Goal: Task Accomplishment & Management: Manage account settings

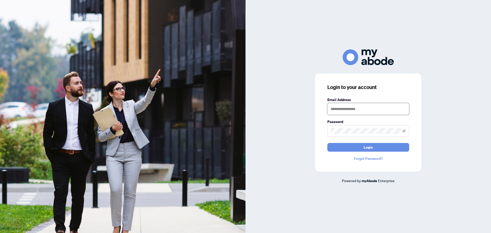
type input "**********"
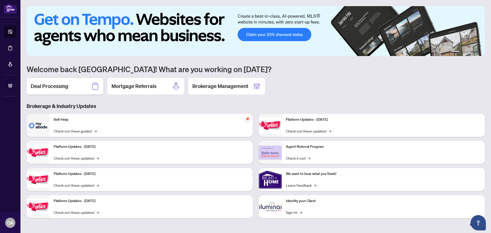
click at [57, 85] on h2 "Deal Processing" at bounding box center [50, 86] width 38 height 7
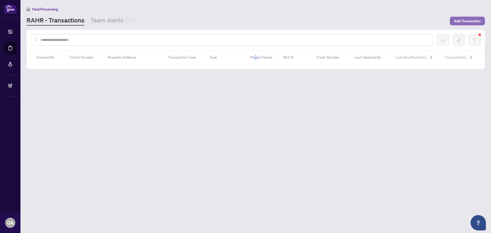
click at [464, 23] on span "Add Transaction" at bounding box center [467, 21] width 27 height 8
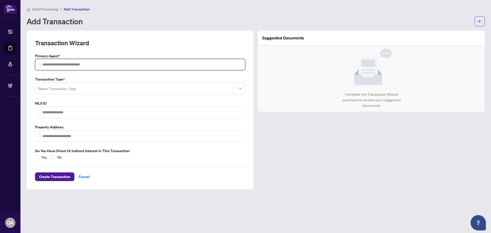
click at [66, 63] on input "search" at bounding box center [141, 64] width 199 height 5
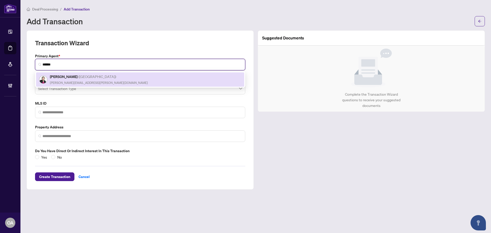
click at [75, 77] on h5 "Judith Yaworsky ( Ottawa )" at bounding box center [99, 77] width 98 height 6
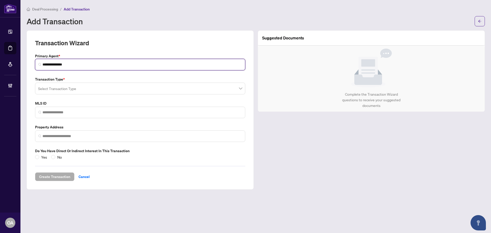
type input "**********"
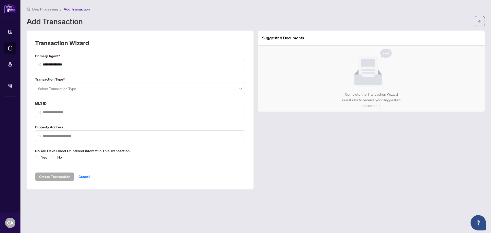
click at [72, 87] on input "search" at bounding box center [137, 89] width 199 height 11
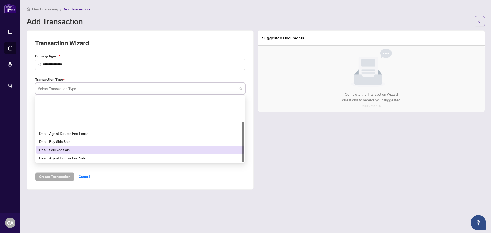
scroll to position [41, 0]
click at [67, 148] on div "Deal - Referral Sale" at bounding box center [140, 150] width 202 height 6
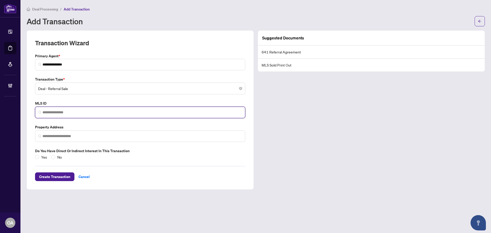
click at [74, 113] on input "search" at bounding box center [141, 112] width 199 height 5
click at [60, 113] on input "search" at bounding box center [141, 112] width 199 height 5
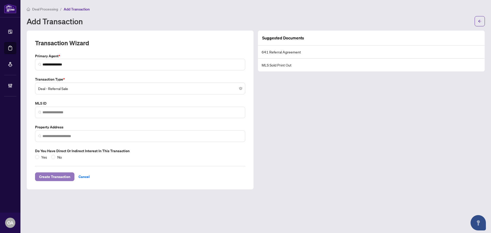
click at [59, 176] on span "Create Transaction" at bounding box center [54, 177] width 31 height 8
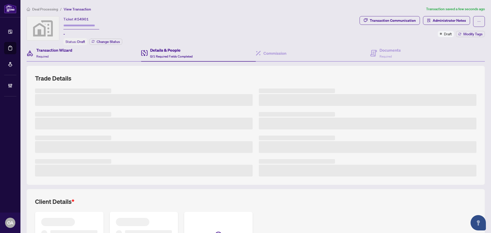
click at [85, 46] on div "Transaction Wizard Required" at bounding box center [84, 53] width 115 height 17
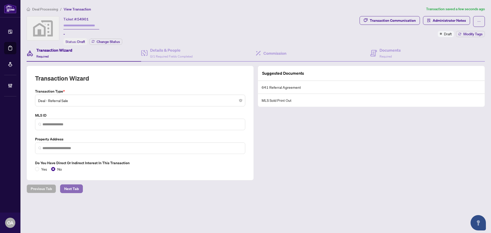
click at [73, 189] on span "Next Tab" at bounding box center [71, 189] width 15 height 8
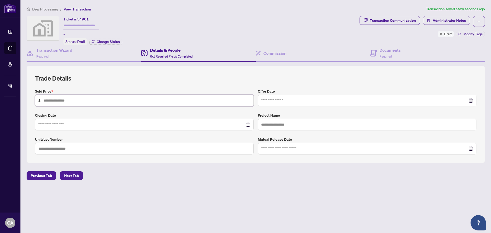
click at [101, 101] on input "text" at bounding box center [147, 101] width 207 height 6
click at [103, 86] on div "Trade Details Sold Price * $ Offer Date Closing Date Project Name Unit/Lot Numb…" at bounding box center [255, 114] width 441 height 80
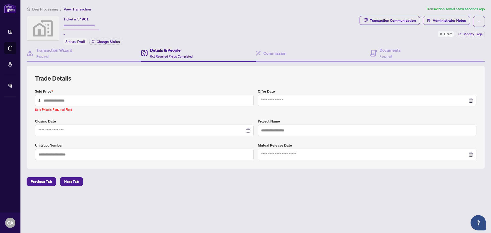
click at [62, 62] on div "Transaction Wizard Required Details & People 0/1 Required Fields Completed Comm…" at bounding box center [256, 109] width 458 height 128
click at [60, 57] on div "Transaction Wizard Required" at bounding box center [54, 53] width 36 height 12
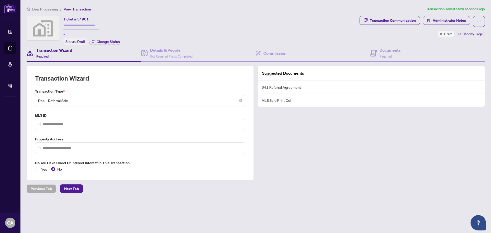
click at [75, 100] on span "Deal - Referral Sale" at bounding box center [140, 101] width 204 height 10
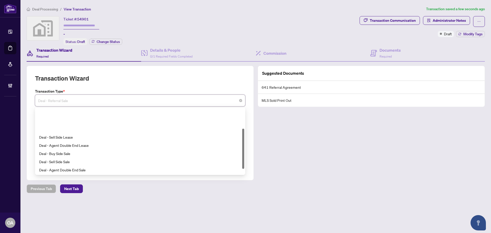
scroll to position [33, 0]
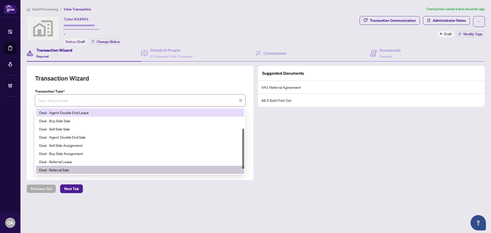
drag, startPoint x: 108, startPoint y: 80, endPoint x: 106, endPoint y: 84, distance: 5.0
click at [108, 80] on div "Transaction Wizard" at bounding box center [140, 81] width 210 height 14
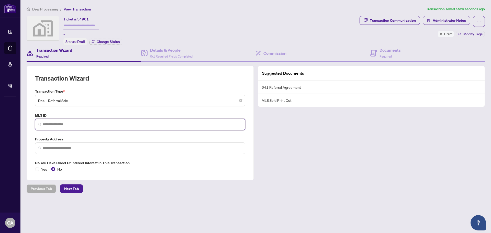
click at [61, 122] on input "search" at bounding box center [141, 124] width 199 height 5
paste input "**********"
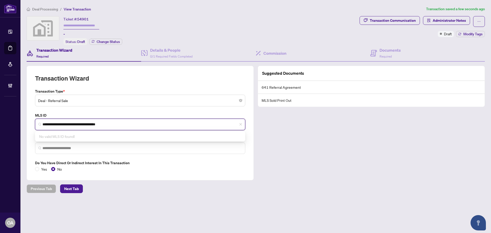
type input "**********"
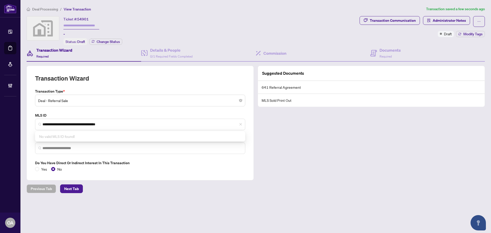
click at [103, 107] on div "**********" at bounding box center [140, 129] width 214 height 83
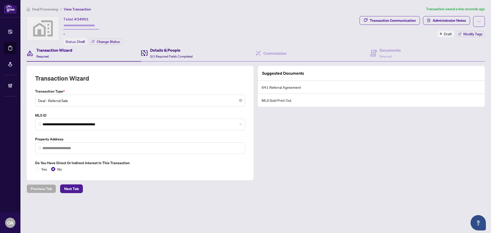
click at [166, 48] on h4 "Details & People" at bounding box center [171, 50] width 42 height 6
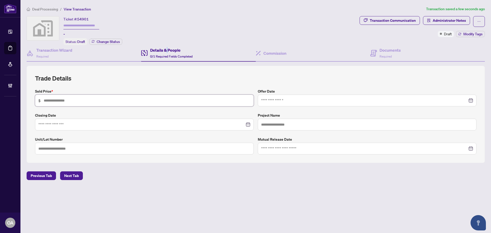
click at [54, 101] on input "text" at bounding box center [147, 101] width 207 height 6
type input "*******"
click at [266, 52] on h4 "Commission" at bounding box center [274, 53] width 23 height 6
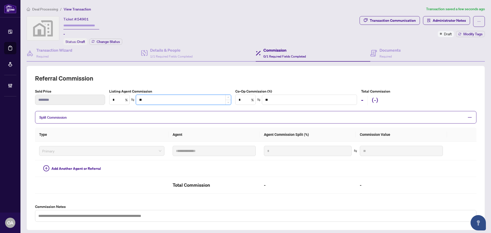
drag, startPoint x: 148, startPoint y: 99, endPoint x: 136, endPoint y: 99, distance: 12.8
click at [136, 99] on input "**" at bounding box center [183, 100] width 95 height 10
type input "**"
type input "****"
type input "***"
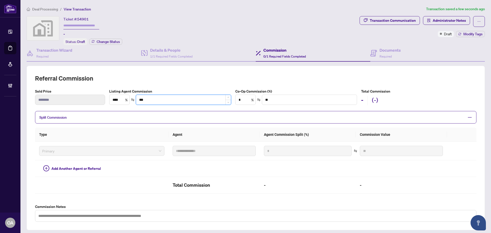
type input "****"
type input "********"
click at [417, 55] on div "Documents Required" at bounding box center [427, 53] width 115 height 17
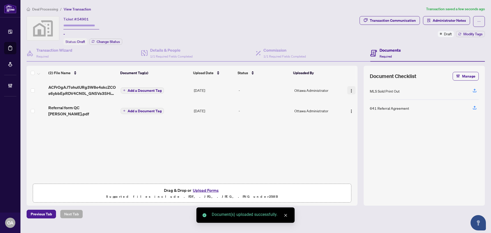
click at [350, 88] on span "button" at bounding box center [351, 90] width 4 height 6
click at [355, 136] on li "Document Permissions" at bounding box center [374, 132] width 55 height 8
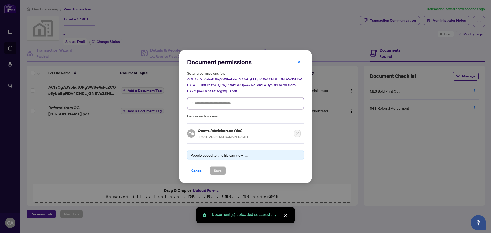
click at [209, 103] on input "search" at bounding box center [248, 103] width 106 height 5
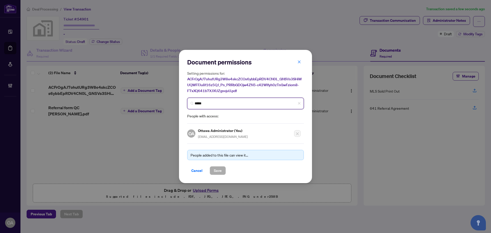
type input "******"
drag, startPoint x: 209, startPoint y: 103, endPoint x: 212, endPoint y: 103, distance: 2.6
click at [210, 103] on input "******" at bounding box center [248, 103] width 106 height 5
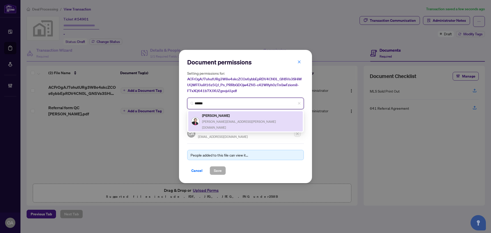
click at [224, 120] on span "judith@yaworsky.com" at bounding box center [239, 125] width 74 height 10
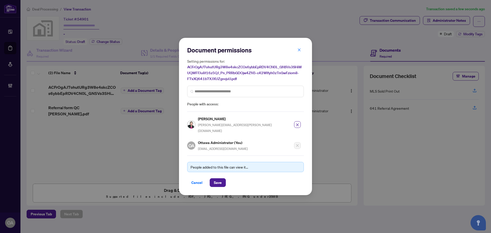
click at [219, 183] on div "Document permissions Setting permissions for: ACFrOgAJ7ohutURg3W8e4skcZCOs6ybbE…" at bounding box center [245, 116] width 133 height 157
click at [214, 185] on div "Document permissions Setting permissions for: ACFrOgAJ7ohutURg3W8e4skcZCOs6ybbE…" at bounding box center [245, 116] width 133 height 157
click at [217, 182] on span "Save" at bounding box center [218, 183] width 8 height 8
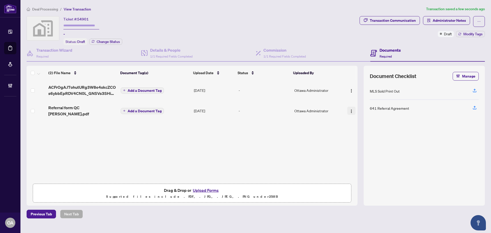
click at [349, 109] on img "button" at bounding box center [351, 111] width 4 height 4
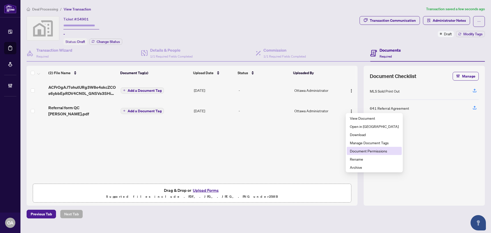
click at [354, 151] on span "Document Permissions" at bounding box center [374, 151] width 49 height 6
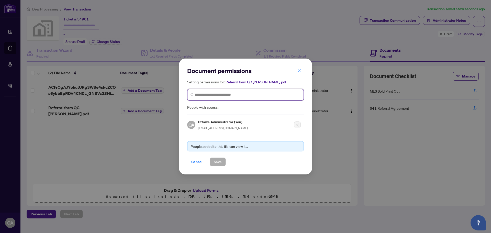
click at [214, 95] on input "search" at bounding box center [248, 94] width 106 height 5
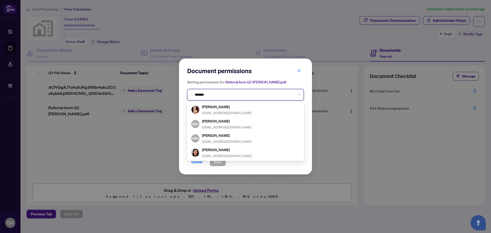
click at [224, 98] on span "*******" at bounding box center [245, 95] width 117 height 12
drag, startPoint x: 224, startPoint y: 94, endPoint x: 152, endPoint y: 95, distance: 71.9
click at [166, 97] on div "Document permissions Setting permissions for: Referral form QC Thebarge.pdf ***…" at bounding box center [245, 116] width 491 height 233
type input "******"
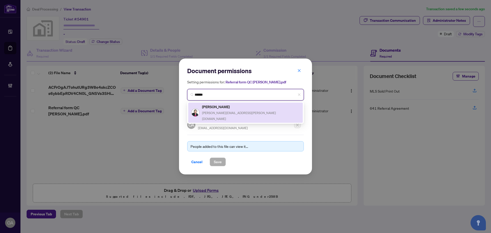
click at [221, 109] on div "Judith Yaworsky judith@yaworsky.com" at bounding box center [251, 113] width 98 height 18
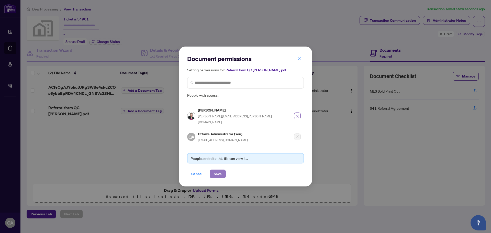
click at [217, 173] on span "Save" at bounding box center [218, 174] width 8 height 8
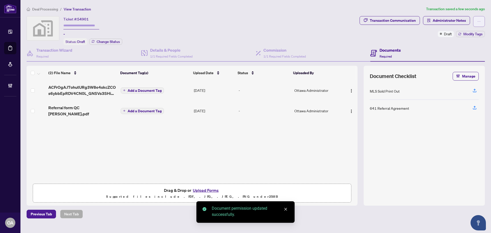
click at [483, 21] on button "button" at bounding box center [479, 21] width 12 height 11
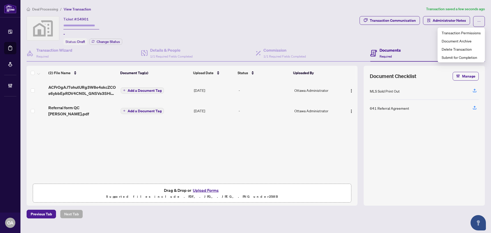
click at [280, 30] on div "Ticket #: 54901 - Status: Draft Change Status" at bounding box center [192, 30] width 331 height 29
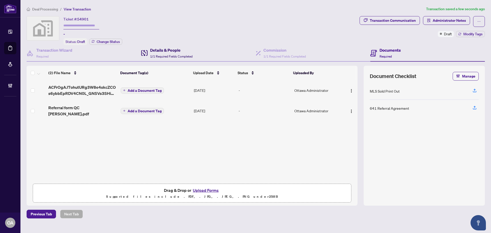
click at [182, 57] on span "1/1 Required Fields Completed" at bounding box center [171, 56] width 42 height 4
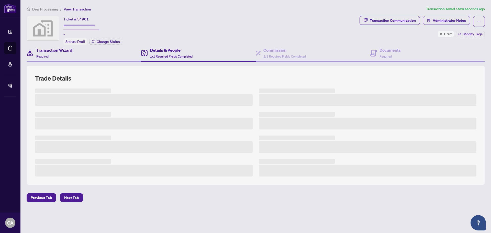
click at [90, 56] on div "Transaction Wizard Required" at bounding box center [84, 53] width 115 height 17
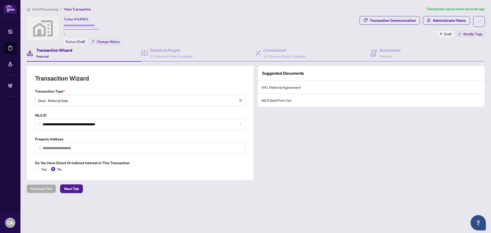
click at [51, 54] on div "Transaction Wizard Required" at bounding box center [54, 53] width 36 height 12
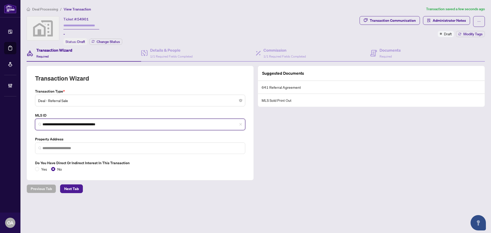
drag, startPoint x: 137, startPoint y: 121, endPoint x: 7, endPoint y: 123, distance: 129.4
click at [7, 123] on div "**********" at bounding box center [245, 116] width 491 height 233
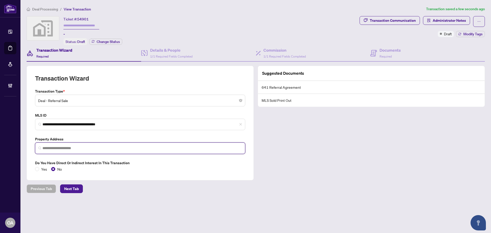
click at [111, 146] on input "search" at bounding box center [141, 148] width 199 height 5
paste input "**********"
drag, startPoint x: 26, startPoint y: 127, endPoint x: 32, endPoint y: 124, distance: 6.2
click at [16, 127] on div "**********" at bounding box center [245, 116] width 491 height 233
type input "**********"
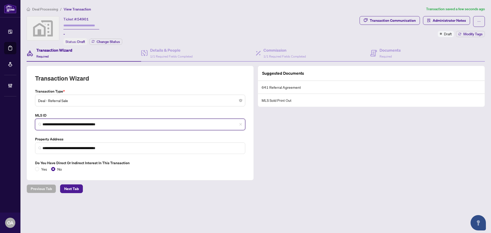
click at [126, 125] on input "**********" at bounding box center [141, 124] width 199 height 5
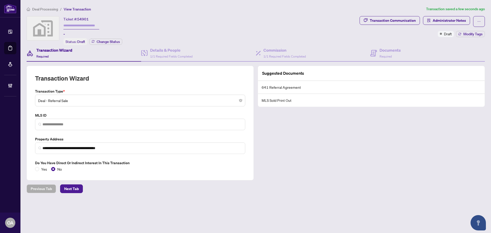
click at [165, 185] on div "Previous Tab Next Tab" at bounding box center [256, 188] width 458 height 9
click at [71, 187] on span "Next Tab" at bounding box center [71, 189] width 15 height 8
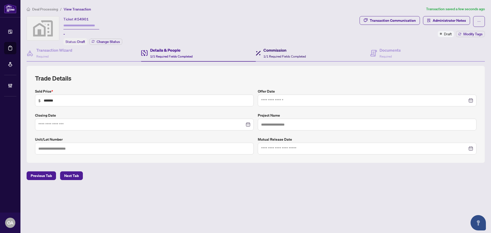
click at [273, 47] on h4 "Commission" at bounding box center [284, 50] width 42 height 6
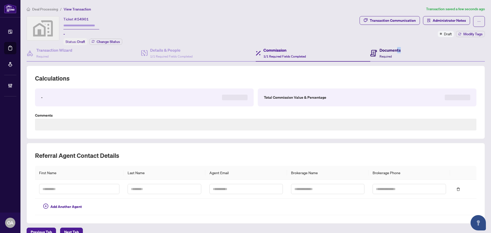
click at [398, 48] on h4 "Documents" at bounding box center [390, 50] width 21 height 6
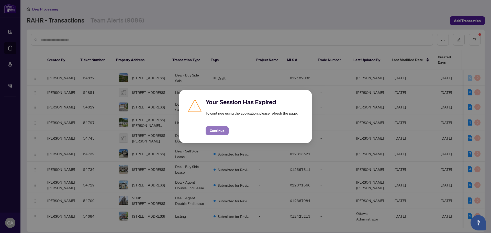
click at [216, 129] on span "Continue" at bounding box center [217, 131] width 15 height 8
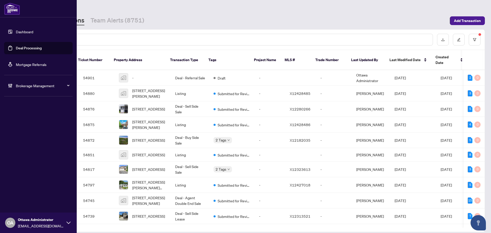
click at [25, 90] on div "Brokerage Management" at bounding box center [38, 86] width 69 height 12
click at [23, 124] on link "Manage Agents" at bounding box center [23, 122] width 25 height 5
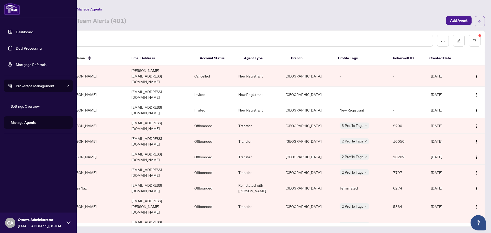
click at [22, 124] on link "Manage Agents" at bounding box center [23, 122] width 25 height 5
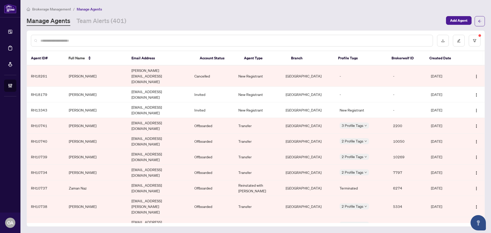
click at [99, 36] on div at bounding box center [232, 41] width 402 height 12
click at [100, 40] on input "text" at bounding box center [234, 41] width 388 height 6
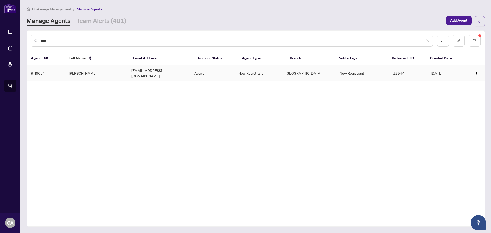
type input "****"
click at [135, 71] on td "bhavjitsingh03@gmail.com" at bounding box center [158, 73] width 63 height 16
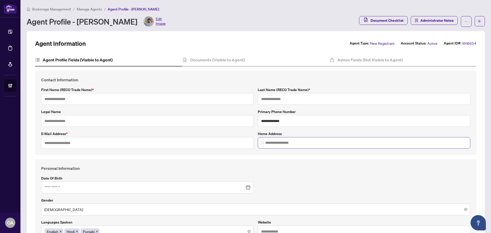
type input "*******"
type input "*****"
type input "**********"
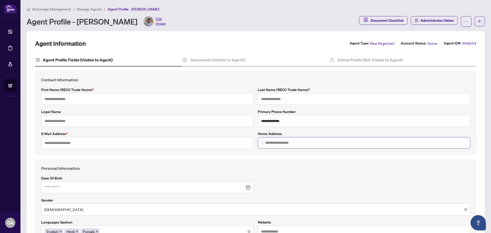
type input "*********"
type input "*****"
type input "******"
type input "**********"
type input "*******"
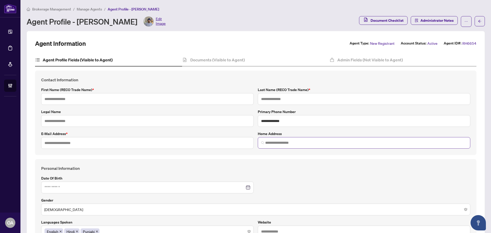
type input "**********"
type input "*"
type input "*******"
type input "**********"
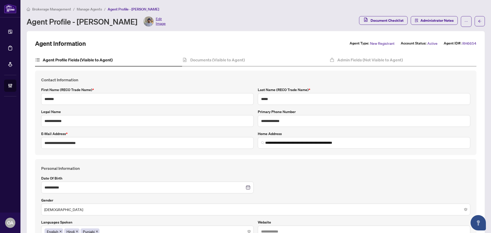
type input "****"
type input "**********"
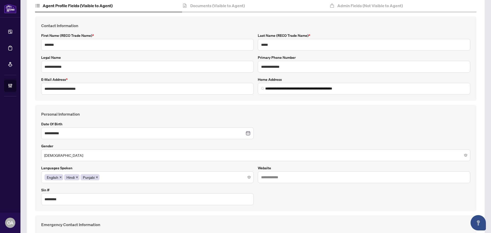
scroll to position [51, 0]
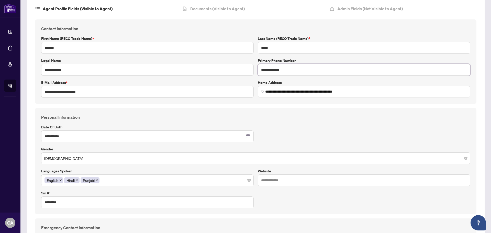
drag, startPoint x: 291, startPoint y: 72, endPoint x: 240, endPoint y: 71, distance: 50.4
click at [242, 71] on div "**********" at bounding box center [255, 62] width 433 height 72
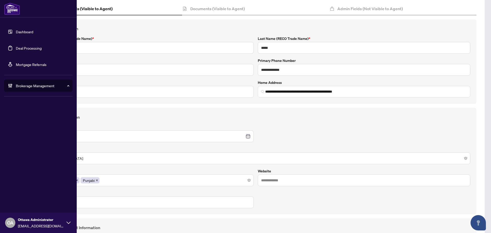
click at [16, 50] on link "Deal Processing" at bounding box center [29, 48] width 26 height 5
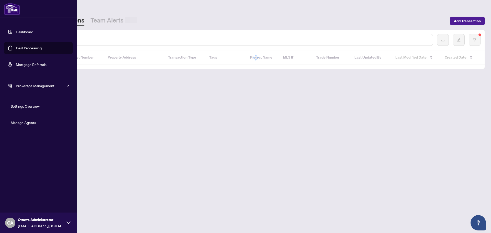
click at [89, 40] on input "text" at bounding box center [234, 40] width 388 height 6
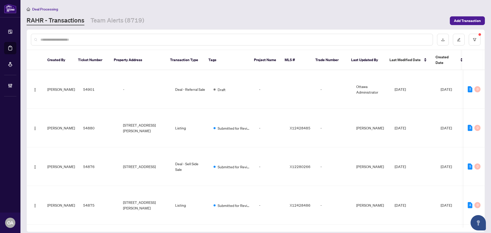
type input "*"
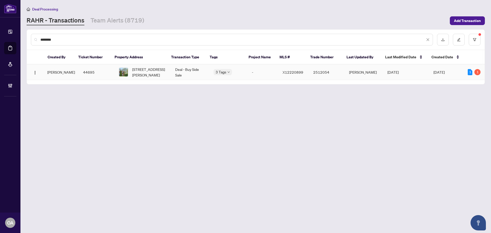
type input "********"
click at [162, 74] on span "251 John St, Arnprior, Ontario K7S 2P3, Canada" at bounding box center [149, 71] width 35 height 11
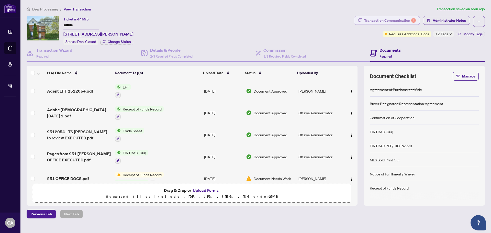
click at [388, 19] on div "Transaction Communication 1" at bounding box center [390, 20] width 52 height 8
type textarea "**********"
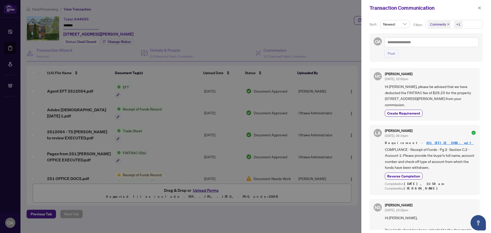
click at [448, 23] on icon "close" at bounding box center [448, 24] width 3 height 3
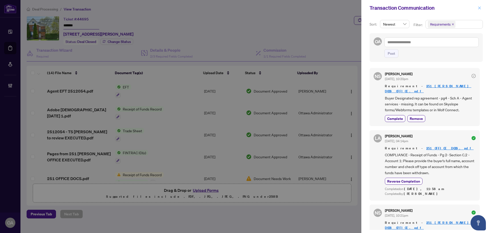
click at [480, 8] on icon "close" at bounding box center [479, 7] width 3 height 3
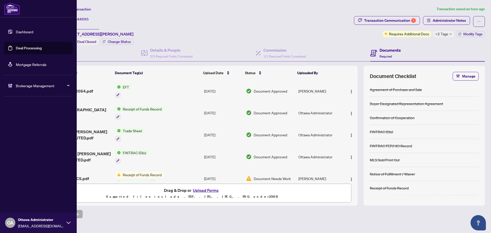
click at [16, 47] on link "Deal Processing" at bounding box center [29, 48] width 26 height 5
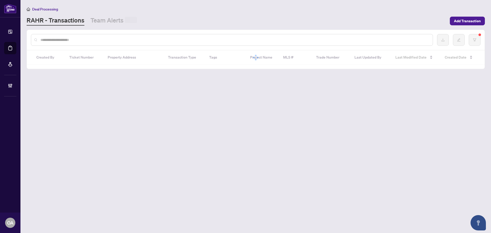
click at [79, 40] on input "text" at bounding box center [234, 40] width 388 height 6
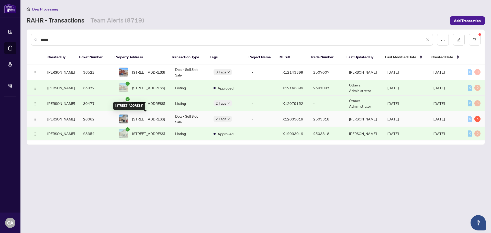
type input "******"
click at [149, 120] on span "283 Macoun Circ, Ottawa, Ontario K1T 0H8, Canada" at bounding box center [148, 119] width 33 height 6
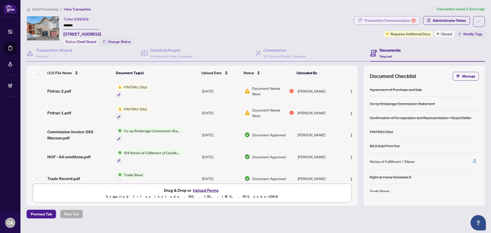
click at [380, 21] on div "Transaction Communication 5" at bounding box center [390, 20] width 52 height 8
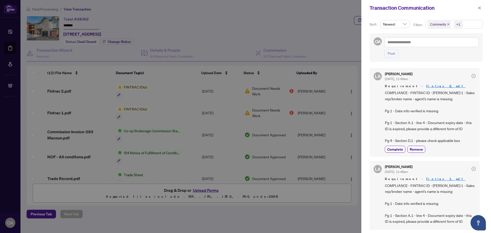
click at [447, 24] on icon "close" at bounding box center [448, 24] width 3 height 3
drag, startPoint x: 439, startPoint y: 116, endPoint x: 385, endPoint y: 93, distance: 58.4
click at [385, 93] on span "COMPLIANCE - FINTRAC ID - Ravinder- Pg 1 - Sales rep/broker name - agent's name…" at bounding box center [430, 117] width 91 height 54
copy span "COMPLIANCE - FINTRAC ID - Ravinder- Pg 1 - Sales rep/broker name - agent's name…"
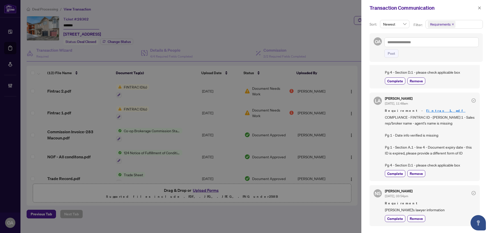
scroll to position [102, 0]
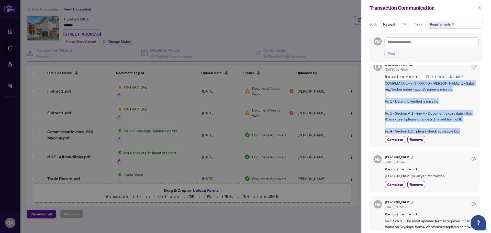
drag, startPoint x: 469, startPoint y: 144, endPoint x: 384, endPoint y: 88, distance: 101.5
click at [384, 88] on div "LA Luna Almuhanna Sep/26/2025, 11:48am Requirement - Fintrac 1.pdf COMPLIANCE -…" at bounding box center [425, 103] width 110 height 88
copy span "COMPLIANCE - FINTRAC ID - Krista - Pg 1 - Sales rep/broker name - agent's name …"
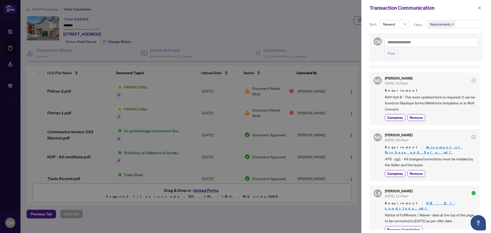
scroll to position [230, 0]
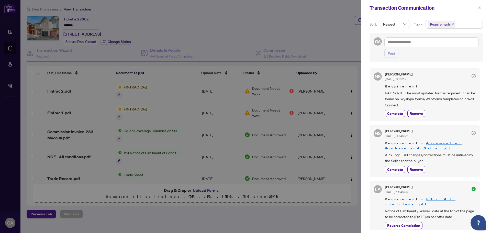
drag, startPoint x: 479, startPoint y: 9, endPoint x: 311, endPoint y: 14, distance: 168.1
click at [479, 9] on icon "close" at bounding box center [479, 7] width 3 height 3
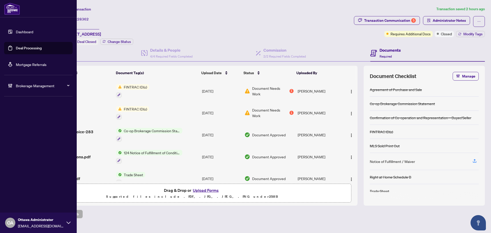
drag, startPoint x: 15, startPoint y: 48, endPoint x: 50, endPoint y: 43, distance: 35.4
click at [16, 48] on link "Deal Processing" at bounding box center [29, 48] width 26 height 5
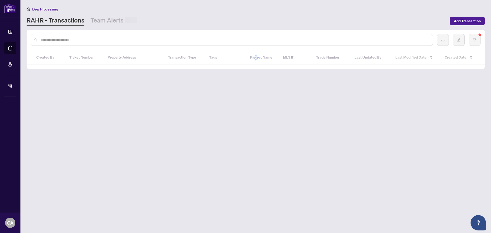
click at [104, 42] on input "text" at bounding box center [234, 40] width 388 height 6
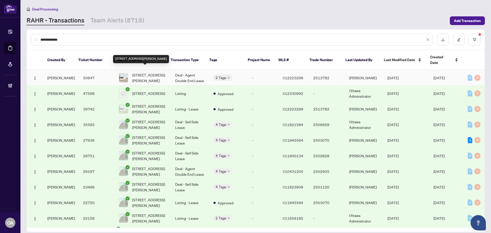
type input "**********"
click at [162, 74] on span "1525 Michael St, Ottawa, Ontario K1B 3T3, Canada" at bounding box center [149, 77] width 35 height 11
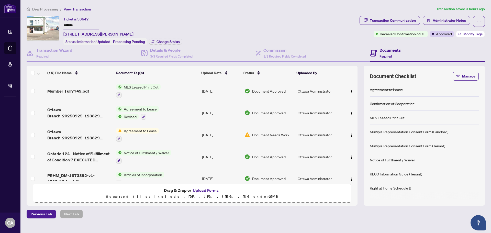
click at [474, 32] on span "Modify Tags" at bounding box center [472, 34] width 19 height 4
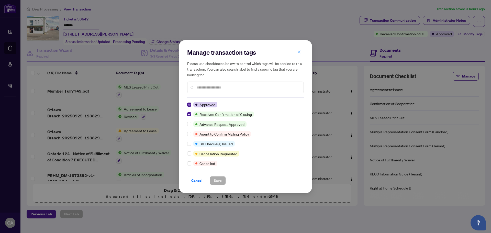
click at [300, 50] on span "button" at bounding box center [299, 52] width 4 height 8
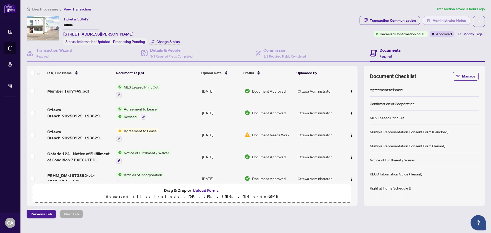
click at [449, 24] on button "Administrator Notes" at bounding box center [446, 20] width 47 height 9
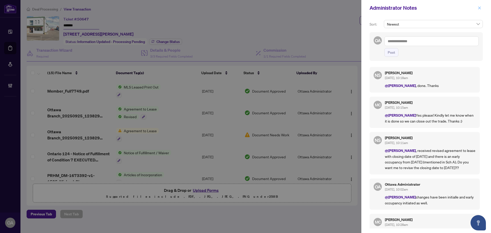
click at [481, 8] on icon "close" at bounding box center [480, 8] width 4 height 4
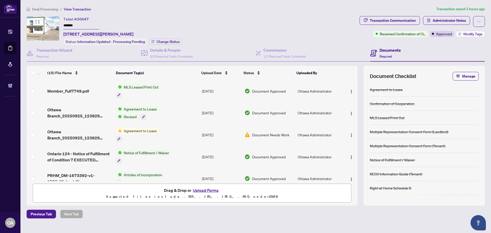
click at [470, 36] on span "Modify Tags" at bounding box center [472, 34] width 19 height 4
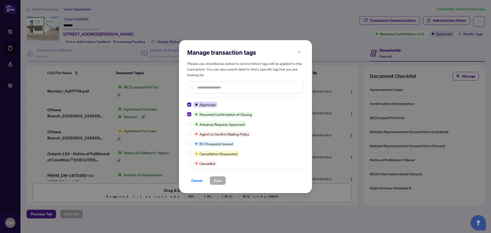
click at [300, 52] on icon "close" at bounding box center [299, 52] width 4 height 4
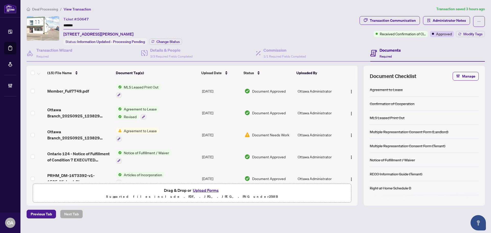
click at [454, 34] on div "Received Confirmation of Closing Approved Modify Tags" at bounding box center [429, 34] width 111 height 6
click at [277, 58] on div "Commission 1/1 Required Fields Completed" at bounding box center [284, 53] width 42 height 12
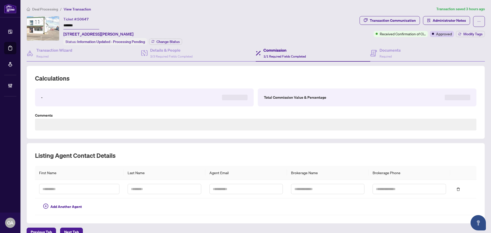
type textarea "**********"
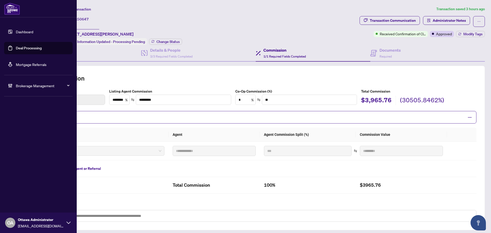
click at [26, 47] on link "Deal Processing" at bounding box center [29, 48] width 26 height 5
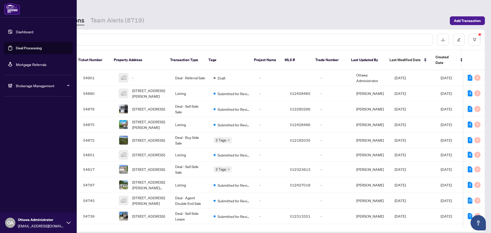
click at [16, 49] on link "Deal Processing" at bounding box center [29, 48] width 26 height 5
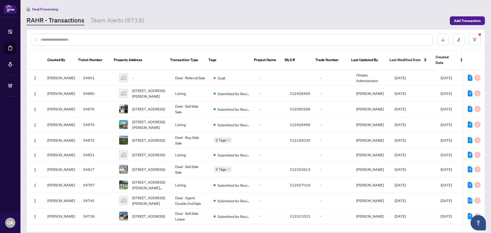
click at [116, 41] on input "text" at bounding box center [234, 40] width 388 height 6
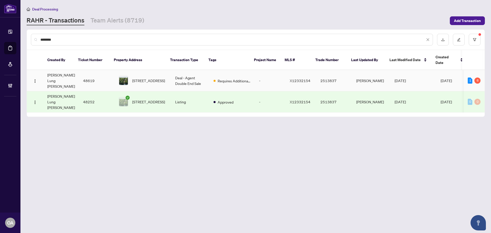
type input "********"
click at [153, 78] on span "1194 Two Loon Lane, Sharbot Lake, Ontario K0H 2P0, Canada" at bounding box center [148, 81] width 33 height 6
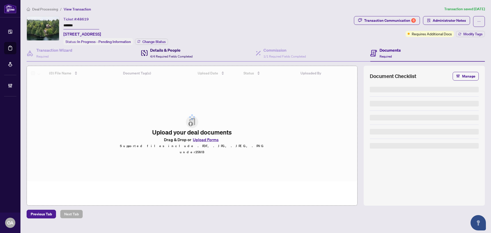
click at [182, 57] on span "4/4 Required Fields Completed" at bounding box center [171, 56] width 42 height 4
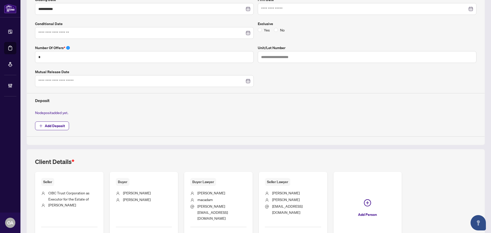
scroll to position [144, 0]
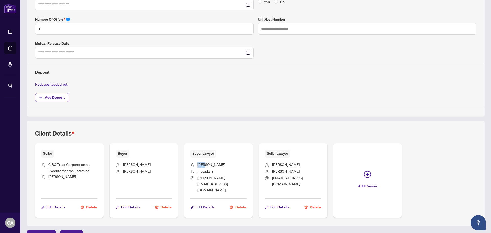
drag, startPoint x: 197, startPoint y: 164, endPoint x: 204, endPoint y: 164, distance: 7.7
click at [203, 164] on span "philip" at bounding box center [211, 164] width 28 height 5
click at [202, 170] on span "macadam" at bounding box center [204, 171] width 15 height 5
drag, startPoint x: 198, startPoint y: 171, endPoint x: 202, endPoint y: 171, distance: 3.6
click at [202, 171] on div "**********" at bounding box center [256, 74] width 462 height 304
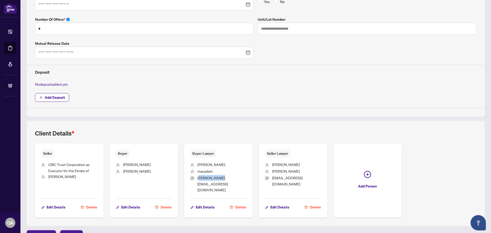
drag, startPoint x: 198, startPoint y: 177, endPoint x: 223, endPoint y: 178, distance: 24.8
click at [223, 178] on span "philip@macadamlaw.ca" at bounding box center [212, 183] width 30 height 17
drag, startPoint x: 236, startPoint y: 178, endPoint x: 198, endPoint y: 178, distance: 37.3
click at [198, 178] on li "philip@macadamlaw.ca" at bounding box center [218, 184] width 56 height 18
click at [198, 178] on span "philip@macadamlaw.ca" at bounding box center [212, 183] width 30 height 17
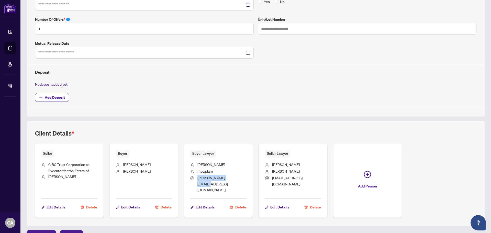
drag, startPoint x: 210, startPoint y: 178, endPoint x: 239, endPoint y: 178, distance: 28.6
click at [239, 178] on li "philip@macadamlaw.ca" at bounding box center [218, 184] width 56 height 18
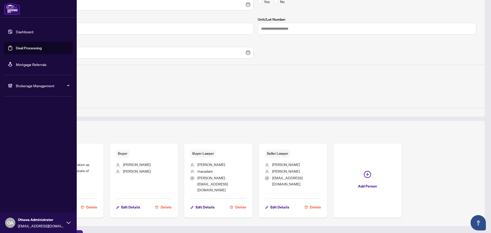
click at [16, 49] on link "Deal Processing" at bounding box center [29, 48] width 26 height 5
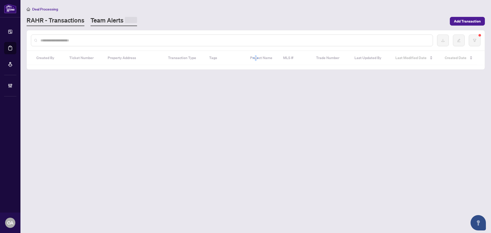
click at [110, 17] on link "Team Alerts" at bounding box center [114, 21] width 47 height 10
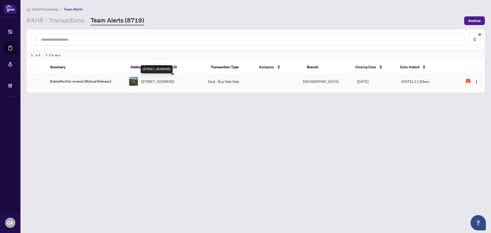
click at [174, 81] on span "2803 Centennial Lake Rd, Calabogie, Ontario K0J 1H0, Canada" at bounding box center [157, 82] width 33 height 6
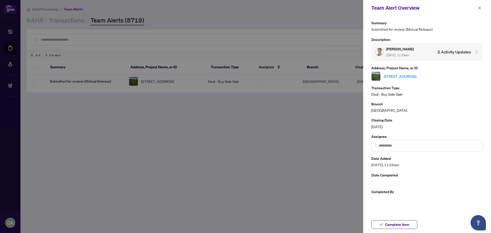
click at [404, 74] on link "2803 Centennial Lake Rd, Calabogie, Ontario K0J 1H0, Canada" at bounding box center [400, 76] width 33 height 6
click at [480, 9] on icon "close" at bounding box center [480, 8] width 4 height 4
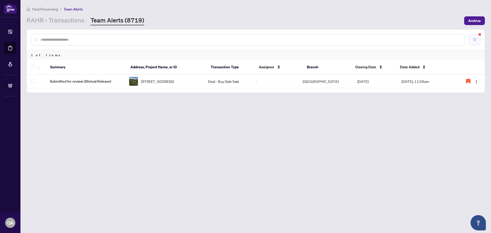
click at [478, 43] on button "button" at bounding box center [475, 40] width 12 height 12
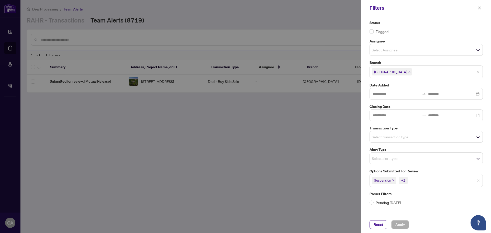
click at [480, 180] on span "Suspension +2" at bounding box center [426, 180] width 113 height 8
click at [396, 138] on input "search" at bounding box center [390, 137] width 36 height 6
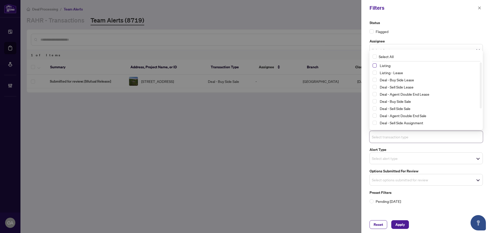
click at [374, 72] on span "Select Listing - Lease" at bounding box center [375, 73] width 4 height 4
click at [374, 65] on span "Select Listing" at bounding box center [375, 66] width 4 height 4
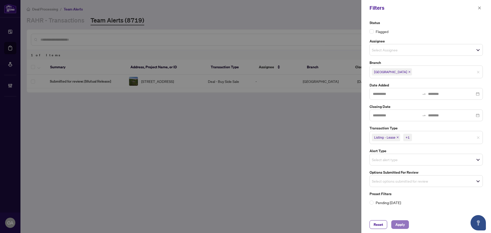
click at [400, 225] on span "Apply" at bounding box center [399, 224] width 9 height 8
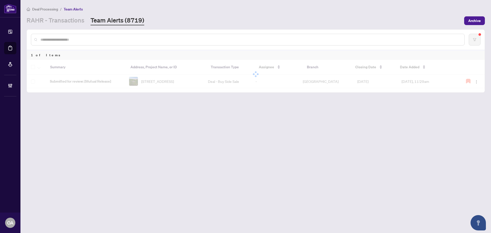
drag, startPoint x: 115, startPoint y: 154, endPoint x: 352, endPoint y: 154, distance: 236.8
drag, startPoint x: 352, startPoint y: 154, endPoint x: 280, endPoint y: 144, distance: 72.9
click at [280, 144] on main "Deal Processing / Team Alerts RAHR - Transactions Team Alerts (8719) Archive 1 …" at bounding box center [255, 116] width 471 height 233
click at [279, 143] on main "Deal Processing / Team Alerts RAHR - Transactions Team Alerts (8719) Archive 1 …" at bounding box center [255, 116] width 471 height 233
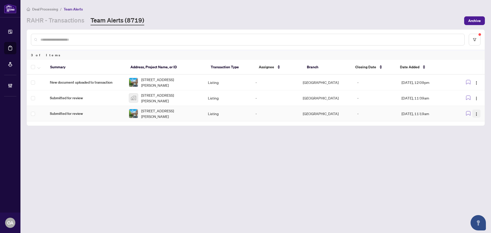
click at [479, 110] on button "button" at bounding box center [476, 113] width 8 height 8
click at [475, 141] on span "Complete Item" at bounding box center [465, 140] width 24 height 6
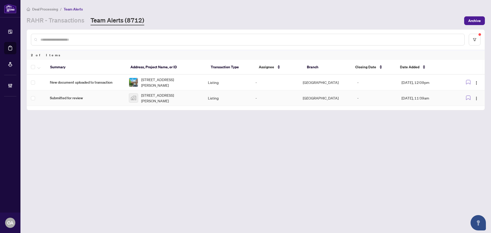
click at [163, 98] on span "408 Gaelic Glen Ridge, Ottawa, Ontario K0A 1B0, Canada" at bounding box center [170, 97] width 59 height 11
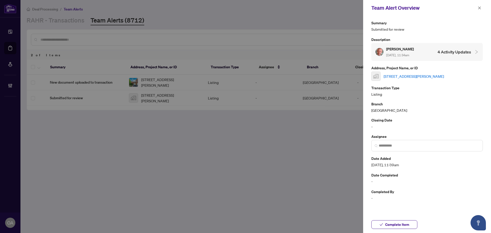
click at [406, 77] on link "408 Gaelic Glen Ridge, Ottawa, Ontario K0A 1B0, Canada" at bounding box center [414, 76] width 60 height 6
click at [480, 9] on icon "close" at bounding box center [480, 8] width 4 height 4
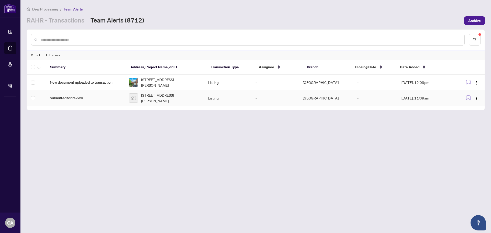
drag, startPoint x: 478, startPoint y: 95, endPoint x: 481, endPoint y: 110, distance: 15.3
click at [478, 95] on button "button" at bounding box center [476, 98] width 8 height 8
click at [473, 124] on span "Complete Item" at bounding box center [465, 124] width 24 height 6
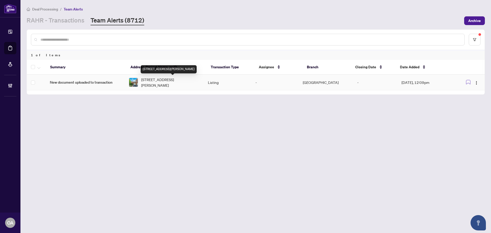
click at [155, 82] on span "5 Harrington Crt, Ottawa, Ontario K2K 2S7, Canada" at bounding box center [170, 82] width 59 height 11
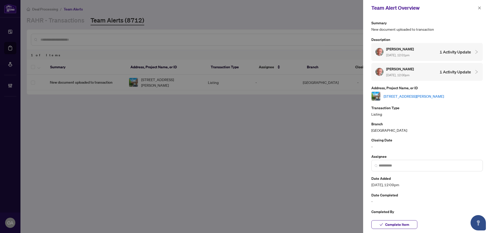
click at [422, 95] on link "5 Harrington Crt, Ottawa, Ontario K2K 2S7, Canada" at bounding box center [414, 96] width 60 height 6
click at [482, 7] on button "button" at bounding box center [479, 8] width 7 height 6
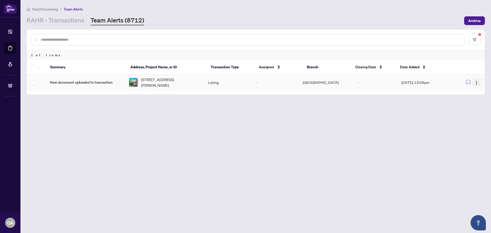
click at [477, 82] on img "button" at bounding box center [476, 83] width 4 height 4
click at [470, 108] on span "Complete Item" at bounding box center [465, 109] width 24 height 6
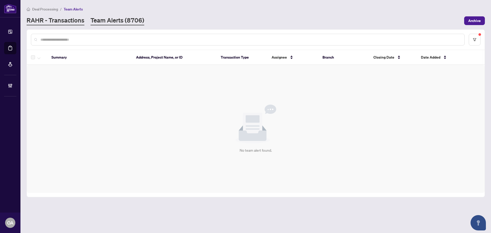
click at [60, 21] on link "RAHR - Transactions" at bounding box center [56, 20] width 58 height 9
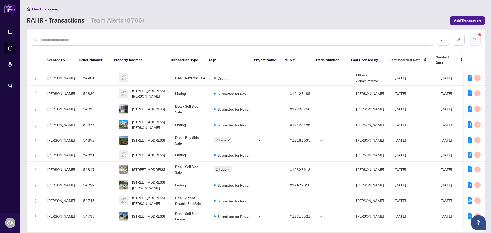
click at [471, 38] on button "button" at bounding box center [475, 40] width 12 height 12
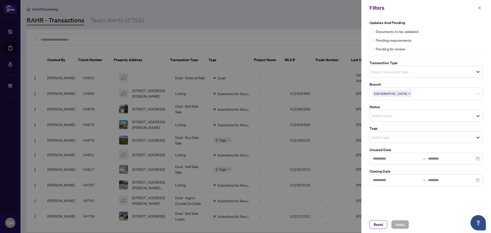
click at [394, 69] on input "search" at bounding box center [390, 72] width 36 height 6
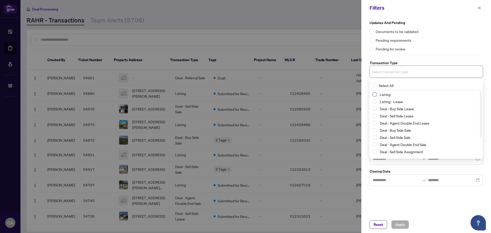
click at [375, 94] on span "Select Listing" at bounding box center [375, 94] width 4 height 4
click at [374, 102] on span "Select Listing - Lease" at bounding box center [375, 103] width 4 height 4
click at [445, 40] on div "Pending requirements" at bounding box center [426, 40] width 113 height 6
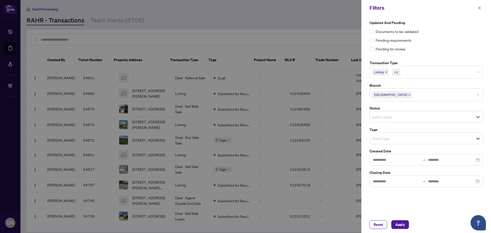
click at [405, 136] on input "search" at bounding box center [390, 138] width 36 height 6
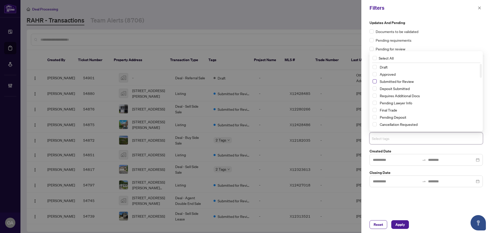
click at [373, 81] on span "Select Submitted for Review" at bounding box center [375, 81] width 4 height 4
click at [400, 223] on span "Apply" at bounding box center [399, 224] width 9 height 8
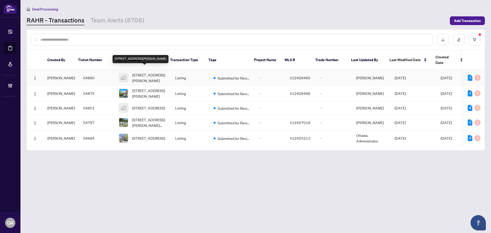
click at [136, 72] on span "408 Gaelic Glen Ridge, Ottawa, Ontario K0A 1B0, Canada" at bounding box center [149, 77] width 35 height 11
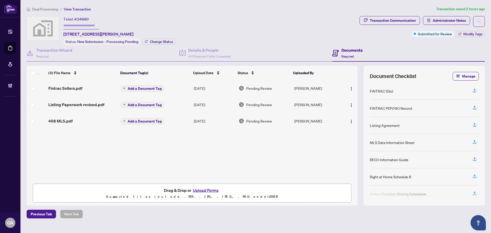
click at [75, 104] on span "Listing Paperwork revised.pdf" at bounding box center [76, 105] width 56 height 6
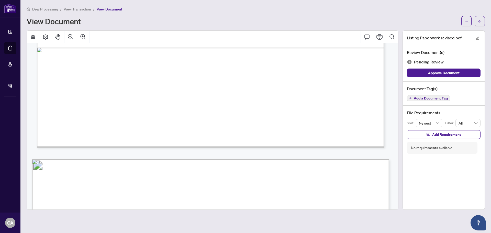
scroll to position [946, 0]
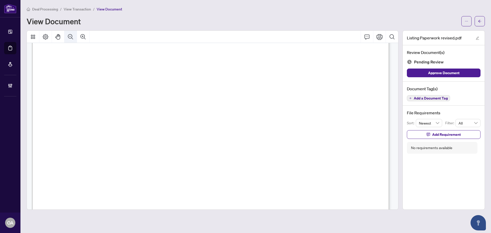
click at [73, 38] on icon "Zoom Out" at bounding box center [71, 37] width 6 height 6
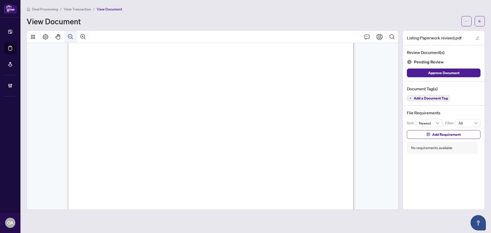
click at [73, 38] on icon "Zoom Out" at bounding box center [71, 37] width 6 height 6
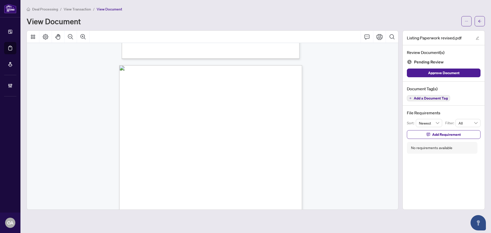
scroll to position [506, 0]
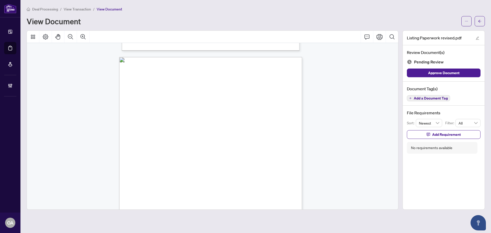
drag, startPoint x: 165, startPoint y: 112, endPoint x: 246, endPoint y: 112, distance: 80.3
click at [244, 57] on p "Form 271 Revised 2025 Page 1 of 4 The trademarks REALTOR®, REALTORS®, MLS®, Mul…" at bounding box center [226, 57] width 214 height 0
click at [246, 111] on span "Loni Jessica Kelly" at bounding box center [254, 112] width 41 height 3
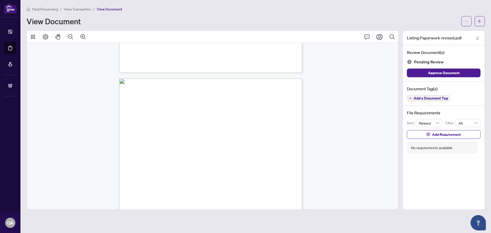
scroll to position [4479, 0]
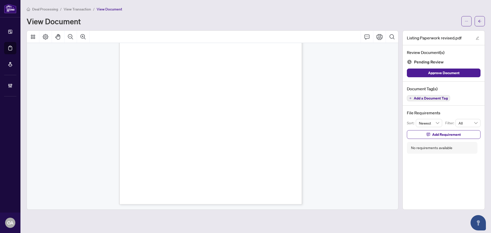
click at [435, 98] on span "Add a Document Tag" at bounding box center [431, 98] width 34 height 4
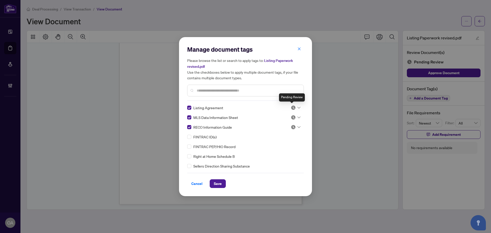
click at [297, 108] on icon at bounding box center [298, 108] width 3 height 2
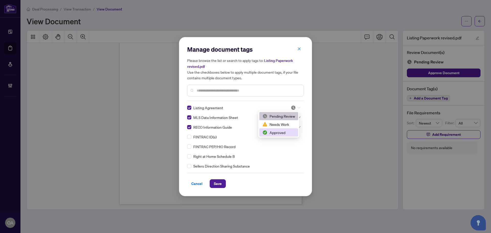
click at [287, 131] on div "Approved" at bounding box center [278, 133] width 33 height 6
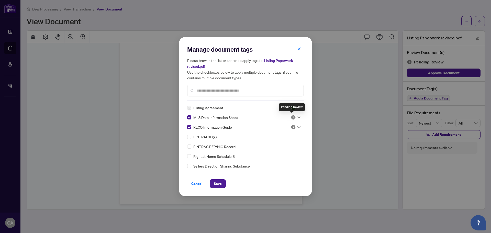
click at [293, 115] on img at bounding box center [293, 117] width 5 height 5
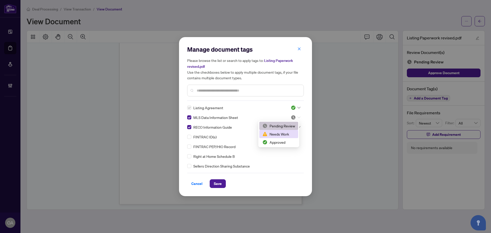
click at [293, 140] on div "Approved" at bounding box center [278, 142] width 33 height 6
click at [296, 125] on div at bounding box center [296, 127] width 10 height 5
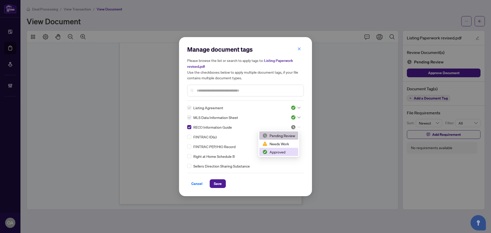
click at [291, 154] on div "Approved" at bounding box center [278, 152] width 33 height 6
click at [219, 188] on div "Manage document tags Please browse the list or search to apply tags to: Listing…" at bounding box center [245, 116] width 133 height 159
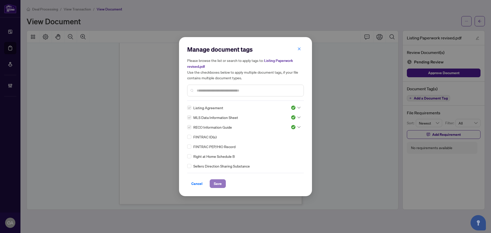
click at [221, 187] on span "Save" at bounding box center [218, 184] width 8 height 8
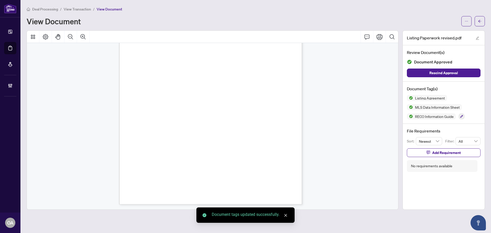
click at [479, 21] on div "Manage document tags Please browse the list or search to apply tags to: Listing…" at bounding box center [245, 116] width 491 height 233
click at [479, 21] on icon "arrow-left" at bounding box center [480, 21] width 4 height 4
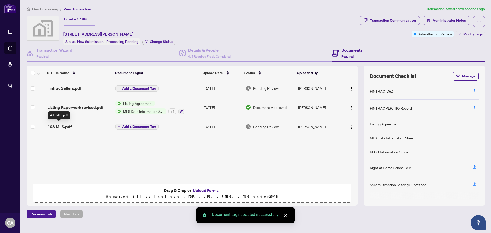
click at [65, 124] on span "408 MLS.pdf" at bounding box center [59, 127] width 24 height 6
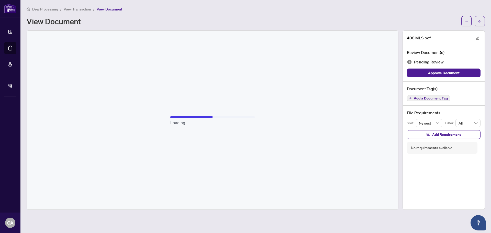
click at [429, 100] on button "Add a Document Tag" at bounding box center [428, 98] width 43 height 6
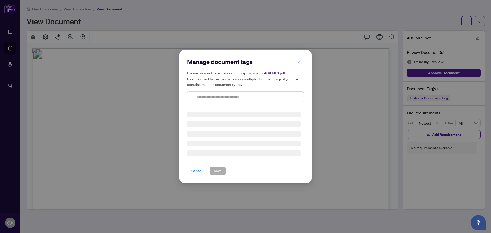
click at [216, 96] on div "Manage document tags Please browse the list or search to apply tags to: 408 MLS…" at bounding box center [245, 83] width 117 height 50
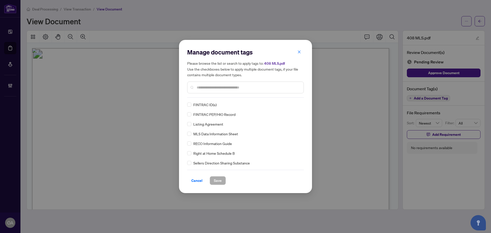
click at [215, 89] on input "text" at bounding box center [248, 88] width 103 height 6
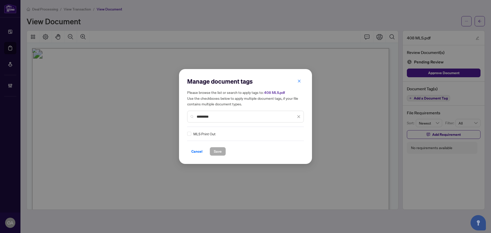
type input "*********"
click at [293, 135] on img at bounding box center [293, 133] width 5 height 5
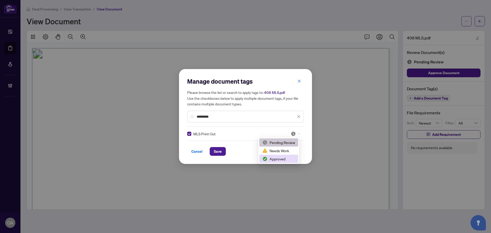
click at [281, 159] on div "Approved" at bounding box center [278, 159] width 33 height 6
click at [225, 148] on button "Save" at bounding box center [218, 151] width 16 height 9
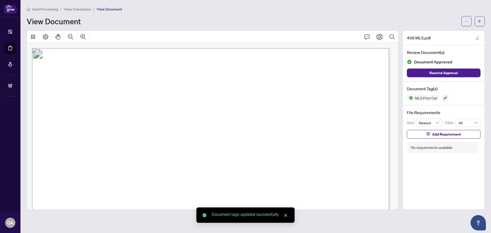
click at [481, 23] on icon "arrow-left" at bounding box center [480, 21] width 4 height 4
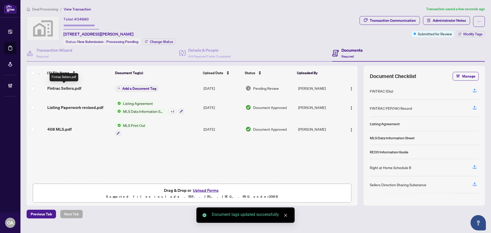
click at [71, 86] on span "Fintrac Sellers.pdf" at bounding box center [64, 88] width 34 height 6
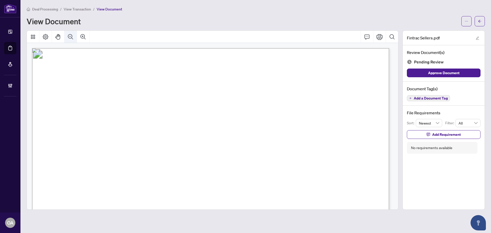
click at [70, 36] on icon "Zoom Out" at bounding box center [71, 37] width 6 height 6
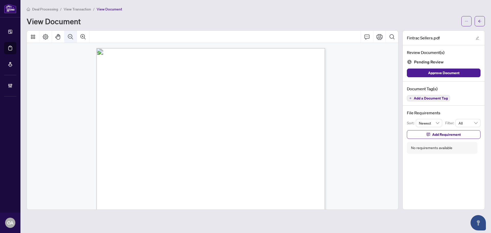
click at [70, 36] on icon "Zoom Out" at bounding box center [71, 37] width 6 height 6
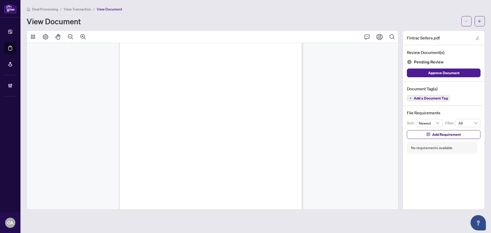
scroll to position [946, 0]
drag, startPoint x: 197, startPoint y: 110, endPoint x: 277, endPoint y: 110, distance: 80.6
click at [277, 73] on p "Individual Identification Information Record NOTE: An Individual Identification…" at bounding box center [226, 73] width 214 height 0
click at [268, 110] on span "ON" at bounding box center [266, 110] width 3 height 3
click at [208, 120] on span "September" at bounding box center [201, 121] width 13 height 3
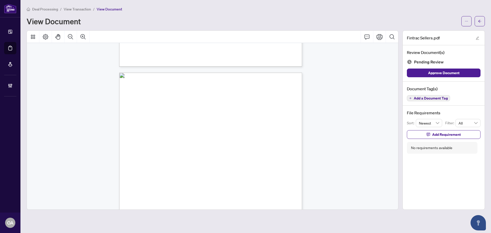
click at [423, 103] on div "Document Tag(s) Add a Document Tag" at bounding box center [444, 94] width 82 height 24
click at [418, 97] on span "Add a Document Tag" at bounding box center [431, 98] width 34 height 4
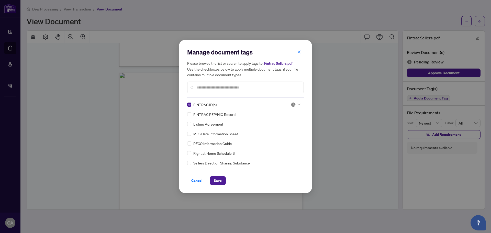
click at [295, 106] on div at bounding box center [296, 104] width 10 height 5
click at [282, 127] on div "Approved" at bounding box center [278, 130] width 33 height 6
click at [215, 180] on span "Save" at bounding box center [218, 180] width 8 height 8
click at [477, 23] on div "Manage document tags Please browse the list or search to apply tags to: Fintrac…" at bounding box center [245, 116] width 491 height 233
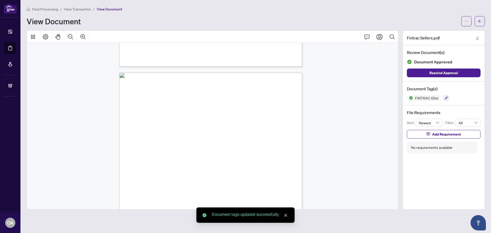
click at [479, 23] on span "button" at bounding box center [480, 21] width 4 height 8
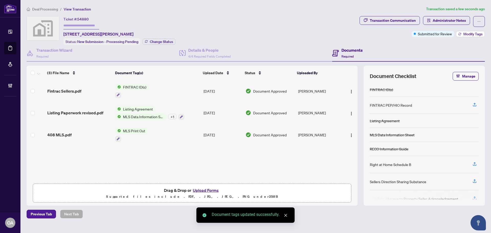
click at [469, 34] on span "Modify Tags" at bounding box center [472, 34] width 19 height 4
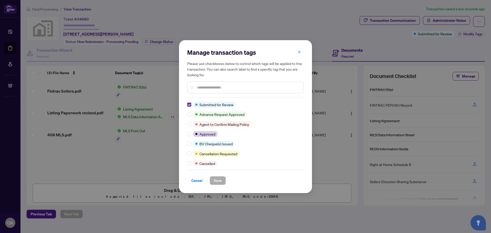
click at [191, 102] on label at bounding box center [189, 105] width 4 height 6
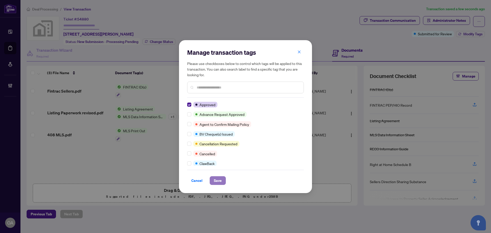
click at [216, 182] on span "Save" at bounding box center [218, 180] width 8 height 8
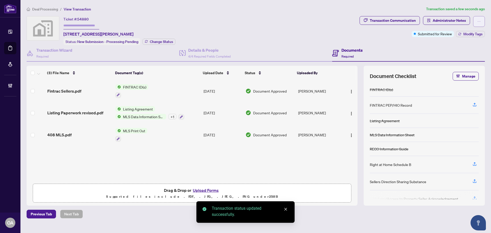
click at [479, 21] on icon "ellipsis" at bounding box center [479, 22] width 4 height 4
click at [458, 57] on span "Submit for Completion" at bounding box center [461, 57] width 39 height 6
type textarea "**********"
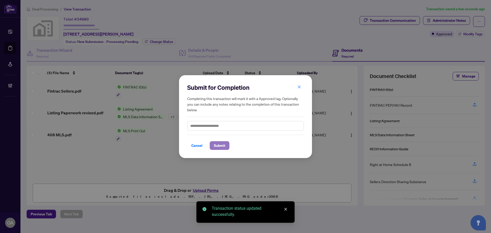
drag, startPoint x: 218, startPoint y: 147, endPoint x: 221, endPoint y: 149, distance: 3.4
click at [220, 149] on span "Submit" at bounding box center [220, 145] width 12 height 8
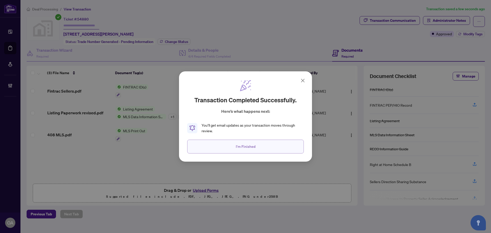
click at [257, 143] on button "I'm Finished" at bounding box center [245, 147] width 117 height 14
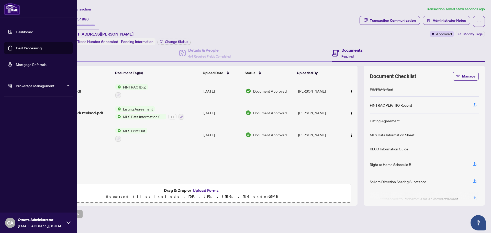
drag, startPoint x: 14, startPoint y: 48, endPoint x: 19, endPoint y: 48, distance: 5.6
click at [16, 48] on link "Deal Processing" at bounding box center [29, 48] width 26 height 5
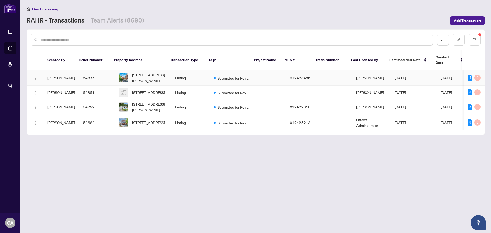
click at [87, 72] on td "54875" at bounding box center [97, 78] width 36 height 16
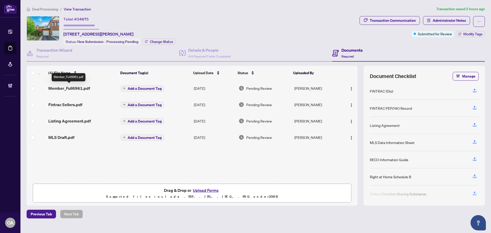
click at [79, 87] on span "Member_Full6961.pdf" at bounding box center [69, 88] width 42 height 6
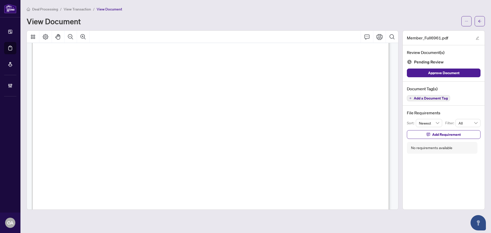
scroll to position [409, 0]
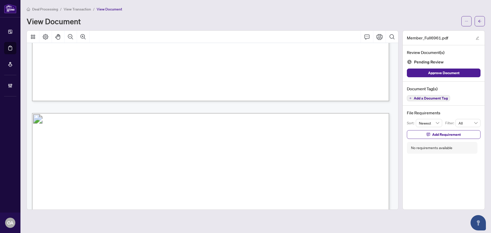
click at [436, 94] on div "Document Tag(s) Add a Document Tag" at bounding box center [444, 94] width 82 height 24
click at [424, 97] on span "Add a Document Tag" at bounding box center [431, 98] width 34 height 4
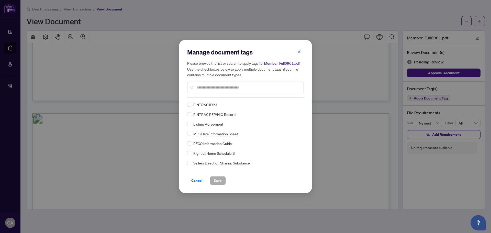
click at [208, 86] on input "text" at bounding box center [248, 88] width 103 height 6
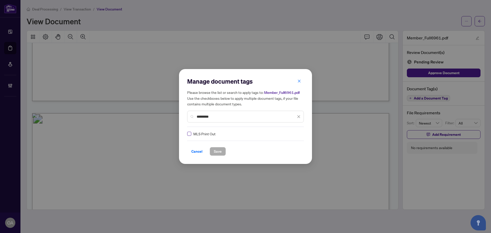
type input "*********"
click at [288, 133] on div at bounding box center [294, 133] width 13 height 5
click at [287, 158] on div "Approved" at bounding box center [278, 159] width 33 height 6
click at [223, 153] on button "Save" at bounding box center [218, 151] width 16 height 9
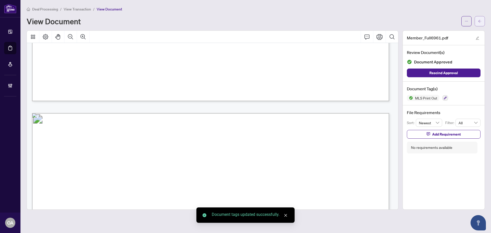
click at [481, 17] on span "button" at bounding box center [480, 21] width 4 height 8
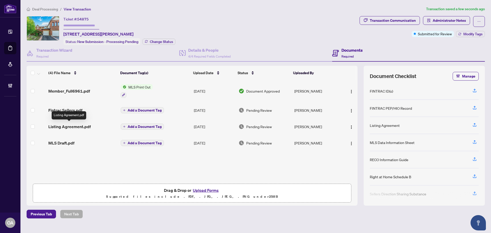
click at [79, 126] on span "Listing Agreement.pdf" at bounding box center [69, 127] width 42 height 6
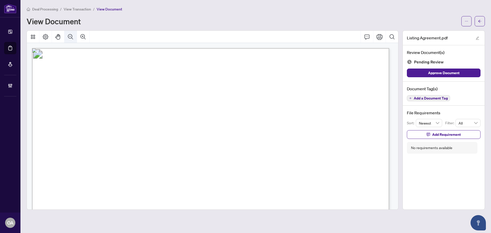
click at [73, 36] on icon "Zoom Out" at bounding box center [71, 37] width 6 height 6
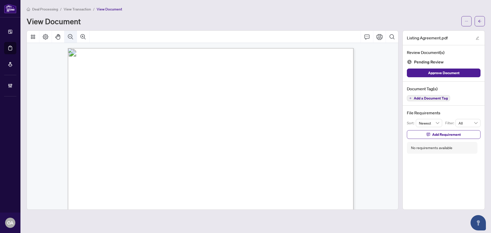
click at [73, 36] on icon "Zoom Out" at bounding box center [71, 37] width 6 height 6
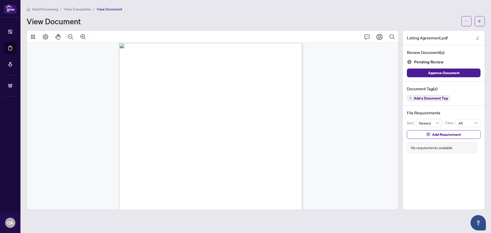
scroll to position [3964, 0]
click at [436, 101] on div "Document Tag(s) Add a Document Tag" at bounding box center [444, 94] width 82 height 24
click at [423, 95] on button "Add a Document Tag" at bounding box center [428, 98] width 43 height 6
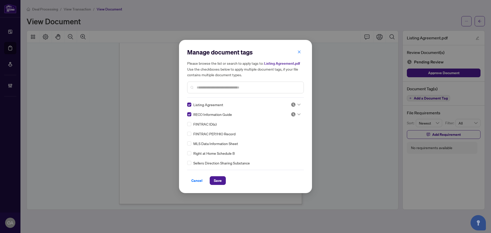
click at [294, 105] on img at bounding box center [293, 104] width 5 height 5
drag, startPoint x: 290, startPoint y: 130, endPoint x: 290, endPoint y: 122, distance: 7.9
click at [290, 130] on div "Approved" at bounding box center [278, 130] width 33 height 6
click at [293, 113] on img at bounding box center [293, 114] width 5 height 5
click at [290, 139] on div "Approved" at bounding box center [278, 140] width 33 height 6
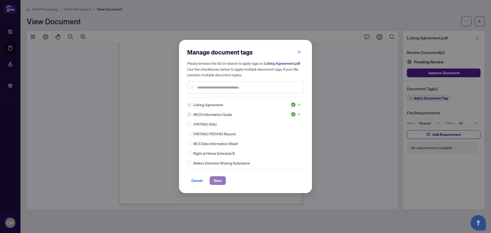
drag, startPoint x: 217, startPoint y: 177, endPoint x: 221, endPoint y: 180, distance: 5.0
click at [217, 178] on span "Save" at bounding box center [218, 180] width 8 height 8
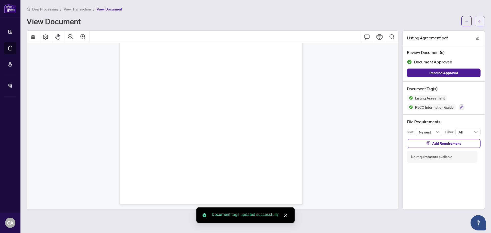
click at [478, 23] on span "button" at bounding box center [480, 21] width 4 height 8
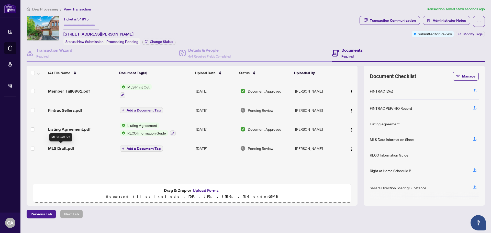
click at [70, 146] on span "MLS Draft.pdf" at bounding box center [61, 148] width 26 height 6
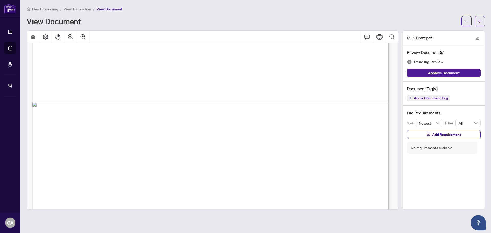
scroll to position [349, 0]
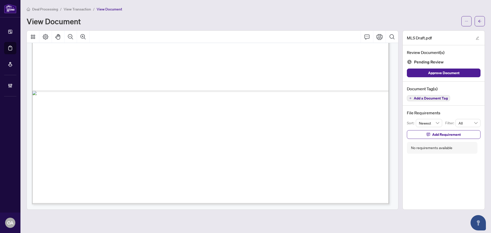
click at [435, 98] on span "Add a Document Tag" at bounding box center [431, 98] width 34 height 4
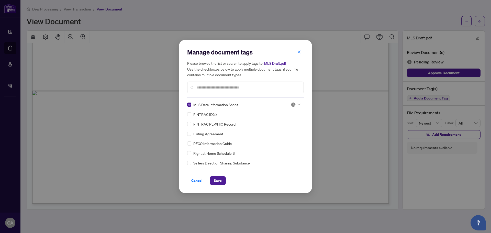
click at [292, 104] on img at bounding box center [293, 104] width 5 height 5
click at [285, 126] on div "Approved" at bounding box center [278, 130] width 39 height 8
click at [214, 183] on span "Save" at bounding box center [218, 180] width 8 height 8
click at [480, 21] on div "Manage document tags Please browse the list or search to apply tags to: MLS Dra…" at bounding box center [245, 116] width 491 height 233
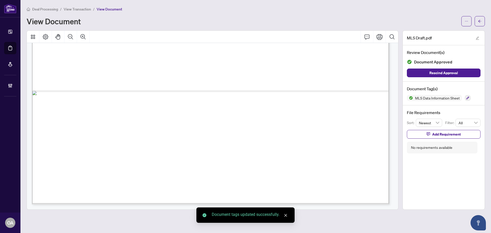
click at [480, 21] on icon "arrow-left" at bounding box center [479, 21] width 3 height 3
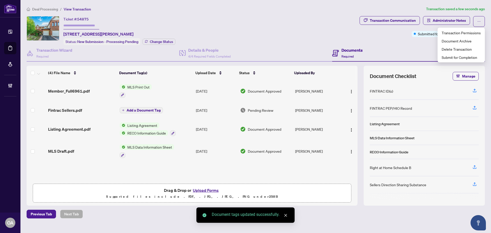
click at [480, 21] on icon "ellipsis" at bounding box center [479, 22] width 4 height 4
click at [72, 111] on span "Fintrac Sellers.pdf" at bounding box center [65, 110] width 34 height 6
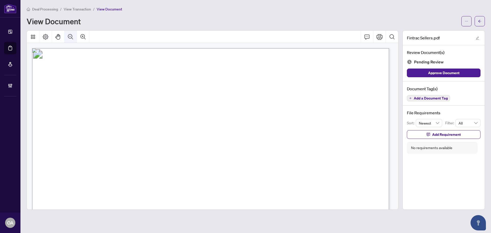
click at [71, 37] on icon "Zoom Out" at bounding box center [71, 37] width 6 height 6
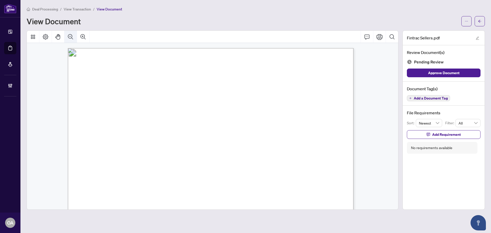
click at [71, 37] on icon "Zoom Out" at bounding box center [71, 37] width 6 height 6
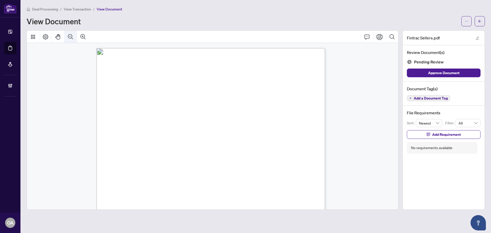
click at [71, 37] on icon "Zoom Out" at bounding box center [71, 37] width 6 height 6
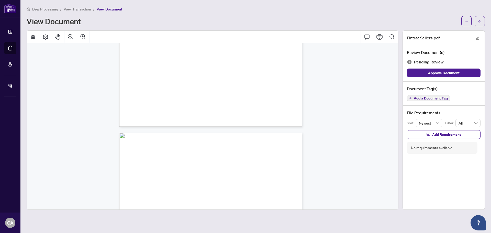
scroll to position [1176, 0]
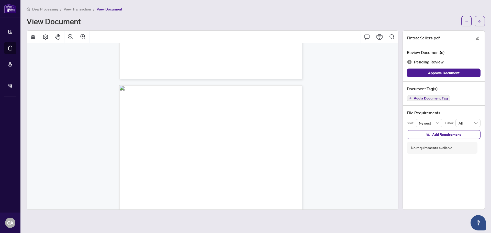
click at [427, 98] on span "Add a Document Tag" at bounding box center [431, 98] width 34 height 4
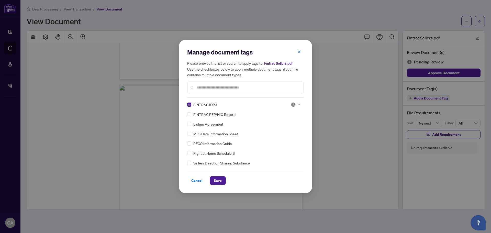
click at [277, 104] on div "FINTRAC ID(s)" at bounding box center [235, 105] width 97 height 6
click at [291, 105] on img at bounding box center [293, 104] width 5 height 5
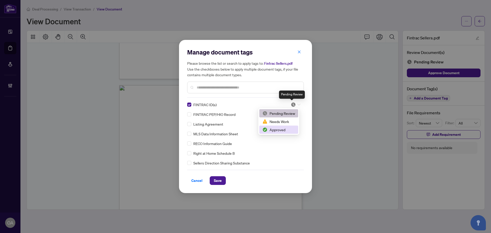
click at [282, 128] on div "Approved" at bounding box center [278, 130] width 33 height 6
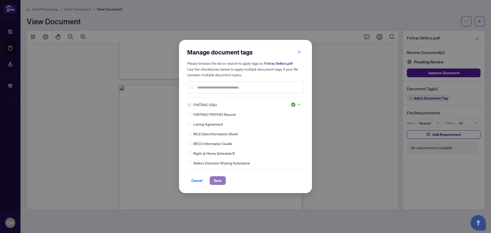
click at [219, 180] on span "Save" at bounding box center [218, 180] width 8 height 8
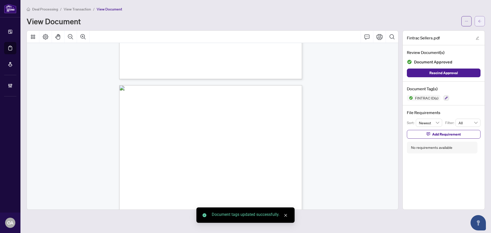
click at [479, 19] on icon "arrow-left" at bounding box center [480, 21] width 4 height 4
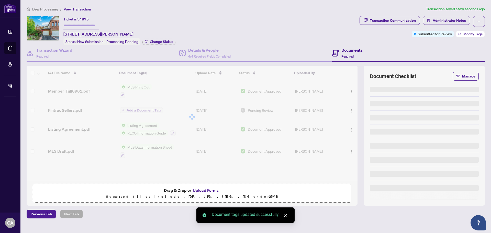
click at [477, 31] on button "Modify Tags" at bounding box center [470, 34] width 29 height 6
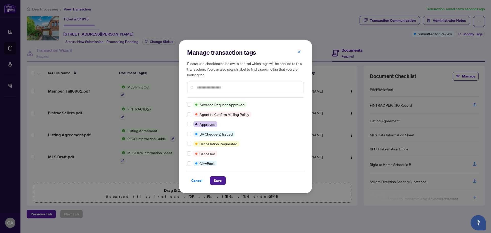
click at [189, 127] on div "Advance Request Approved Agent to Confirm Mailing Policy Approved BV Cheque(s) …" at bounding box center [245, 134] width 117 height 64
click at [223, 185] on div "Manage transaction tags Please use checkboxes below to control which tags will …" at bounding box center [245, 116] width 133 height 153
drag, startPoint x: 223, startPoint y: 183, endPoint x: 219, endPoint y: 182, distance: 3.6
click at [222, 182] on button "Save" at bounding box center [218, 180] width 16 height 9
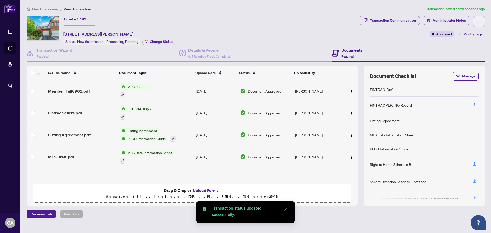
click at [478, 24] on span "button" at bounding box center [479, 21] width 4 height 8
click at [451, 58] on span "Submit for Completion" at bounding box center [461, 57] width 39 height 6
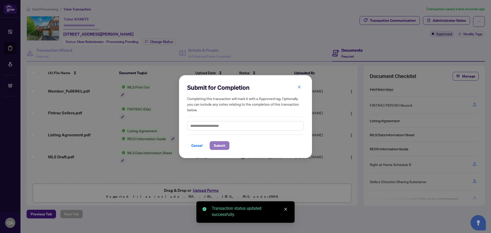
click at [221, 145] on span "Submit" at bounding box center [220, 145] width 12 height 8
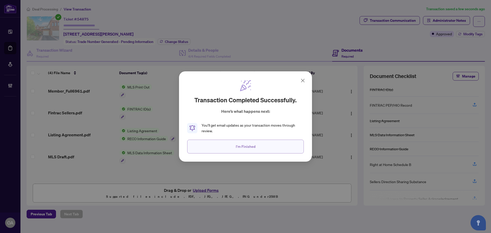
click at [272, 145] on button "I'm Finished" at bounding box center [245, 147] width 117 height 14
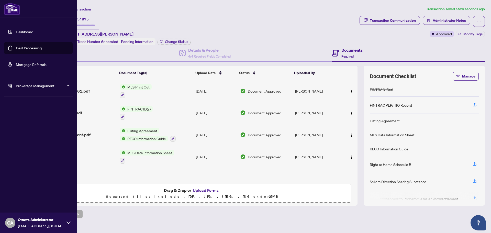
click at [16, 48] on link "Deal Processing" at bounding box center [29, 48] width 26 height 5
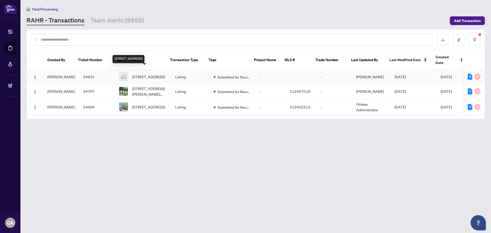
click at [139, 74] on span "24 Manhattan Crescent, Ottawa, ON, Canada" at bounding box center [148, 77] width 33 height 6
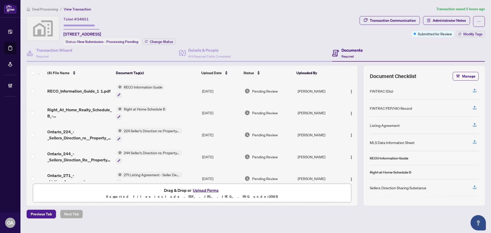
click at [94, 88] on span "RECO_Information_Guide_1 1.pdf" at bounding box center [78, 91] width 63 height 6
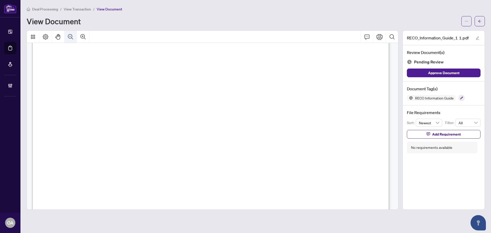
click at [69, 36] on icon "Zoom Out" at bounding box center [71, 37] width 6 height 6
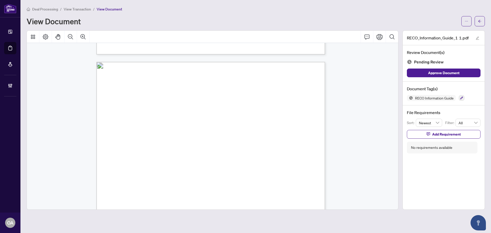
scroll to position [3678, 0]
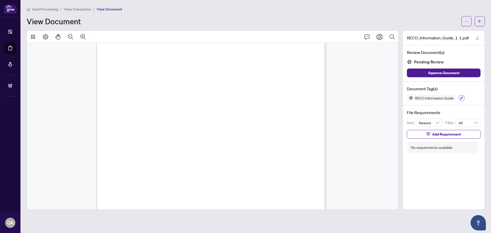
click at [462, 96] on icon "button" at bounding box center [461, 97] width 3 height 3
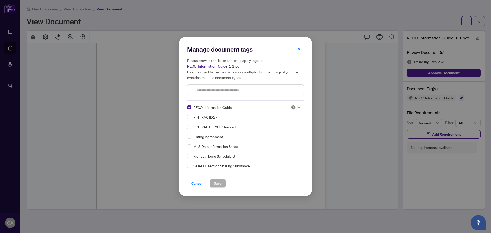
click at [296, 109] on div at bounding box center [296, 107] width 10 height 5
click at [288, 130] on div "Approved" at bounding box center [278, 133] width 33 height 6
click at [214, 182] on span "Save" at bounding box center [218, 183] width 8 height 8
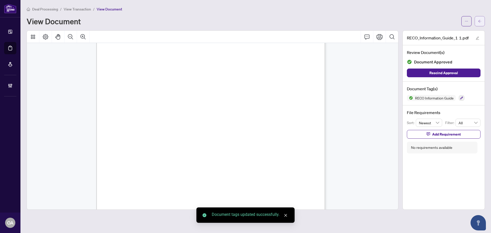
click at [481, 21] on icon "arrow-left" at bounding box center [479, 21] width 3 height 3
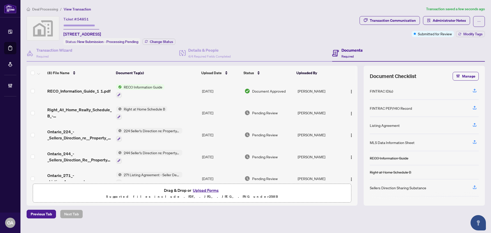
click at [80, 109] on span "Right_At_Home_Realty_Schedule_B_-_Agreement_of_Purchase_and_Sale.pdf" at bounding box center [79, 113] width 65 height 12
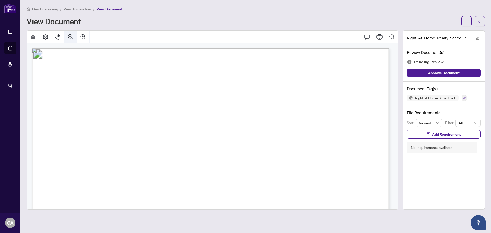
click at [72, 36] on icon "Zoom Out" at bounding box center [70, 36] width 5 height 5
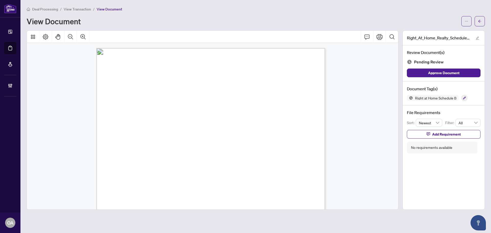
scroll to position [140, 0]
click at [466, 98] on button "button" at bounding box center [465, 98] width 6 height 6
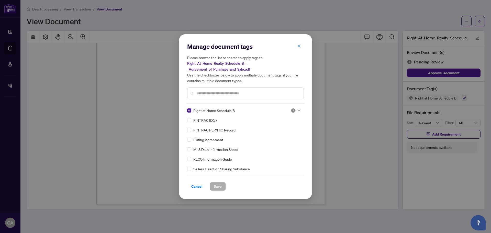
click at [292, 107] on input "search" at bounding box center [293, 111] width 5 height 8
click at [286, 132] on div "Approved" at bounding box center [278, 135] width 33 height 6
click at [216, 189] on span "Save" at bounding box center [218, 186] width 8 height 8
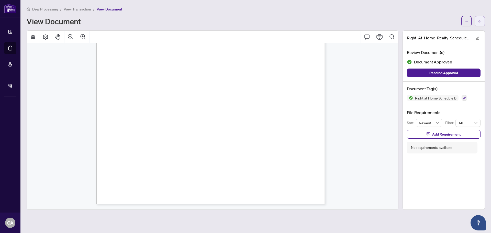
click at [483, 20] on button "button" at bounding box center [480, 21] width 10 height 10
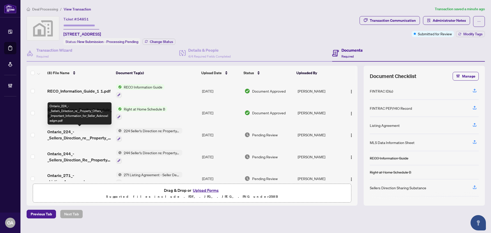
click at [68, 133] on span "Ontario_224_-_Sellers_Direction_re__Property_Offers_-_Important_Information_for…" at bounding box center [79, 135] width 65 height 12
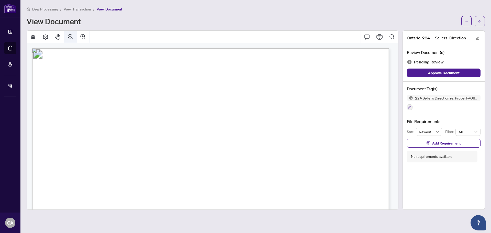
click at [69, 35] on icon "Zoom Out" at bounding box center [71, 37] width 6 height 6
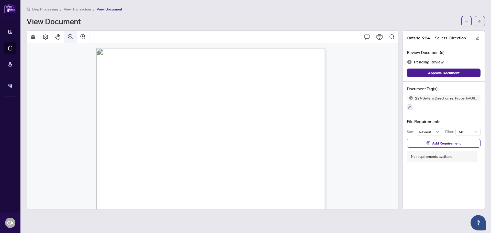
click at [69, 35] on icon "Zoom Out" at bounding box center [71, 37] width 6 height 6
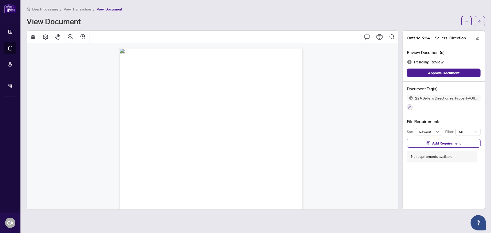
scroll to position [81, 0]
click at [410, 107] on icon "button" at bounding box center [409, 107] width 3 height 3
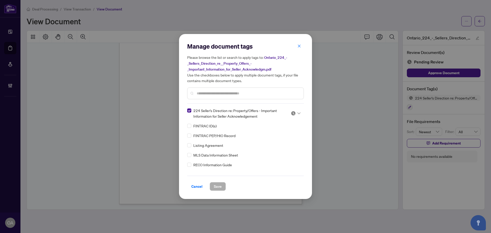
click at [291, 108] on div "224 Seller's Direction re: Property/Offers - Important Information for Seller A…" at bounding box center [244, 113] width 114 height 11
click at [292, 112] on img at bounding box center [293, 113] width 5 height 5
click at [285, 137] on div "Approved" at bounding box center [278, 138] width 33 height 6
click at [216, 187] on span "Save" at bounding box center [218, 186] width 8 height 8
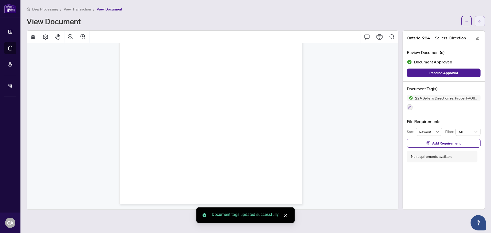
click at [479, 20] on icon "arrow-left" at bounding box center [480, 21] width 4 height 4
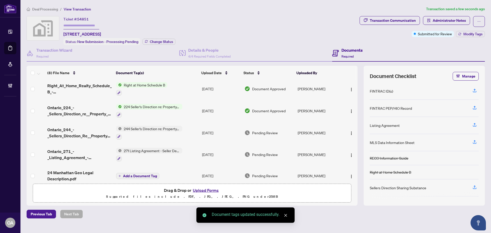
scroll to position [51, 0]
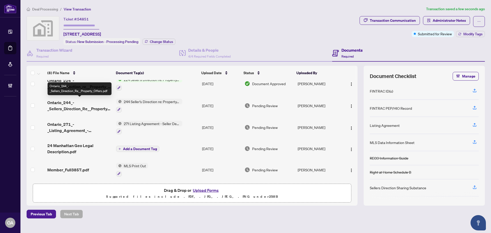
click at [84, 103] on span "Ontario_244_-_Sellers_Direction_Re__Property_Offers.pdf" at bounding box center [79, 105] width 65 height 12
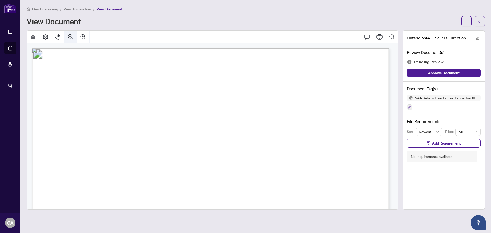
click at [69, 36] on icon "Zoom Out" at bounding box center [71, 37] width 6 height 6
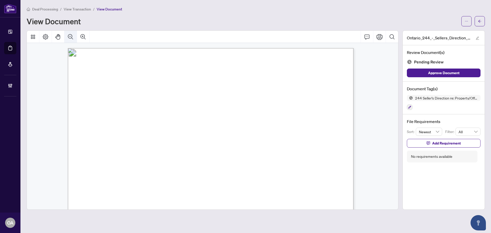
click at [69, 36] on icon "Zoom Out" at bounding box center [71, 37] width 6 height 6
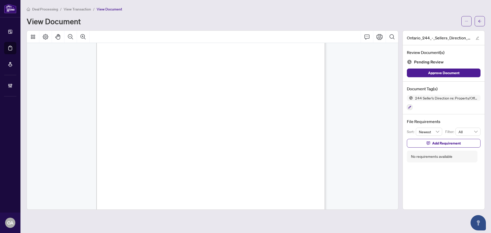
scroll to position [140, 0]
click at [411, 106] on icon "button" at bounding box center [409, 107] width 3 height 3
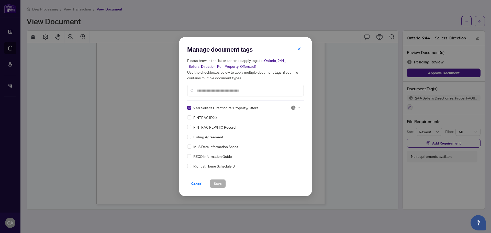
click at [294, 108] on img at bounding box center [293, 107] width 5 height 5
click at [287, 140] on div "244 Seller’s Direction re: Property/Offers FINTRAC ID(s) FINTRAC PEP/HIO Record…" at bounding box center [245, 137] width 117 height 64
click at [286, 133] on div "244 Seller’s Direction re: Property/Offers FINTRAC ID(s) FINTRAC PEP/HIO Record…" at bounding box center [245, 137] width 117 height 64
click at [293, 108] on img at bounding box center [293, 107] width 5 height 5
click at [286, 132] on div "Approved" at bounding box center [278, 133] width 33 height 6
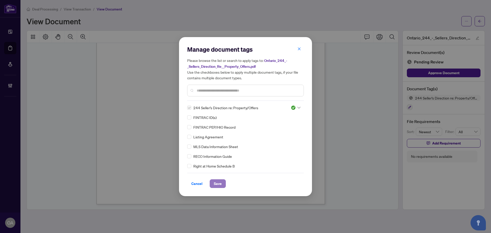
click at [218, 182] on span "Save" at bounding box center [218, 184] width 8 height 8
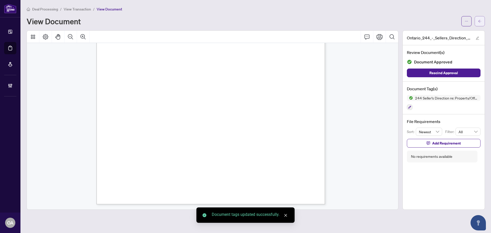
click at [481, 18] on span "button" at bounding box center [480, 21] width 4 height 8
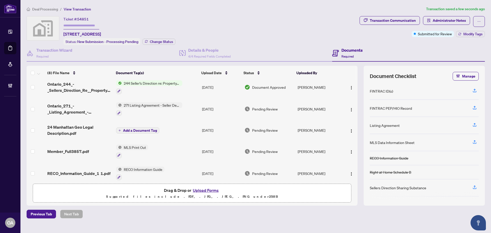
scroll to position [74, 0]
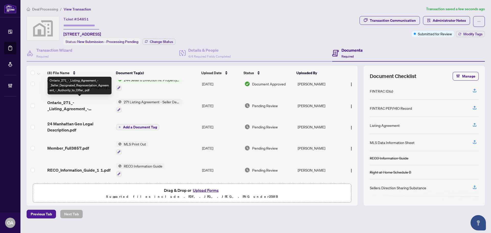
click at [75, 104] on span "Ontario_271_-_Listing_Agreement_-_Seller_Designated_Representation_Agreement_-_…" at bounding box center [79, 105] width 65 height 12
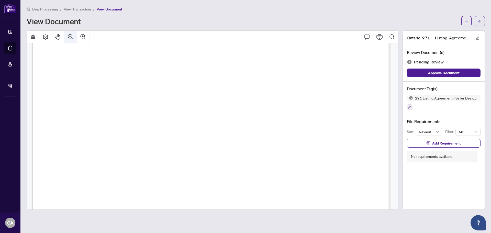
click at [70, 37] on icon "Zoom Out" at bounding box center [71, 37] width 6 height 6
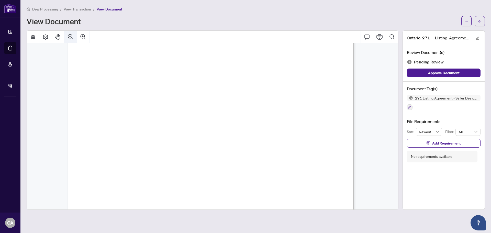
scroll to position [29, 0]
click at [70, 37] on icon "Zoom Out" at bounding box center [71, 37] width 6 height 6
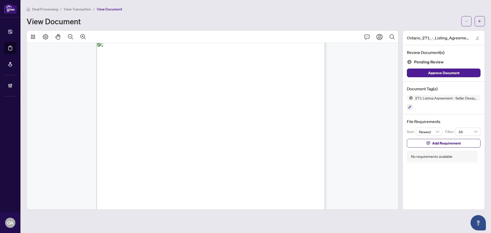
scroll to position [0, 0]
drag, startPoint x: 195, startPoint y: 87, endPoint x: 241, endPoint y: 87, distance: 45.8
click at [300, 88] on span "EXCLUSIVE" at bounding box center [294, 86] width 16 height 3
drag, startPoint x: 303, startPoint y: 89, endPoint x: 266, endPoint y: 92, distance: 36.7
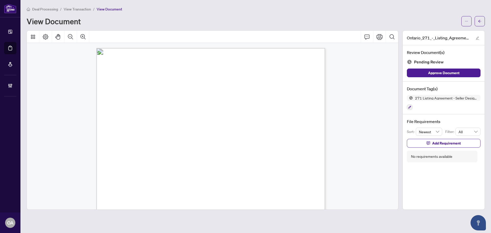
click at [266, 92] on span "Exclusive Listing Agreement" at bounding box center [252, 91] width 36 height 3
click at [269, 92] on span "Exclusive Listing Agreement" at bounding box center [252, 91] width 36 height 3
drag, startPoint x: 302, startPoint y: 92, endPoint x: 251, endPoint y: 92, distance: 51.2
click at [251, 92] on span "Exclusive Listing Agreement" at bounding box center [252, 91] width 36 height 3
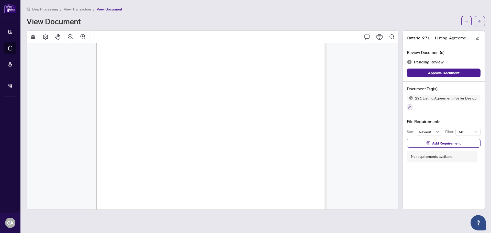
scroll to position [26, 0]
click at [74, 36] on button "Zoom Out" at bounding box center [70, 37] width 12 height 12
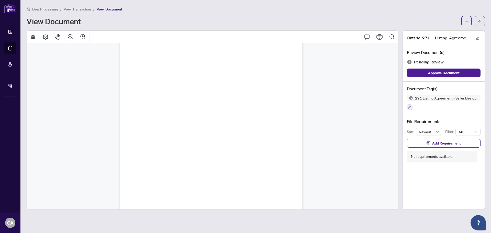
scroll to position [1051, 0]
click at [407, 107] on button "button" at bounding box center [410, 107] width 6 height 6
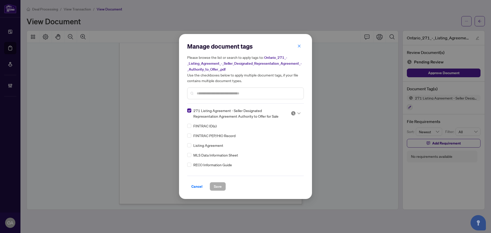
click at [293, 114] on img at bounding box center [293, 113] width 5 height 5
click at [287, 137] on div "Approved" at bounding box center [278, 138] width 33 height 6
click at [218, 186] on span "Save" at bounding box center [218, 186] width 8 height 8
click at [396, 190] on div "Manage document tags Please browse the list or search to apply tags to: Ontario…" at bounding box center [245, 116] width 491 height 233
click at [396, 192] on div "Manage document tags Please browse the list or search to apply tags to: Ontario…" at bounding box center [245, 116] width 491 height 233
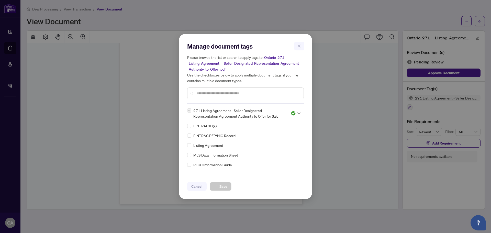
click at [373, 191] on div "Manage document tags Please browse the list or search to apply tags to: Ontario…" at bounding box center [245, 116] width 491 height 233
click at [344, 182] on div "Manage document tags Please browse the list or search to apply tags to: Ontario…" at bounding box center [245, 116] width 491 height 233
click at [356, 181] on div "Manage document tags Please browse the list or search to apply tags to: Ontario…" at bounding box center [245, 116] width 491 height 233
click at [358, 183] on div "Manage document tags Please browse the list or search to apply tags to: Ontario…" at bounding box center [245, 116] width 491 height 233
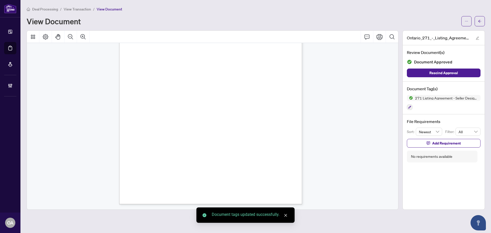
click at [358, 183] on div "Manage document tags Please browse the list or search to apply tags to: Ontario…" at bounding box center [245, 116] width 491 height 233
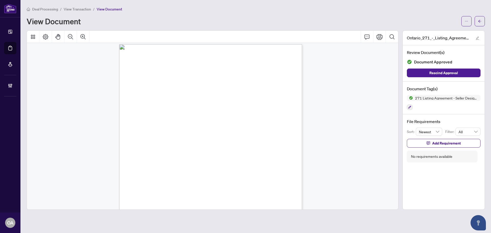
scroll to position [0, 0]
click at [482, 21] on button "button" at bounding box center [480, 21] width 10 height 10
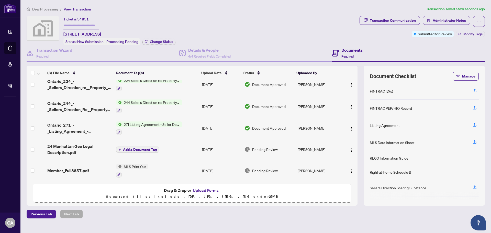
scroll to position [74, 0]
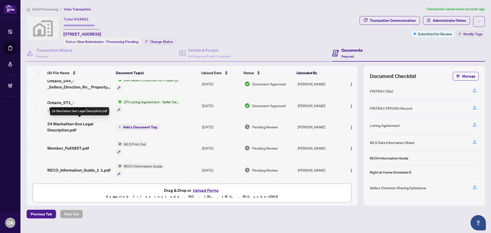
click at [65, 123] on span "24 Manhattan Geo Legal Description.pdf" at bounding box center [79, 127] width 65 height 12
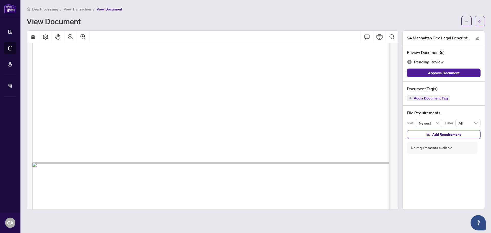
scroll to position [281, 0]
click at [426, 97] on span "Add a Document Tag" at bounding box center [431, 98] width 34 height 4
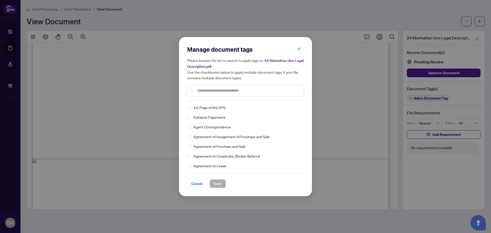
scroll to position [128, 0]
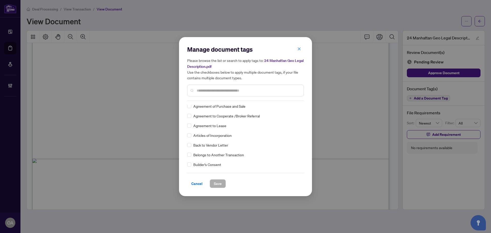
click at [208, 87] on div at bounding box center [245, 91] width 117 height 12
click at [220, 93] on div at bounding box center [245, 91] width 117 height 12
click at [218, 91] on input "text" at bounding box center [248, 91] width 103 height 6
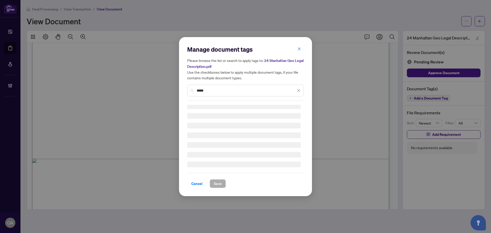
scroll to position [0, 0]
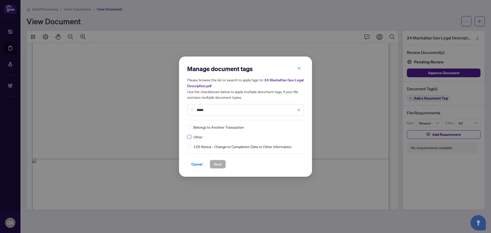
type input "*****"
click at [298, 125] on div at bounding box center [296, 127] width 10 height 5
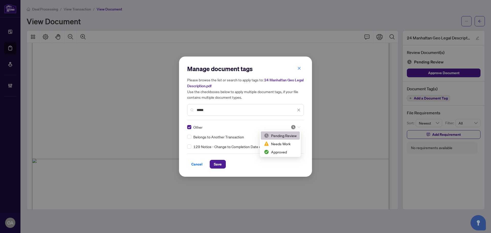
click at [283, 149] on div "Approved" at bounding box center [280, 152] width 33 height 6
click at [223, 163] on button "Save" at bounding box center [218, 164] width 16 height 9
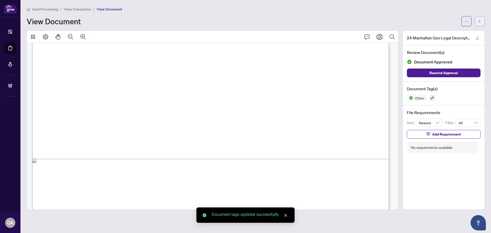
click at [477, 20] on button "button" at bounding box center [480, 21] width 10 height 10
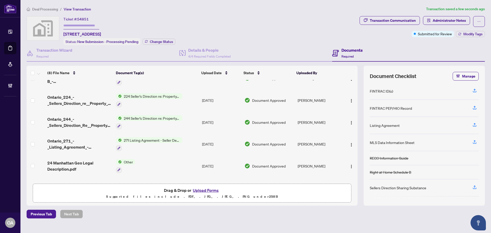
scroll to position [75, 0]
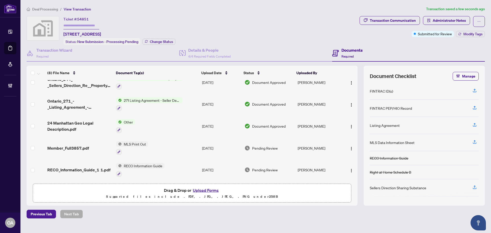
click at [72, 147] on span "Member_Full3857.pdf" at bounding box center [68, 148] width 42 height 6
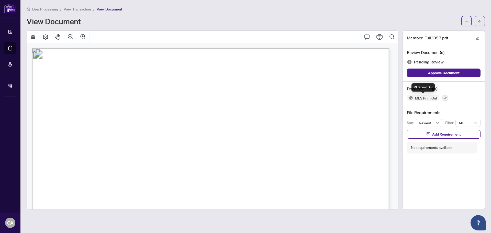
click at [444, 101] on div "Document Tag(s) MLS Print Out" at bounding box center [444, 94] width 82 height 24
click at [444, 98] on icon "button" at bounding box center [445, 97] width 3 height 3
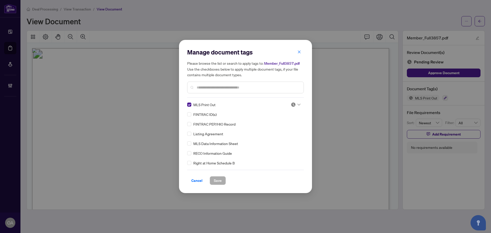
click at [294, 103] on img at bounding box center [293, 104] width 5 height 5
click at [285, 130] on div "Approved" at bounding box center [278, 130] width 33 height 6
click at [220, 176] on button "Save" at bounding box center [218, 180] width 16 height 9
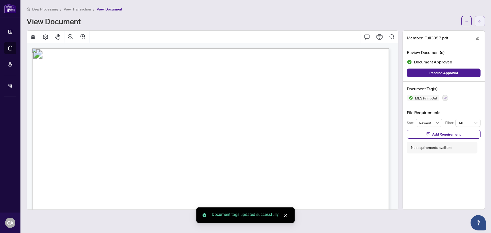
click at [482, 21] on button "button" at bounding box center [480, 21] width 10 height 10
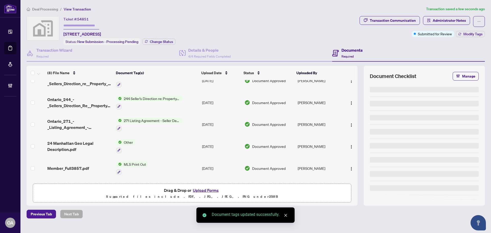
scroll to position [75, 0]
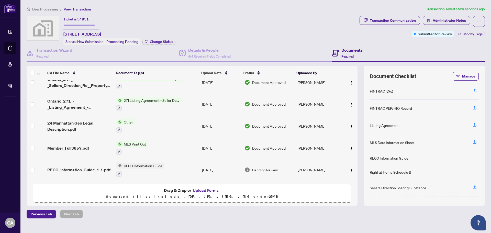
click at [94, 169] on span "RECO_Information_Guide_1 1.pdf" at bounding box center [78, 170] width 63 height 6
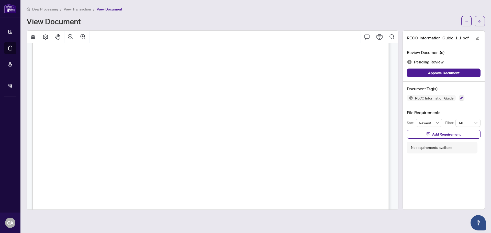
scroll to position [5773, 0]
click at [461, 98] on icon "button" at bounding box center [461, 97] width 3 height 3
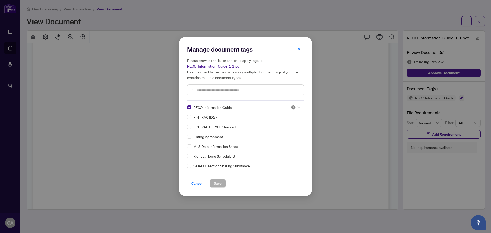
click at [294, 105] on img at bounding box center [293, 107] width 5 height 5
click at [282, 133] on div "Approved" at bounding box center [278, 133] width 33 height 6
click at [215, 184] on span "Save" at bounding box center [218, 183] width 8 height 8
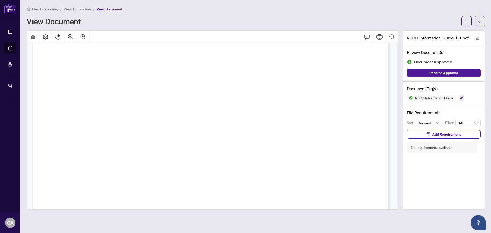
click at [484, 26] on span at bounding box center [480, 21] width 10 height 10
click at [476, 23] on button "button" at bounding box center [480, 21] width 10 height 10
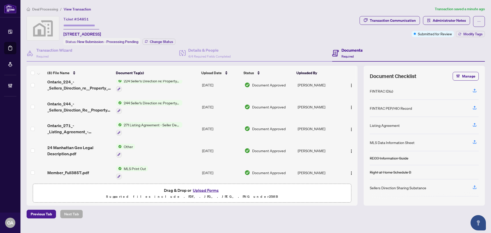
scroll to position [75, 0]
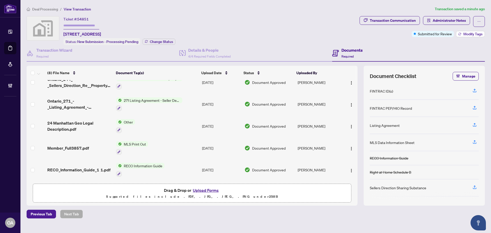
click at [460, 34] on icon "button" at bounding box center [460, 33] width 3 height 1
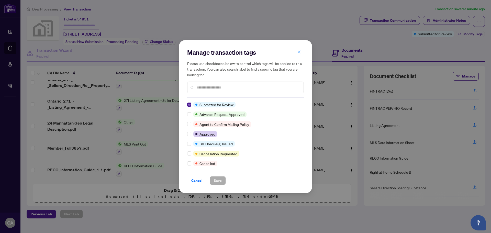
click at [302, 50] on button "button" at bounding box center [299, 52] width 10 height 9
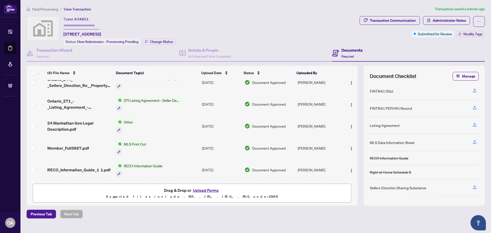
click at [259, 102] on span "Document Approved" at bounding box center [269, 104] width 34 height 6
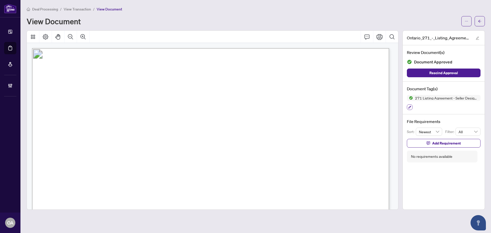
click at [409, 107] on icon "button" at bounding box center [409, 107] width 3 height 3
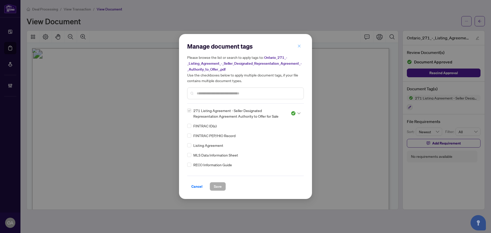
click at [299, 46] on icon "close" at bounding box center [299, 46] width 4 height 4
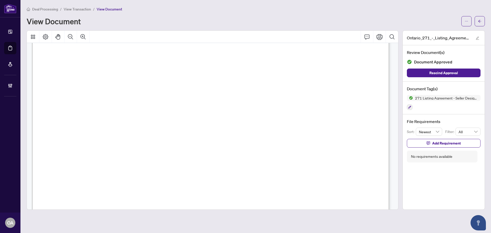
scroll to position [51, 0]
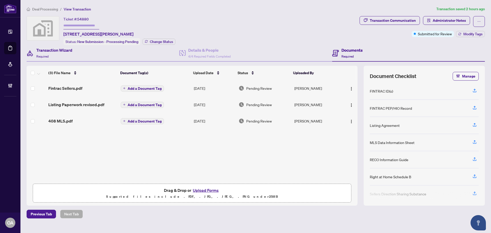
click at [60, 45] on div "Transaction Wizard Required" at bounding box center [103, 53] width 153 height 17
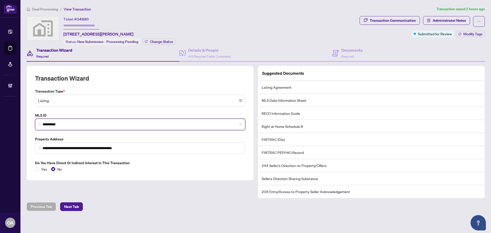
click at [71, 122] on input "*********" at bounding box center [141, 124] width 199 height 5
click at [76, 122] on input "*********" at bounding box center [141, 124] width 199 height 5
click at [57, 123] on input "*********" at bounding box center [141, 124] width 199 height 5
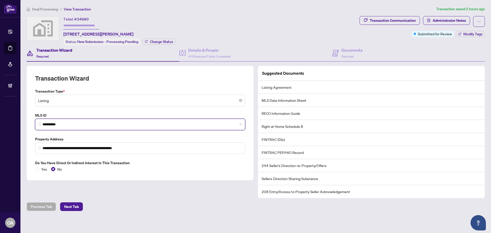
click at [57, 123] on input "*********" at bounding box center [141, 124] width 199 height 5
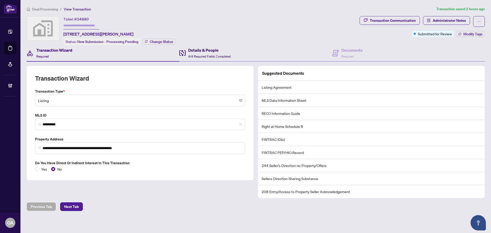
click at [202, 52] on div "Details & People 4/4 Required Fields Completed" at bounding box center [209, 53] width 42 height 12
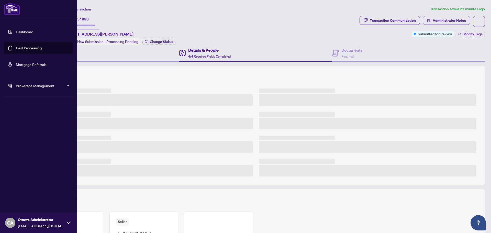
click at [19, 49] on link "Deal Processing" at bounding box center [29, 48] width 26 height 5
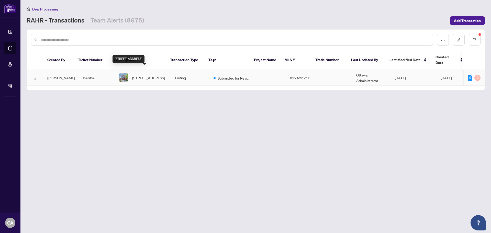
click at [160, 75] on span "60 Mersey Dr, Kanata, Ontario K2K 3A6, Canada" at bounding box center [148, 78] width 33 height 6
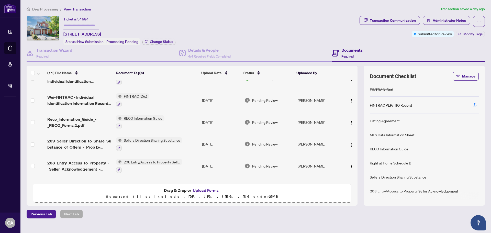
scroll to position [26, 0]
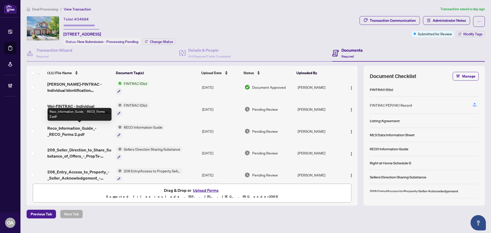
click at [73, 129] on span "Reco_Information_Guide_-_RECO_Forms 2.pdf" at bounding box center [79, 131] width 65 height 12
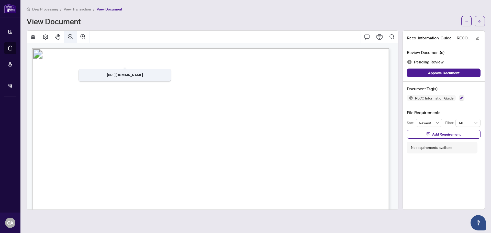
click at [67, 32] on button "Zoom Out" at bounding box center [70, 37] width 12 height 12
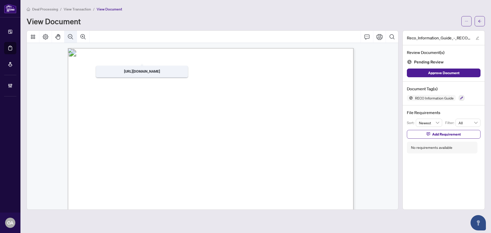
click at [67, 32] on button "Zoom Out" at bounding box center [70, 37] width 12 height 12
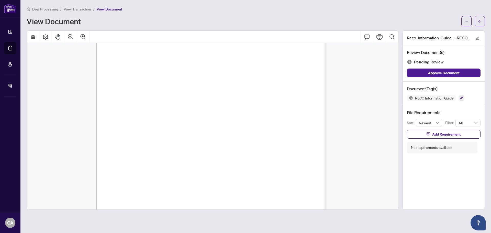
scroll to position [3674, 0]
click at [461, 96] on icon "button" at bounding box center [461, 97] width 3 height 3
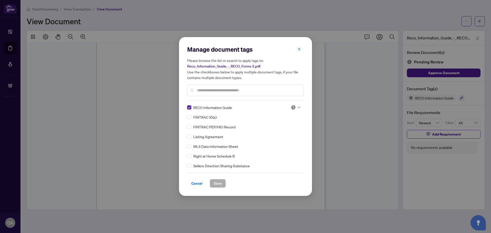
drag, startPoint x: 298, startPoint y: 106, endPoint x: 295, endPoint y: 109, distance: 4.5
click at [298, 106] on icon at bounding box center [298, 107] width 3 height 2
click at [285, 132] on div "Approved" at bounding box center [278, 133] width 33 height 6
click at [220, 183] on span "Save" at bounding box center [218, 183] width 8 height 8
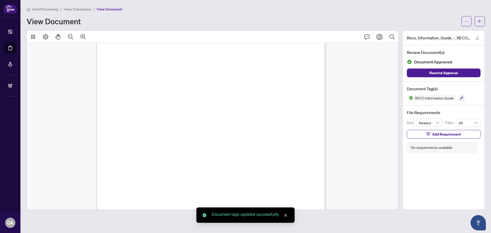
click at [480, 21] on icon "arrow-left" at bounding box center [479, 21] width 3 height 3
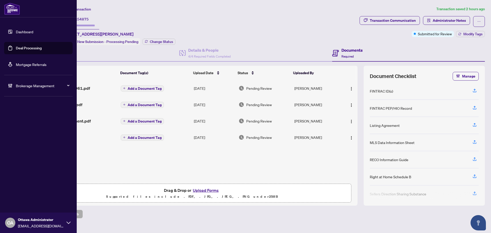
click at [16, 49] on link "Deal Processing" at bounding box center [29, 48] width 26 height 5
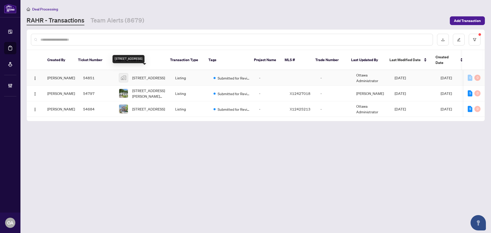
click at [137, 75] on span "[STREET_ADDRESS]" at bounding box center [148, 78] width 33 height 6
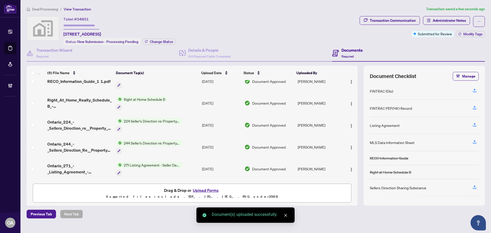
scroll to position [77, 0]
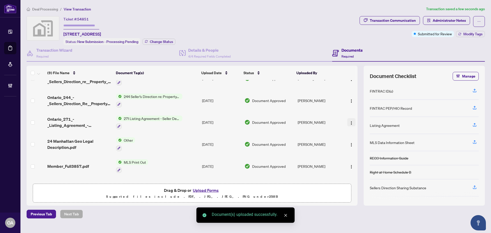
click at [349, 119] on span "button" at bounding box center [351, 122] width 4 height 6
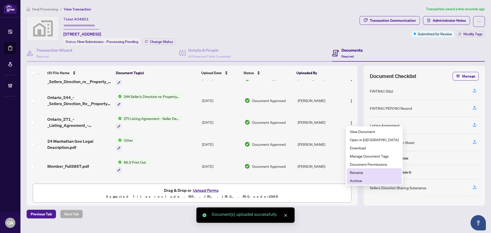
click at [358, 181] on span "Archive" at bounding box center [374, 181] width 49 height 6
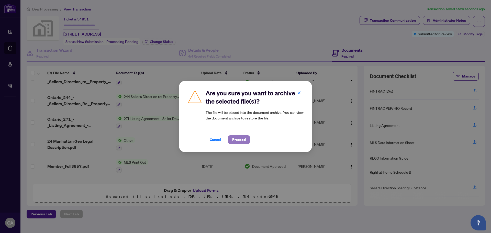
click at [248, 140] on button "Proceed" at bounding box center [239, 139] width 22 height 9
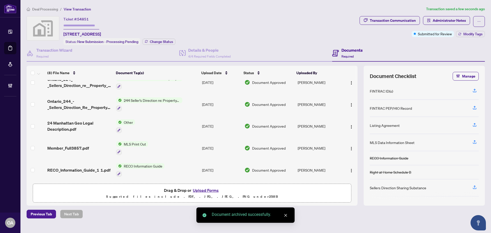
scroll to position [0, 0]
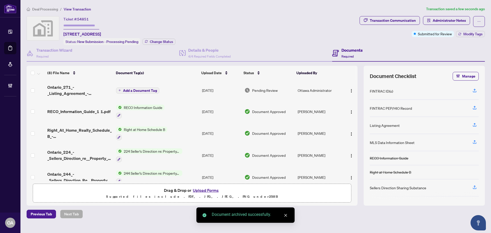
click at [149, 90] on span "Add a Document Tag" at bounding box center [140, 91] width 34 height 4
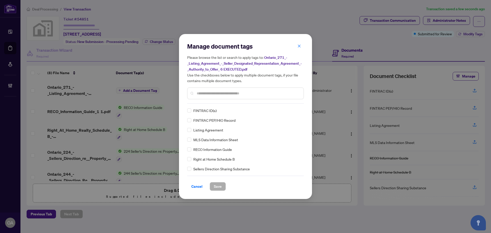
click at [207, 94] on input "text" at bounding box center [248, 94] width 103 height 6
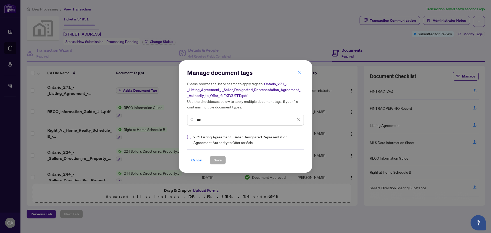
type input "***"
click at [297, 138] on div at bounding box center [296, 139] width 10 height 5
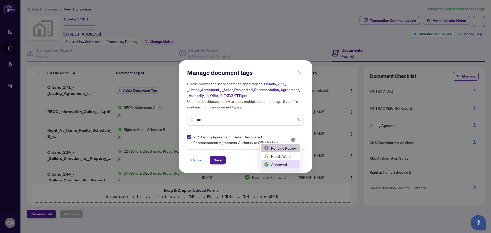
click at [281, 166] on div "Approved" at bounding box center [280, 165] width 33 height 6
click at [221, 158] on span "Save" at bounding box center [218, 160] width 8 height 8
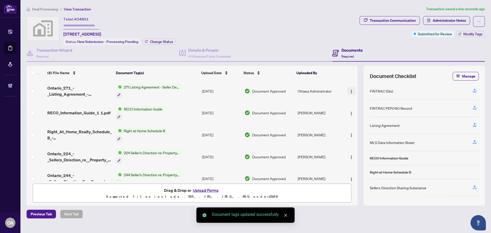
click at [351, 90] on img "button" at bounding box center [351, 92] width 4 height 4
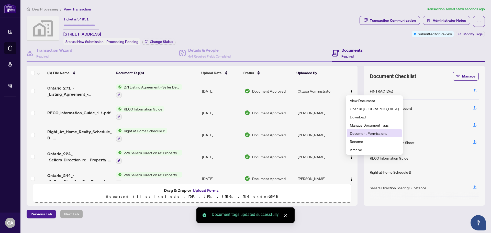
click at [355, 132] on span "Document Permissions" at bounding box center [374, 133] width 49 height 6
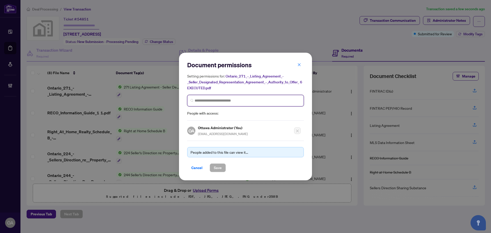
click at [206, 99] on input "search" at bounding box center [248, 100] width 106 height 5
type input "****"
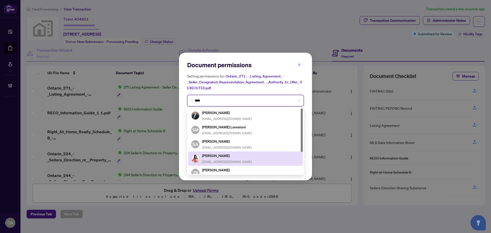
click at [214, 158] on div "Tania Kohl tk@makingithappen.ca" at bounding box center [227, 159] width 50 height 12
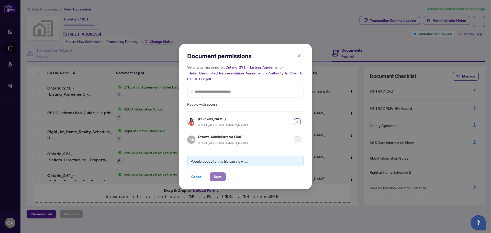
click at [217, 175] on span "Save" at bounding box center [218, 177] width 8 height 8
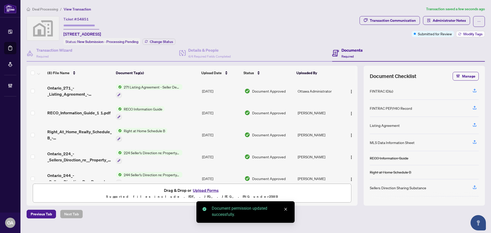
click at [473, 34] on span "Modify Tags" at bounding box center [472, 34] width 19 height 4
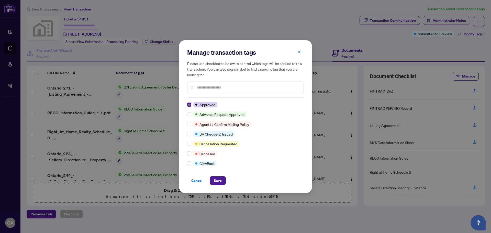
click at [225, 186] on div "Manage transaction tags Please use checkboxes below to control which tags will …" at bounding box center [245, 116] width 133 height 153
click at [220, 183] on span "Save" at bounding box center [218, 180] width 8 height 8
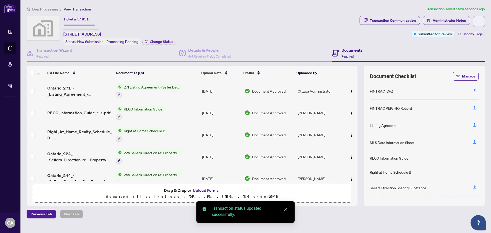
click at [481, 20] on button "button" at bounding box center [479, 21] width 12 height 11
click at [463, 55] on span "Submit for Completion" at bounding box center [461, 57] width 39 height 6
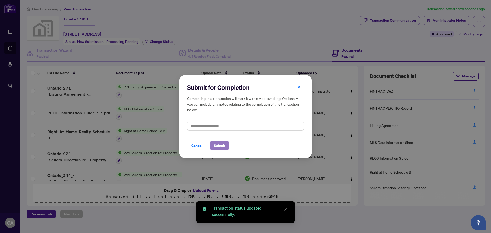
click at [226, 145] on button "Submit" at bounding box center [220, 145] width 20 height 9
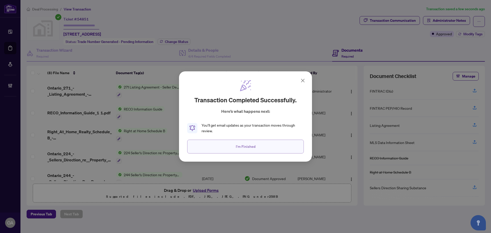
click at [249, 146] on span "I'm Finished" at bounding box center [246, 146] width 20 height 8
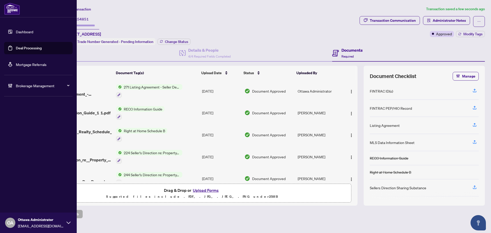
click at [17, 46] on link "Deal Processing" at bounding box center [29, 48] width 26 height 5
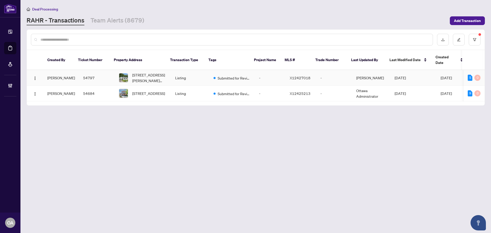
click at [148, 72] on span "15 Willis James Lane, Arnprior, Ontario K7S 2A5, Canada" at bounding box center [149, 77] width 35 height 11
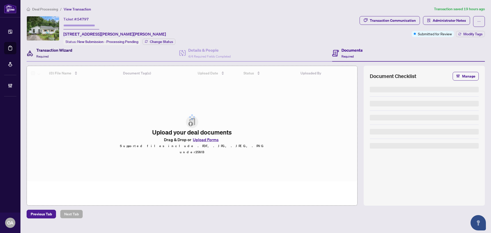
click at [64, 54] on div "Transaction Wizard Required" at bounding box center [54, 53] width 36 height 12
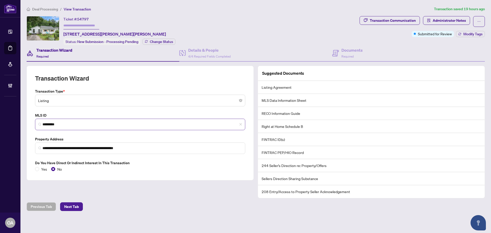
click at [56, 119] on span "*********" at bounding box center [140, 125] width 210 height 12
click at [55, 123] on input "*********" at bounding box center [141, 124] width 199 height 5
click at [212, 57] on span "4/4 Required Fields Completed" at bounding box center [209, 56] width 42 height 4
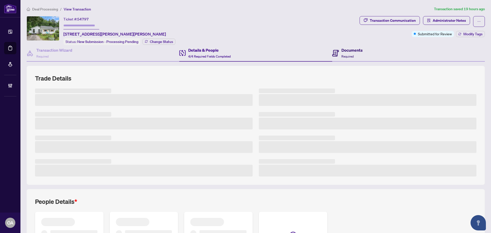
click at [332, 50] on icon at bounding box center [335, 53] width 7 height 7
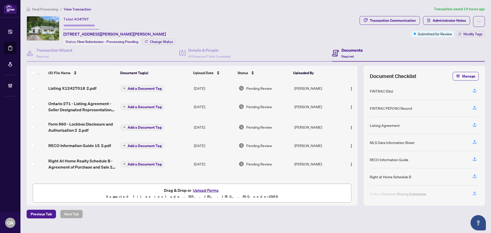
click at [72, 84] on td "Listing X12427018 2.pdf" at bounding box center [82, 88] width 72 height 16
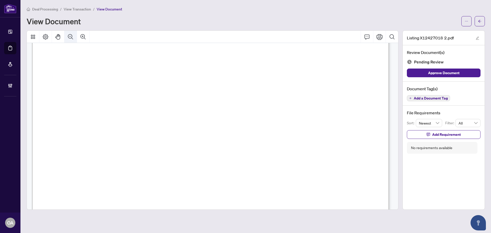
click at [72, 35] on icon "Zoom Out" at bounding box center [71, 37] width 6 height 6
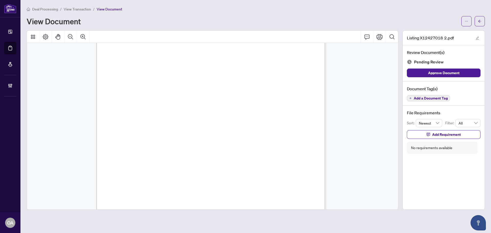
scroll to position [14, 0]
click at [444, 100] on span "Add a Document Tag" at bounding box center [431, 98] width 34 height 4
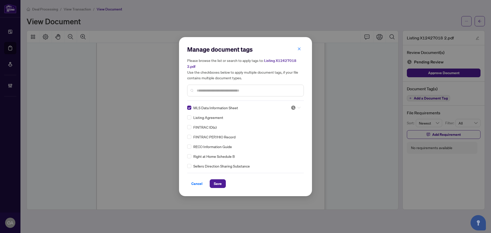
drag, startPoint x: 297, startPoint y: 106, endPoint x: 293, endPoint y: 118, distance: 13.1
click at [297, 105] on div at bounding box center [296, 107] width 10 height 5
click at [284, 130] on div "Approved" at bounding box center [278, 133] width 33 height 6
click at [223, 183] on button "Save" at bounding box center [218, 183] width 16 height 9
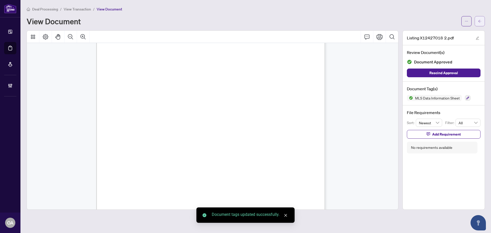
click at [481, 19] on span "button" at bounding box center [480, 21] width 4 height 8
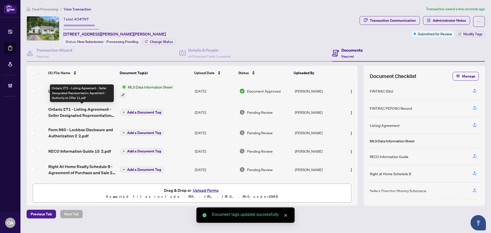
click at [97, 110] on span "Ontario 271 - Listing Agreement - Seller Designated Representation Agreement - …" at bounding box center [82, 112] width 68 height 12
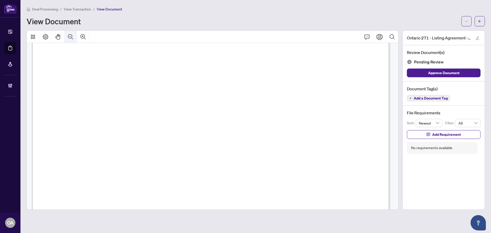
click at [68, 39] on icon "Zoom Out" at bounding box center [71, 37] width 6 height 6
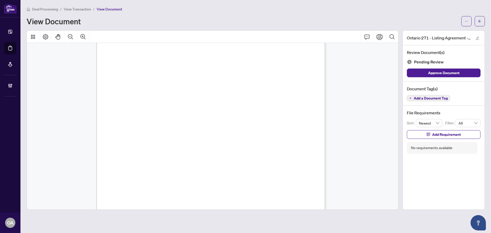
scroll to position [1050, 0]
click at [432, 100] on span "Add a Document Tag" at bounding box center [431, 98] width 34 height 4
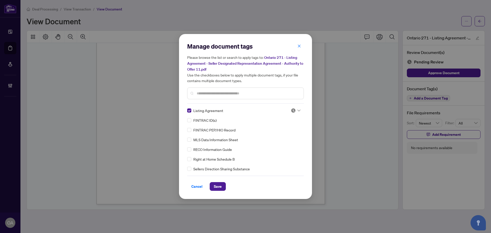
click at [291, 108] on img at bounding box center [293, 110] width 5 height 5
click at [281, 135] on div "Approved" at bounding box center [278, 135] width 33 height 6
click at [221, 186] on span "Save" at bounding box center [218, 186] width 8 height 8
click at [479, 21] on div "Manage document tags Please browse the list or search to apply tags to: Ontario…" at bounding box center [245, 116] width 491 height 233
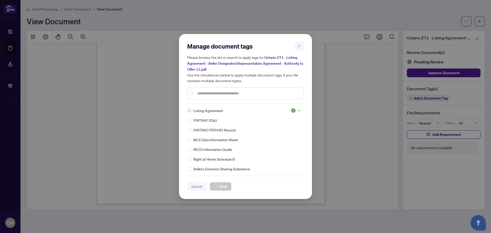
click at [479, 21] on div "Manage document tags Please browse the list or search to apply tags to: Ontario…" at bounding box center [245, 116] width 491 height 233
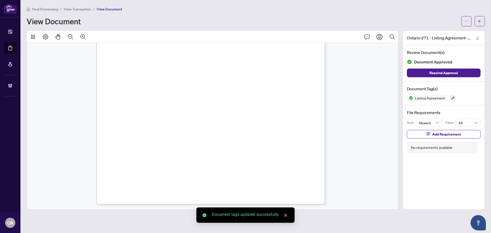
click at [479, 21] on icon "arrow-left" at bounding box center [480, 21] width 4 height 4
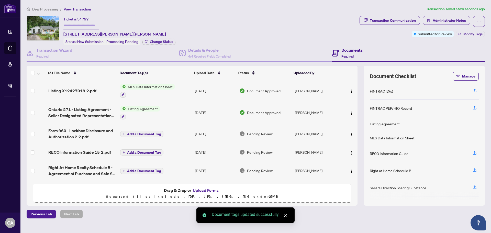
scroll to position [2, 0]
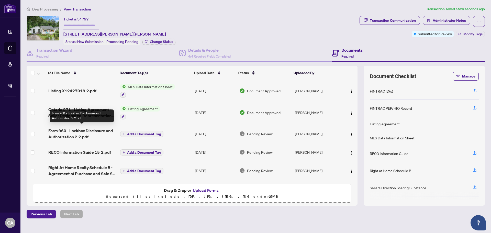
click at [76, 130] on span "Form 960 - Lockbox Disclosure and Authorization 2 2.pdf" at bounding box center [82, 134] width 68 height 12
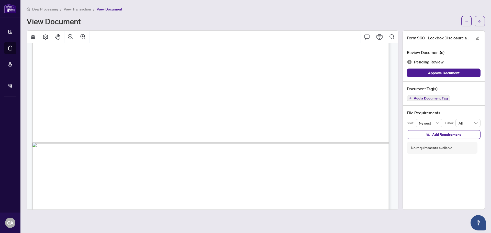
scroll to position [306, 0]
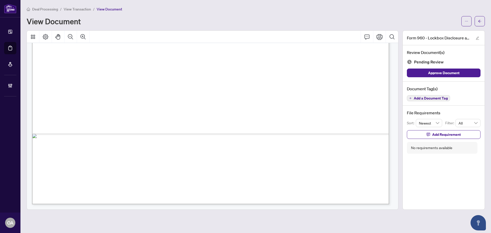
click at [435, 97] on span "Add a Document Tag" at bounding box center [431, 98] width 34 height 4
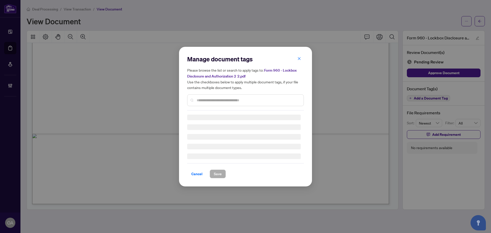
click at [204, 98] on div "Manage document tags Please browse the list or search to apply tags to: Form 96…" at bounding box center [245, 82] width 117 height 55
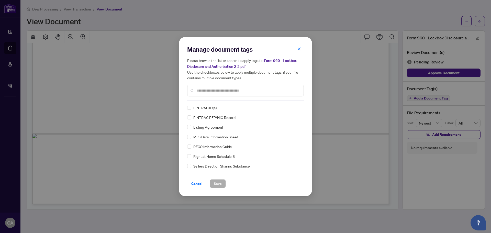
click at [211, 92] on input "text" at bounding box center [248, 91] width 103 height 6
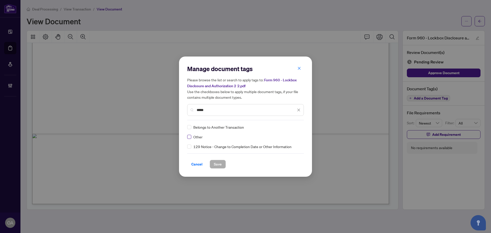
type input "*****"
click at [295, 125] on img at bounding box center [293, 127] width 5 height 5
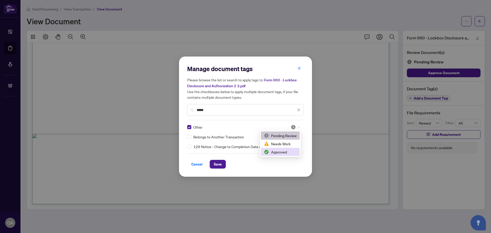
click at [285, 151] on div "Approved" at bounding box center [280, 152] width 33 height 6
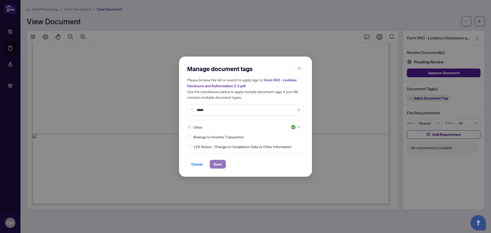
click at [210, 166] on button "Save" at bounding box center [218, 164] width 16 height 9
click at [481, 21] on div "Manage document tags Please browse the list or search to apply tags to: Form 96…" at bounding box center [245, 116] width 491 height 233
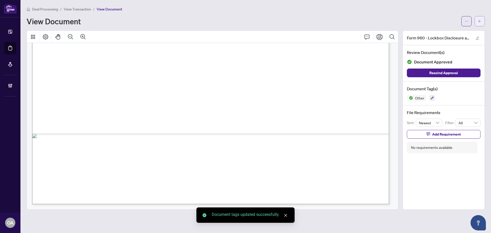
click at [480, 22] on icon "arrow-left" at bounding box center [480, 21] width 4 height 4
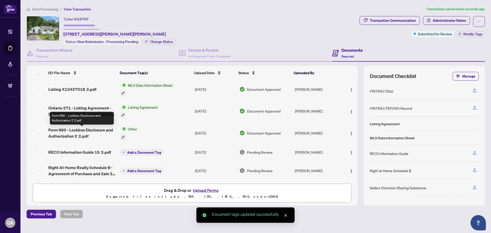
scroll to position [3, 0]
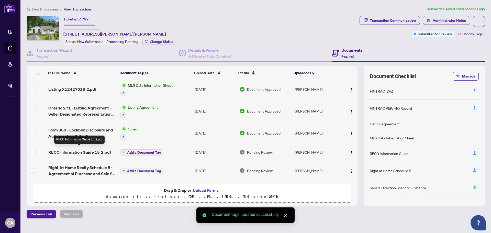
click at [95, 149] on span "RECO Information Guide 15 2.pdf" at bounding box center [79, 152] width 63 height 6
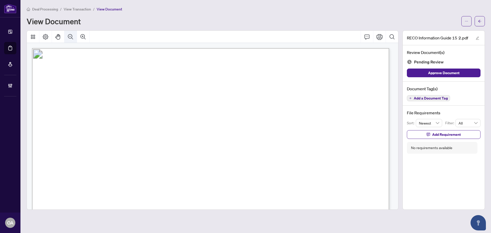
click at [72, 36] on icon "Zoom Out" at bounding box center [70, 36] width 5 height 5
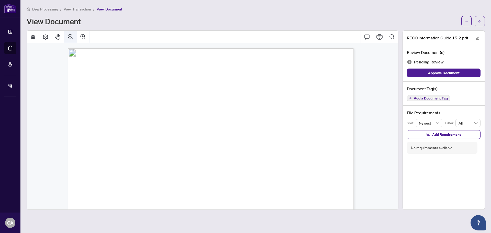
click at [72, 36] on icon "Zoom Out" at bounding box center [70, 36] width 5 height 5
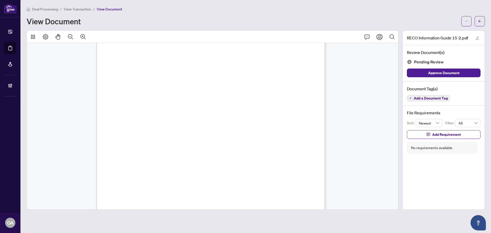
scroll to position [3652, 0]
click at [432, 94] on div "Document Tag(s) Add a Document Tag" at bounding box center [444, 94] width 82 height 24
click at [432, 98] on span "Add a Document Tag" at bounding box center [431, 98] width 34 height 4
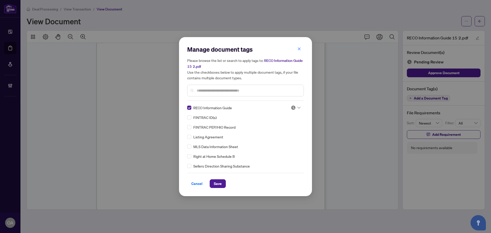
click at [292, 107] on img at bounding box center [293, 107] width 5 height 5
click at [286, 131] on div "Approved" at bounding box center [278, 133] width 33 height 6
click at [220, 178] on div "Cancel Save" at bounding box center [245, 180] width 117 height 15
click at [220, 182] on span "Save" at bounding box center [218, 184] width 8 height 8
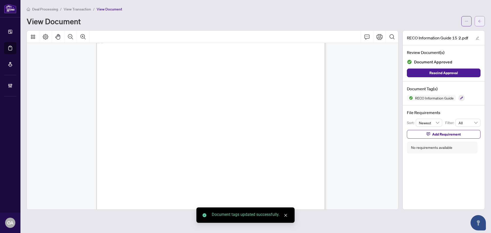
click at [481, 19] on icon "arrow-left" at bounding box center [480, 21] width 4 height 4
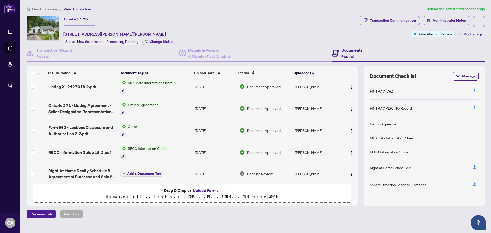
scroll to position [8, 0]
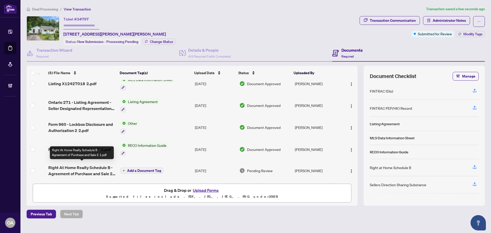
click at [89, 168] on span "Right At Home Realty Schedule B - Agreement of Purchase and Sale 2 1.pdf" at bounding box center [82, 170] width 68 height 12
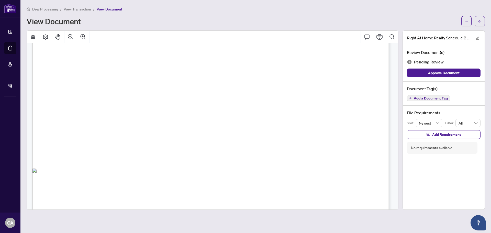
scroll to position [306, 0]
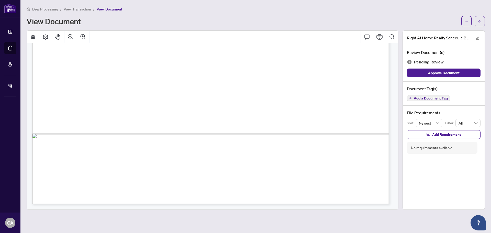
click at [428, 101] on button "Add a Document Tag" at bounding box center [428, 98] width 43 height 6
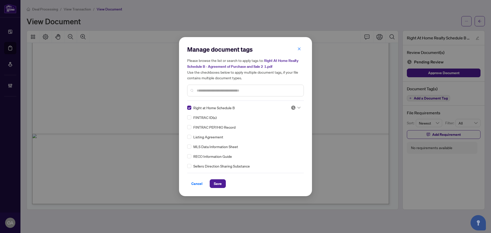
click at [296, 106] on div at bounding box center [296, 107] width 10 height 5
click at [285, 139] on div "Listing Agreement" at bounding box center [244, 137] width 114 height 6
click at [283, 134] on div "Listing Agreement" at bounding box center [244, 137] width 114 height 6
click at [288, 109] on div at bounding box center [294, 107] width 13 height 5
click at [285, 130] on div "Approved" at bounding box center [278, 133] width 33 height 6
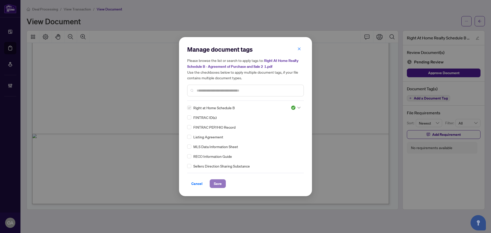
click at [214, 187] on span "Save" at bounding box center [218, 184] width 8 height 8
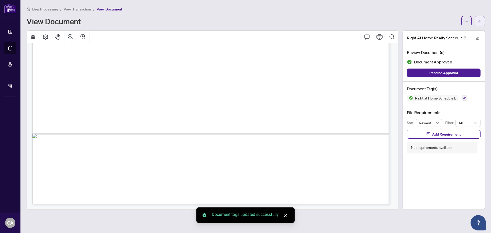
click at [481, 22] on icon "arrow-left" at bounding box center [480, 21] width 4 height 4
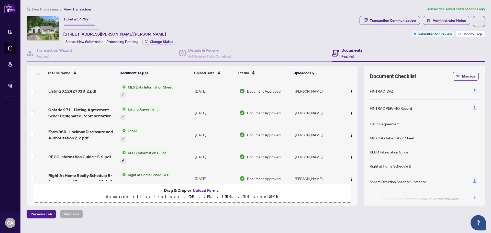
click at [472, 32] on span "Modify Tags" at bounding box center [472, 34] width 19 height 4
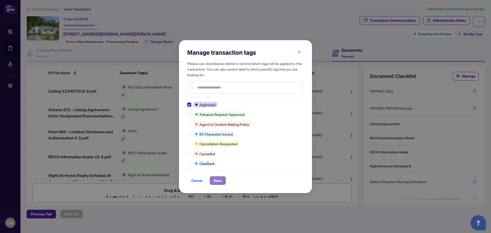
click at [218, 183] on span "Save" at bounding box center [218, 180] width 8 height 8
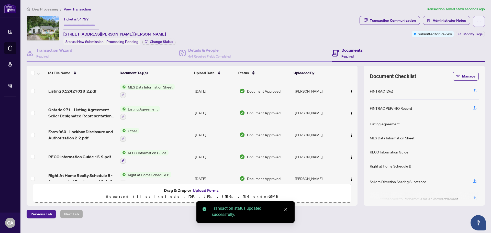
click at [480, 20] on icon "ellipsis" at bounding box center [479, 22] width 4 height 4
click at [457, 58] on span "Submit for Completion" at bounding box center [461, 57] width 39 height 6
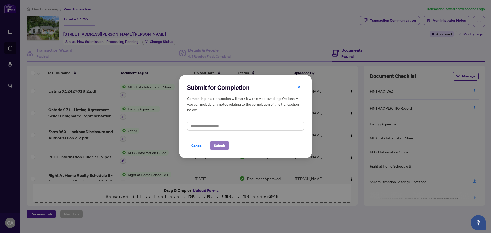
click at [225, 146] on span "Submit" at bounding box center [220, 145] width 12 height 8
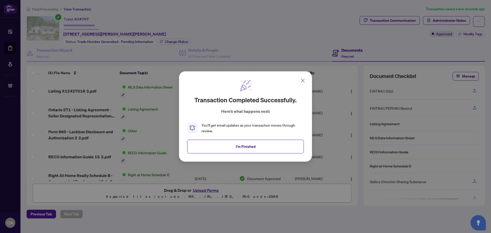
click at [240, 150] on span "I'm Finished" at bounding box center [246, 146] width 20 height 8
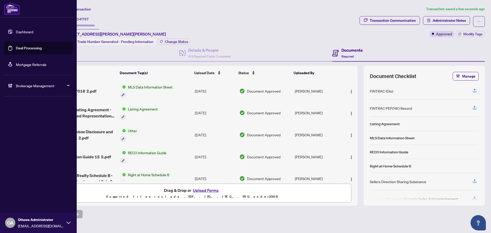
click at [18, 46] on link "Deal Processing" at bounding box center [29, 48] width 26 height 5
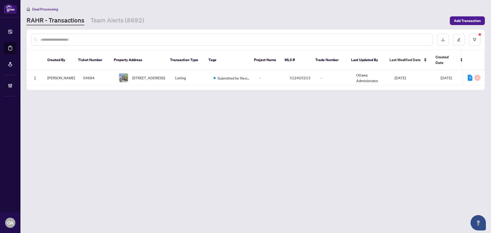
click at [74, 38] on input "text" at bounding box center [234, 40] width 388 height 6
paste input "*********"
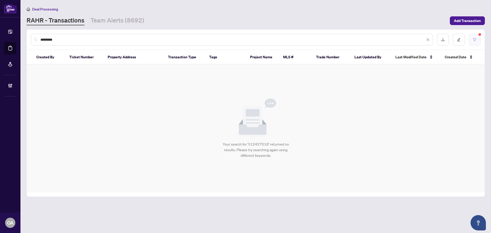
type input "*********"
click at [471, 38] on button "button" at bounding box center [475, 40] width 12 height 12
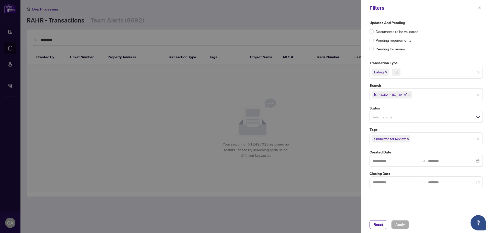
click at [477, 137] on span "Submitted for Review" at bounding box center [426, 139] width 113 height 8
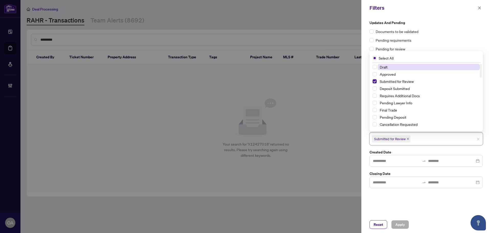
click at [479, 141] on span "Submitted for Review" at bounding box center [426, 139] width 113 height 8
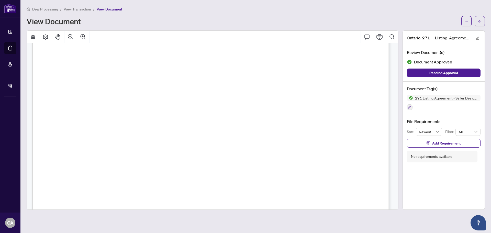
scroll to position [1972, 0]
click at [68, 38] on icon "Zoom Out" at bounding box center [71, 37] width 6 height 6
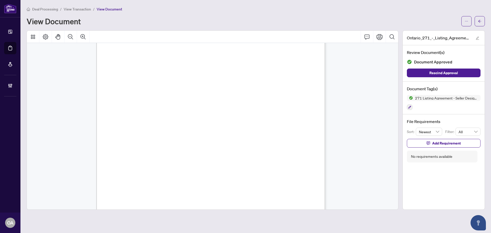
scroll to position [0, 0]
click at [481, 22] on icon "arrow-left" at bounding box center [480, 21] width 4 height 4
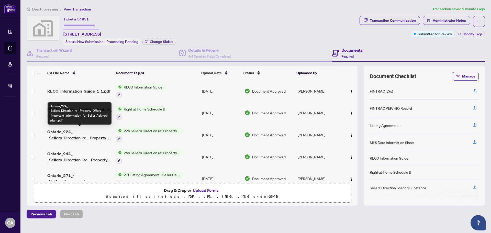
click at [88, 132] on span "Ontario_224_-_Sellers_Direction_re__Property_Offers_-_Important_Information_for…" at bounding box center [79, 135] width 65 height 12
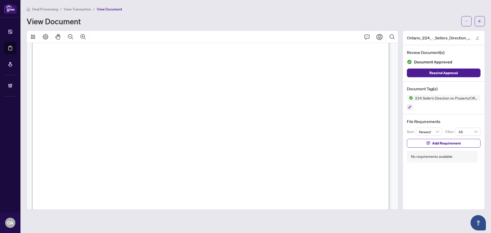
scroll to position [281, 0]
click at [480, 23] on span "button" at bounding box center [480, 21] width 4 height 8
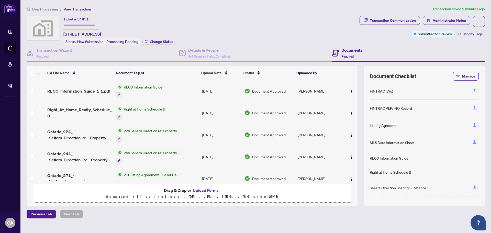
click at [79, 154] on span "Ontario_244_-_Sellers_Direction_Re__Property_Offers.pdf" at bounding box center [79, 157] width 65 height 12
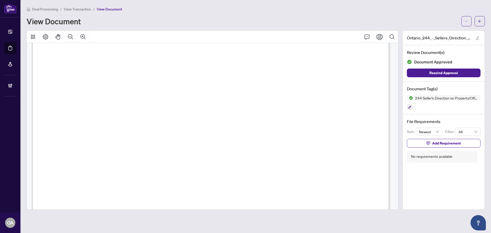
scroll to position [128, 0]
drag, startPoint x: 234, startPoint y: 170, endPoint x: 301, endPoint y: 170, distance: 67.0
click at [250, 170] on span "Exclusive listing [DATE] and live on MLS no later than [DATE]" at bounding box center [174, 170] width 152 height 7
drag, startPoint x: 321, startPoint y: 169, endPoint x: 175, endPoint y: 170, distance: 146.0
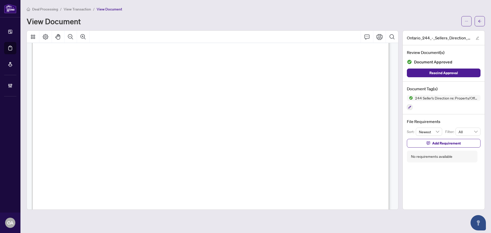
click at [175, 170] on span "Exclusive listing [DATE] and live on MLS no later than [DATE]" at bounding box center [174, 170] width 152 height 7
click at [479, 20] on icon "arrow-left" at bounding box center [480, 21] width 4 height 4
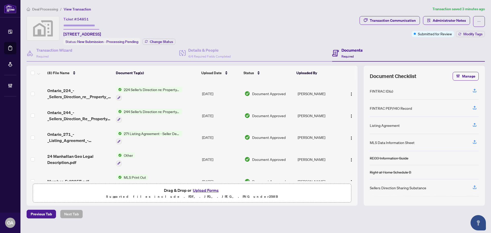
scroll to position [75, 0]
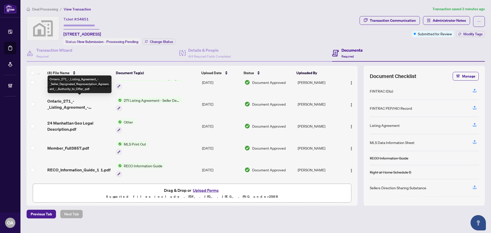
click at [74, 99] on span "Ontario_271_-_Listing_Agreement_-_Seller_Designated_Representation_Agreement_-_…" at bounding box center [79, 104] width 65 height 12
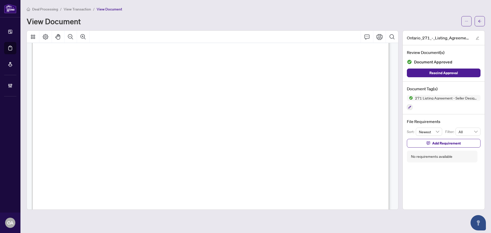
scroll to position [77, 0]
click at [468, 21] on icon "ellipsis" at bounding box center [466, 21] width 3 height 1
click at [453, 31] on span "Download" at bounding box center [448, 32] width 39 height 6
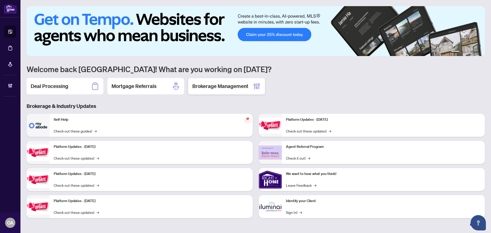
click at [217, 90] on h2 "Brokerage Management" at bounding box center [220, 86] width 56 height 7
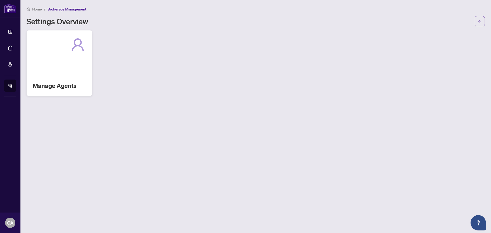
click at [69, 71] on div "Manage Agents" at bounding box center [59, 62] width 65 height 65
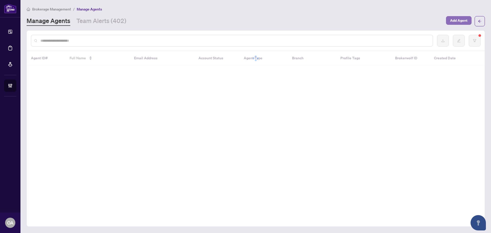
click at [462, 21] on span "Add Agent" at bounding box center [458, 20] width 17 height 8
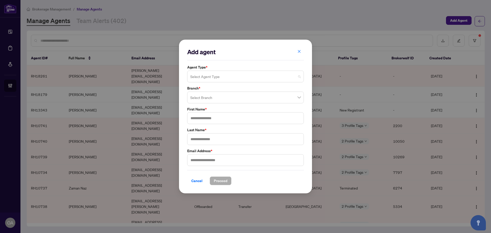
click at [229, 75] on input "search" at bounding box center [243, 77] width 106 height 11
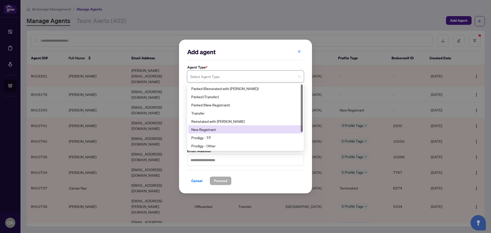
click at [210, 128] on div "New Registrant" at bounding box center [245, 130] width 108 height 6
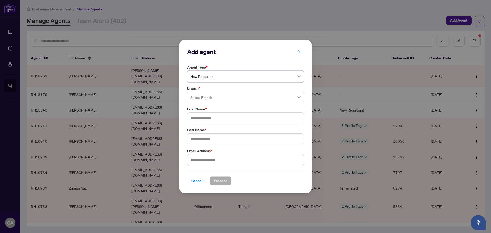
click at [206, 100] on input "search" at bounding box center [243, 98] width 106 height 11
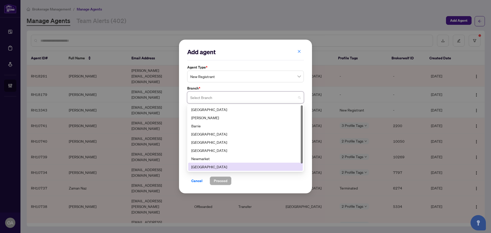
click at [194, 167] on div "[GEOGRAPHIC_DATA]" at bounding box center [245, 167] width 108 height 6
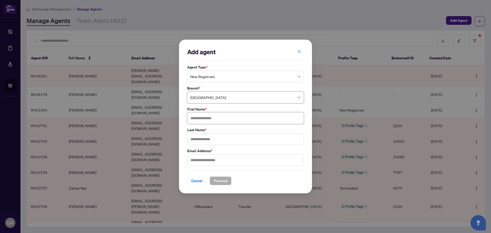
click at [209, 119] on input "text" at bounding box center [245, 118] width 117 height 12
type input "******"
type input "********"
click at [223, 162] on input "text" at bounding box center [245, 160] width 117 height 12
type input "*"
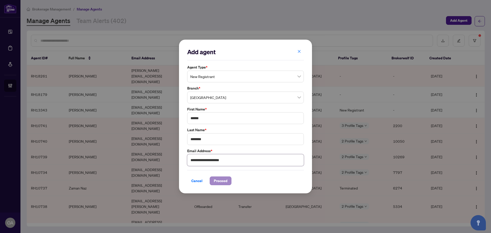
type input "**********"
click at [224, 181] on span "Proceed" at bounding box center [221, 181] width 14 height 8
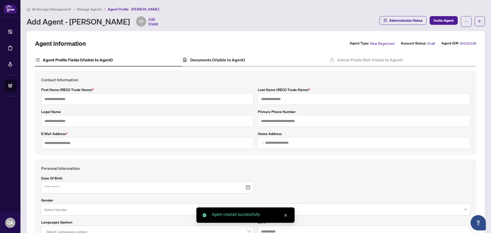
type input "******"
type input "********"
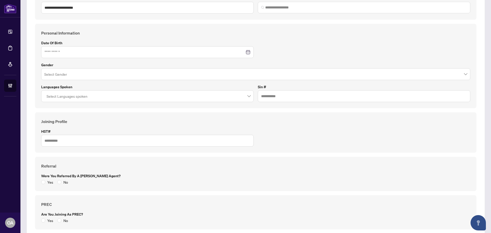
scroll to position [205, 0]
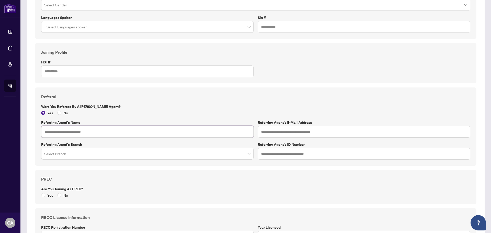
click at [71, 131] on input "text" at bounding box center [147, 132] width 213 height 12
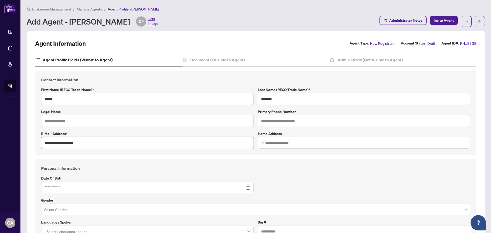
type input "**********"
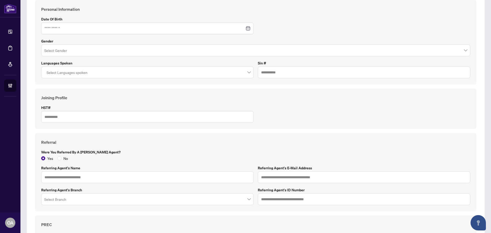
scroll to position [324, 0]
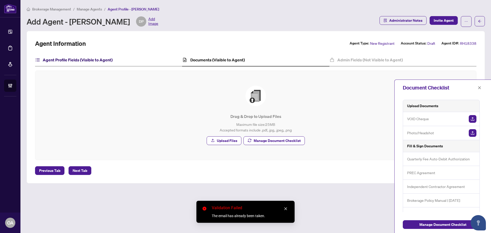
click at [95, 61] on h4 "Agent Profile Fields (Visible to Agent)" at bounding box center [78, 60] width 70 height 6
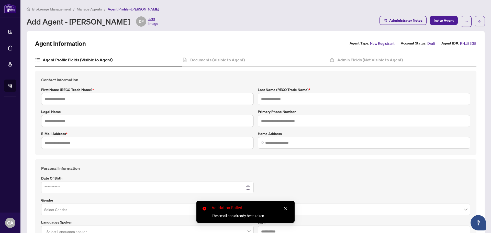
type input "******"
type input "********"
type input "**********"
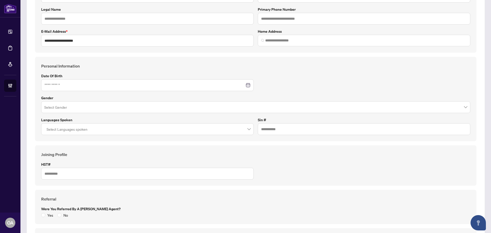
scroll to position [153, 0]
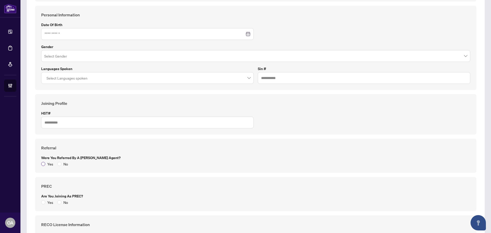
drag, startPoint x: 46, startPoint y: 163, endPoint x: 54, endPoint y: 163, distance: 8.5
click at [46, 163] on span "Yes" at bounding box center [50, 164] width 10 height 6
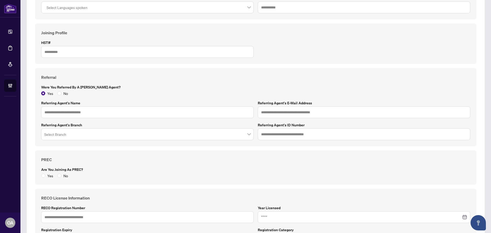
scroll to position [230, 0]
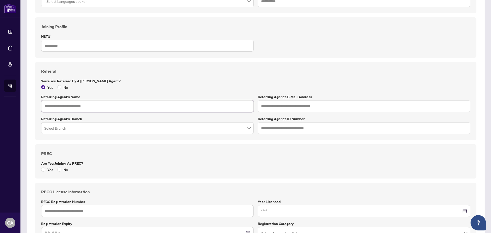
click at [85, 107] on input "text" at bounding box center [147, 106] width 213 height 12
click at [76, 104] on input "text" at bounding box center [147, 106] width 213 height 12
click at [81, 104] on input "text" at bounding box center [147, 106] width 213 height 12
paste input "**********"
type input "**********"
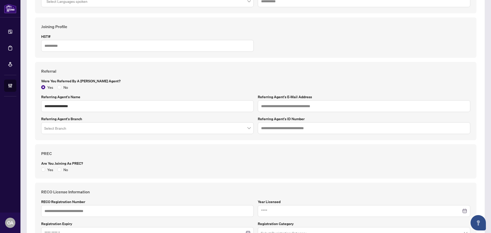
click at [312, 113] on div "**********" at bounding box center [255, 101] width 433 height 66
click at [310, 102] on input "text" at bounding box center [364, 106] width 213 height 12
paste input "**********"
type input "**********"
click at [119, 127] on input "search" at bounding box center [145, 128] width 202 height 11
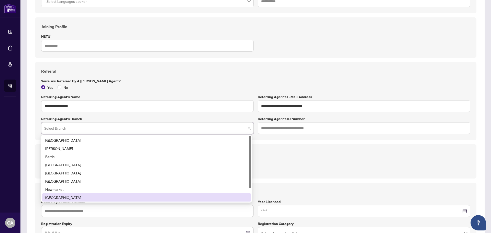
click at [55, 197] on div "[GEOGRAPHIC_DATA]" at bounding box center [146, 198] width 203 height 6
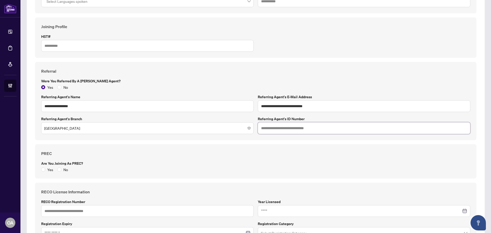
click at [301, 126] on input "text" at bounding box center [364, 128] width 213 height 12
type input "*****"
click at [223, 174] on div "PREC Are you joining as PREC? Yes No" at bounding box center [255, 161] width 441 height 34
click at [197, 159] on div "PREC Are you joining as PREC? Yes No" at bounding box center [255, 161] width 433 height 22
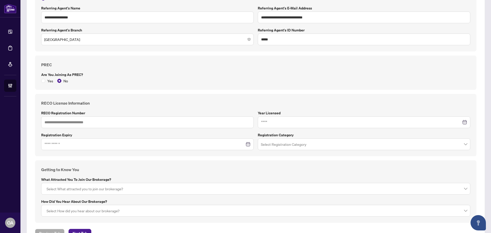
scroll to position [338, 0]
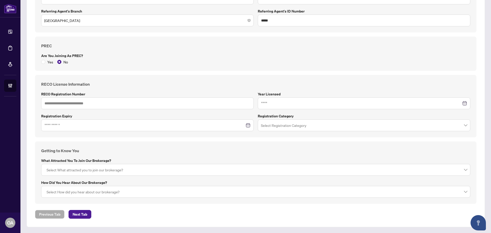
click at [91, 171] on div at bounding box center [256, 169] width 423 height 9
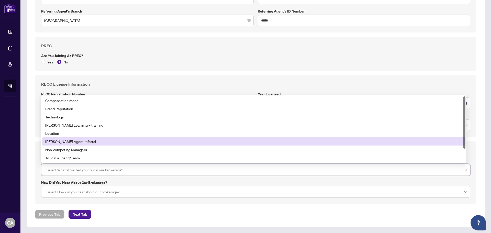
click at [80, 139] on div "[PERSON_NAME] Agent referral" at bounding box center [253, 142] width 417 height 6
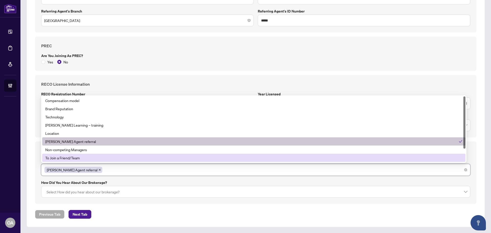
click at [101, 191] on div at bounding box center [256, 191] width 423 height 9
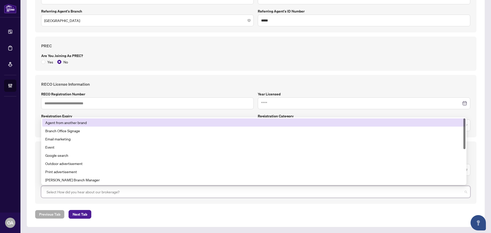
click at [171, 83] on h4 "RECO License Information" at bounding box center [255, 84] width 429 height 6
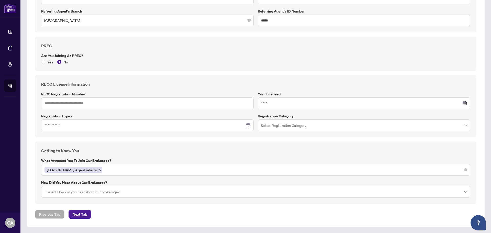
click at [99, 193] on div at bounding box center [256, 191] width 423 height 9
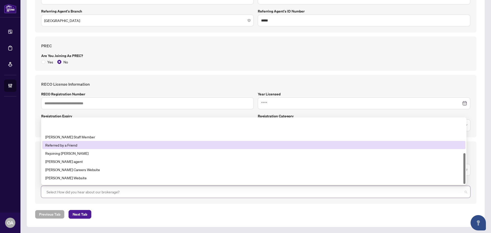
scroll to position [74, 0]
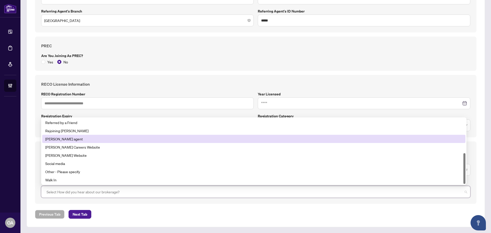
click at [70, 138] on div "[PERSON_NAME] agent" at bounding box center [253, 139] width 417 height 6
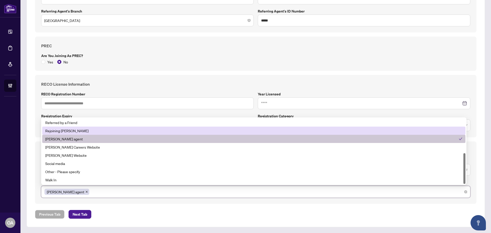
click at [170, 75] on div "RECO License Information RECO Registration Number Year Licensed Registration Ex…" at bounding box center [255, 106] width 441 height 62
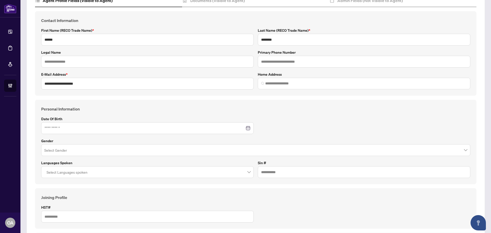
scroll to position [5, 0]
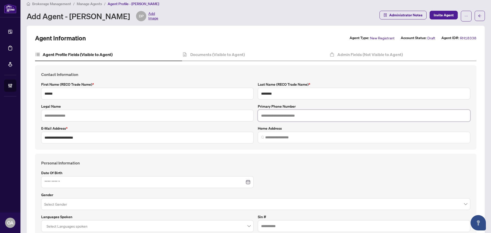
click at [268, 115] on input "text" at bounding box center [364, 116] width 213 height 12
type input "**********"
click at [213, 52] on h4 "Documents (Visible to Agent)" at bounding box center [217, 54] width 54 height 6
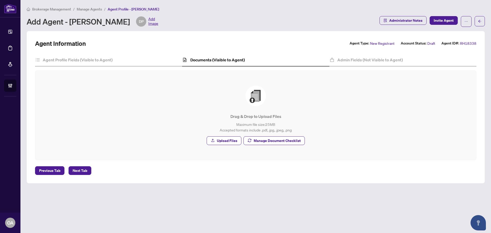
click at [274, 142] on span "Manage Document Checklist" at bounding box center [277, 141] width 47 height 8
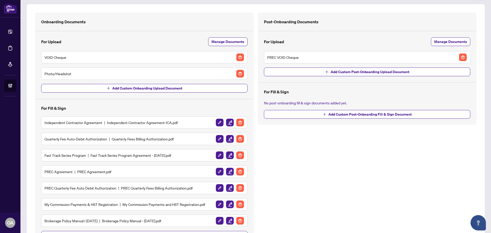
scroll to position [51, 0]
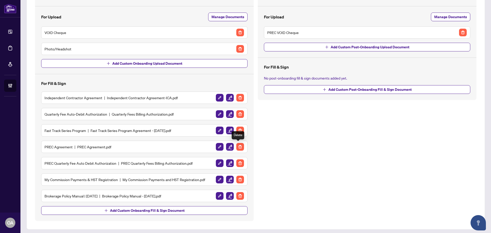
click at [238, 147] on img "button" at bounding box center [240, 147] width 8 height 8
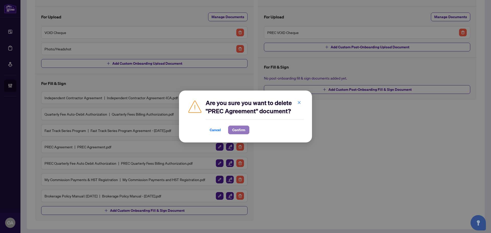
click at [236, 131] on span "Confirm" at bounding box center [238, 130] width 13 height 8
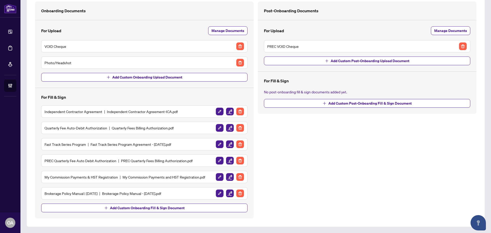
scroll to position [37, 0]
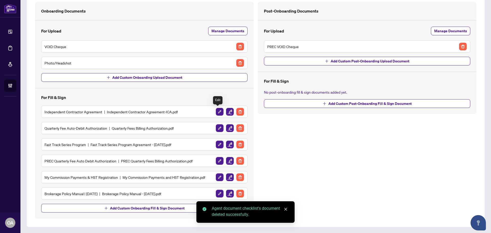
click at [236, 110] on img "button" at bounding box center [240, 112] width 8 height 8
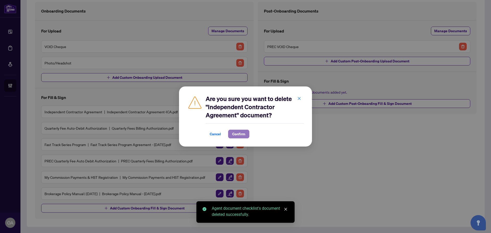
click at [241, 132] on span "Confirm" at bounding box center [238, 134] width 13 height 8
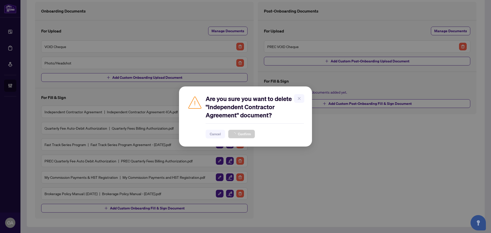
scroll to position [21, 0]
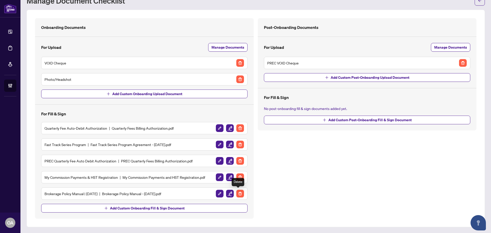
click at [240, 194] on img "button" at bounding box center [240, 194] width 8 height 8
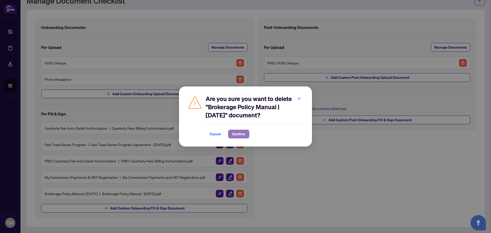
click at [238, 136] on span "Confirm" at bounding box center [238, 134] width 13 height 8
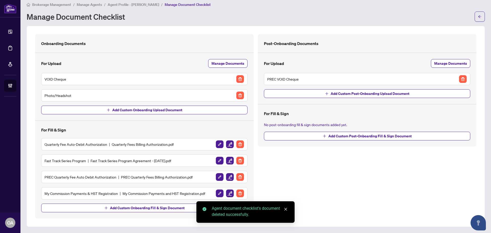
scroll to position [4, 0]
click at [238, 159] on img "button" at bounding box center [240, 161] width 8 height 8
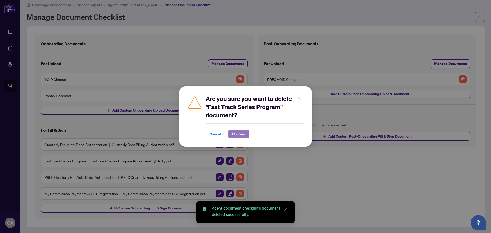
click at [240, 133] on span "Confirm" at bounding box center [238, 134] width 13 height 8
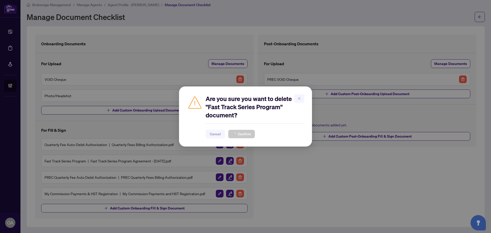
scroll to position [0, 0]
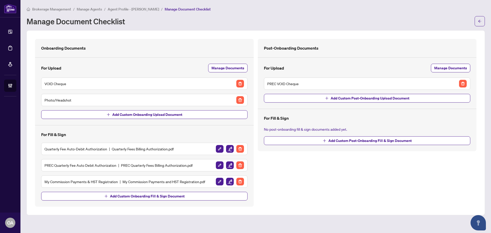
click at [242, 165] on img "button" at bounding box center [240, 165] width 8 height 8
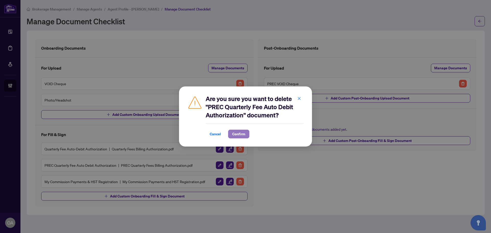
click at [237, 136] on span "Confirm" at bounding box center [238, 134] width 13 height 8
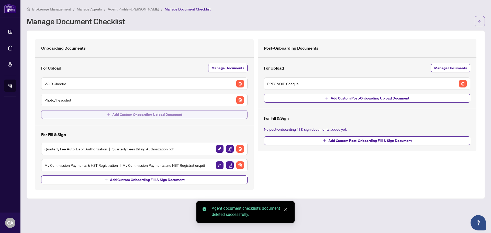
click at [126, 114] on span "Add Custom Onboarding Upload Document" at bounding box center [147, 114] width 70 height 8
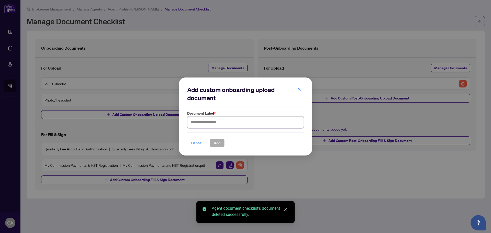
click at [209, 123] on input "text" at bounding box center [245, 122] width 117 height 12
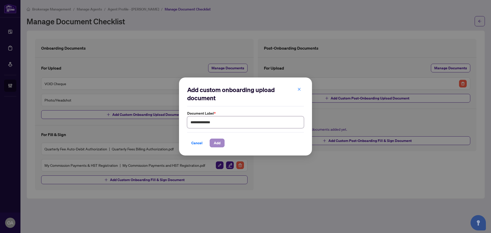
type input "**********"
click at [222, 142] on button "Add" at bounding box center [217, 143] width 15 height 9
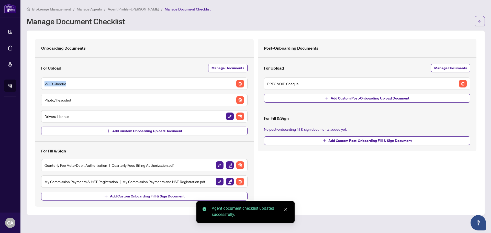
drag, startPoint x: 44, startPoint y: 83, endPoint x: 74, endPoint y: 83, distance: 29.7
click at [72, 83] on div "VOID Cheque" at bounding box center [144, 83] width 206 height 12
click at [74, 83] on div "VOID Cheque" at bounding box center [145, 84] width 200 height 8
drag, startPoint x: 45, startPoint y: 99, endPoint x: 71, endPoint y: 99, distance: 25.6
click at [70, 99] on h5 "Photo/Headshot" at bounding box center [58, 100] width 27 height 6
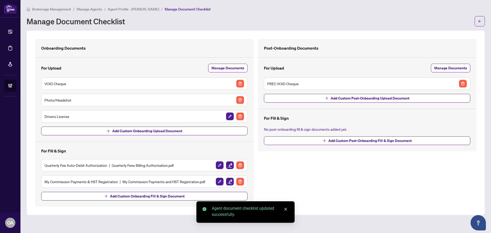
click at [71, 99] on h5 "Photo/Headshot" at bounding box center [58, 100] width 27 height 6
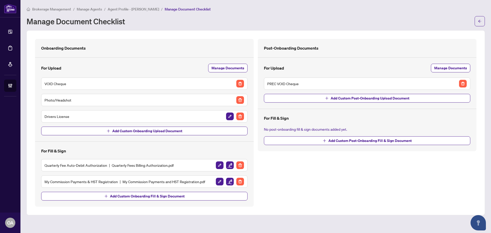
click at [57, 101] on h5 "Photo/Headshot" at bounding box center [58, 100] width 27 height 6
click at [59, 115] on h5 "Drivers License" at bounding box center [57, 117] width 25 height 6
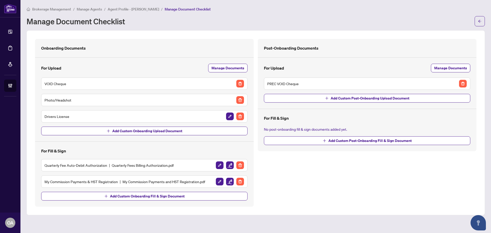
click at [57, 100] on h5 "Photo/Headshot" at bounding box center [58, 100] width 27 height 6
click at [57, 99] on h5 "Photo/Headshot" at bounding box center [58, 100] width 27 height 6
click at [56, 83] on h5 "VOID Cheque" at bounding box center [56, 84] width 22 height 6
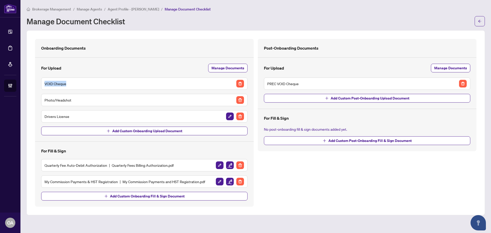
click at [56, 83] on h5 "VOID Cheque" at bounding box center [56, 84] width 22 height 6
click at [60, 99] on h5 "Photo/Headshot" at bounding box center [58, 100] width 27 height 6
click at [59, 118] on h5 "Drivers License" at bounding box center [57, 117] width 25 height 6
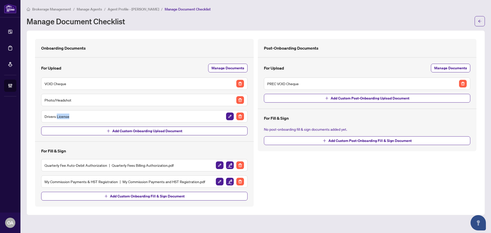
click at [59, 118] on h5 "Drivers License" at bounding box center [57, 117] width 25 height 6
click at [60, 118] on h5 "Drivers License" at bounding box center [57, 117] width 25 height 6
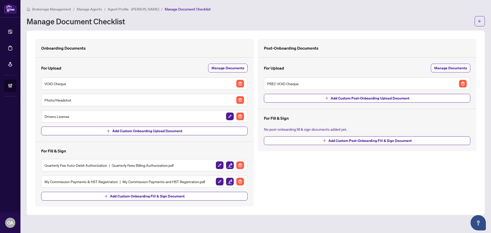
click at [61, 83] on h5 "VOID Cheque" at bounding box center [56, 84] width 22 height 6
click at [67, 97] on h5 "Photo/Headshot" at bounding box center [58, 100] width 27 height 6
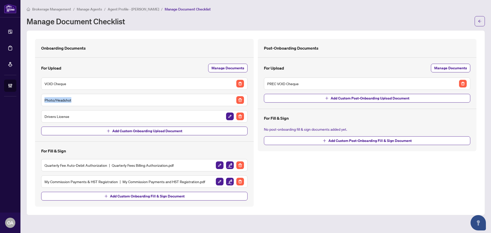
click at [67, 97] on h5 "Photo/Headshot" at bounding box center [58, 100] width 27 height 6
click at [66, 112] on div "Drivers License" at bounding box center [145, 116] width 200 height 8
click at [66, 113] on div "Drivers License" at bounding box center [145, 116] width 200 height 8
click at [66, 116] on h5 "Drivers License" at bounding box center [57, 117] width 25 height 6
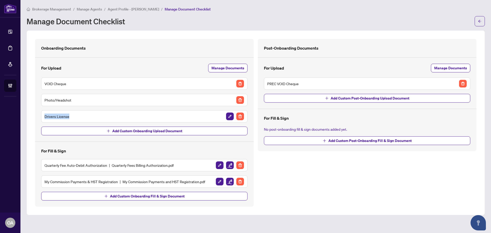
click at [66, 116] on h5 "Drivers License" at bounding box center [57, 117] width 25 height 6
click at [87, 117] on div "Drivers License" at bounding box center [145, 116] width 200 height 8
click at [123, 132] on span "Add Custom Onboarding Upload Document" at bounding box center [147, 131] width 70 height 8
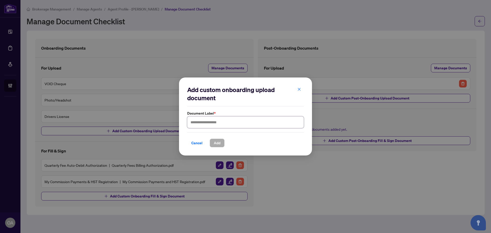
click at [205, 121] on input "text" at bounding box center [245, 122] width 117 height 12
type input "*"
click at [211, 124] on input "**********" at bounding box center [245, 122] width 117 height 12
type input "**********"
click at [219, 141] on span "Add" at bounding box center [217, 143] width 7 height 8
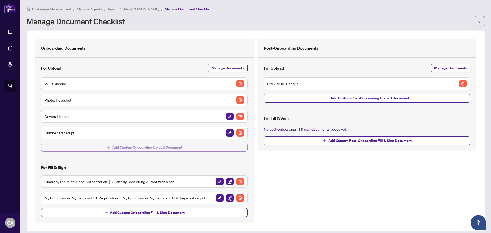
click at [112, 148] on span "Add Custom Onboarding Upload Document" at bounding box center [147, 147] width 70 height 8
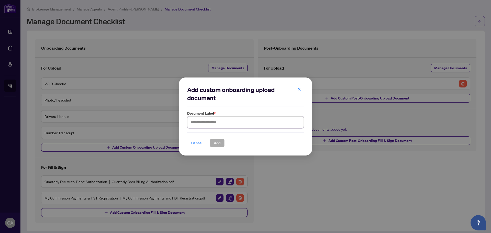
click at [213, 122] on input "text" at bounding box center [245, 122] width 117 height 12
type input "********"
click at [197, 145] on span "Cancel" at bounding box center [196, 143] width 11 height 8
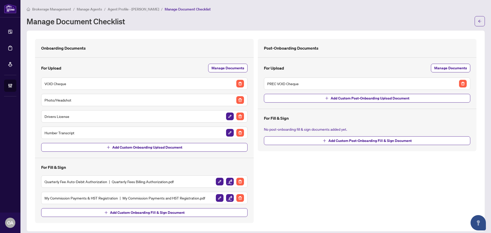
click at [106, 133] on div "Humber Transcript" at bounding box center [145, 133] width 200 height 8
click at [227, 134] on img "button" at bounding box center [230, 133] width 8 height 8
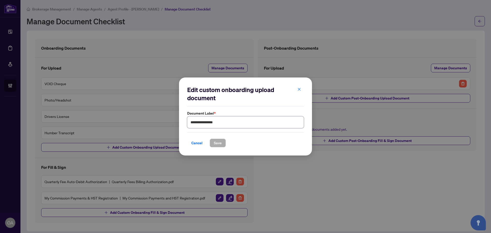
click at [208, 124] on input "**********" at bounding box center [245, 122] width 117 height 12
click at [208, 123] on input "**********" at bounding box center [245, 122] width 117 height 12
paste input "**********"
click at [197, 123] on input "**********" at bounding box center [245, 122] width 117 height 12
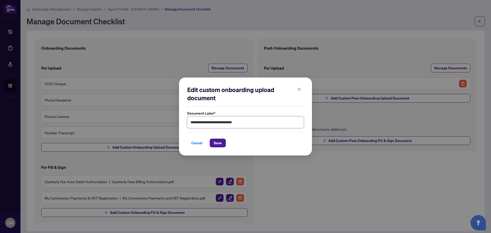
click at [197, 123] on input "**********" at bounding box center [245, 122] width 117 height 12
type input "**********"
click at [216, 144] on span "Save" at bounding box center [218, 143] width 8 height 8
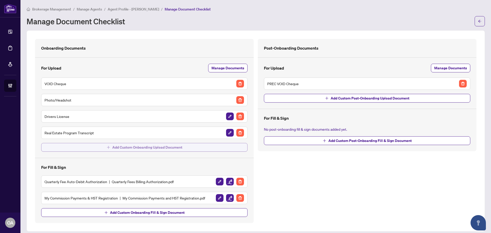
click at [109, 151] on button "Add Custom Onboarding Upload Document" at bounding box center [144, 147] width 206 height 9
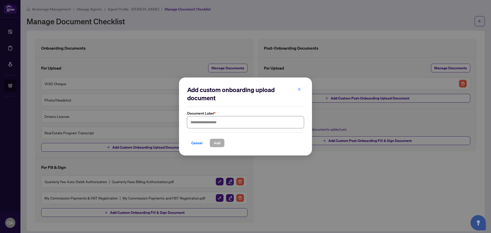
click at [204, 122] on input "text" at bounding box center [245, 122] width 117 height 12
paste input "**********"
drag, startPoint x: 197, startPoint y: 122, endPoint x: 166, endPoint y: 122, distance: 31.5
click at [166, 122] on div "**********" at bounding box center [245, 116] width 491 height 233
click at [278, 125] on input "**********" at bounding box center [245, 122] width 117 height 12
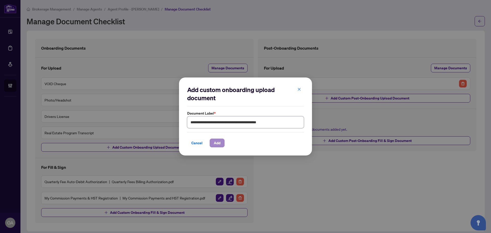
type input "**********"
click at [215, 143] on span "Add" at bounding box center [217, 143] width 7 height 8
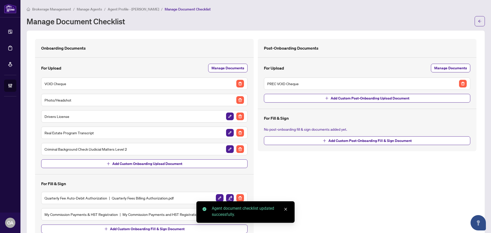
click at [228, 149] on img "button" at bounding box center [230, 149] width 8 height 8
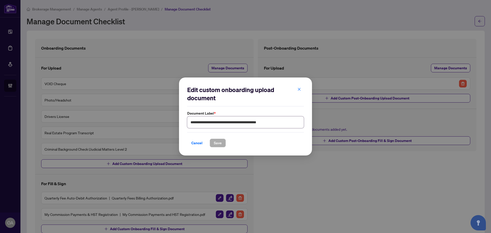
click at [275, 122] on input "**********" at bounding box center [245, 122] width 117 height 12
type input "**********"
click at [215, 142] on span "Save" at bounding box center [218, 143] width 8 height 8
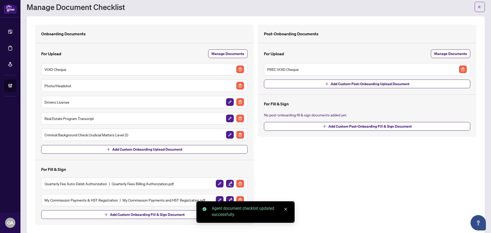
scroll to position [21, 0]
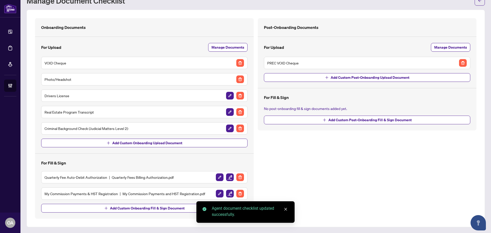
click at [301, 201] on div "Post-Onboarding Documents For Upload Manage Documents PREC VOID Cheque Add Cust…" at bounding box center [367, 118] width 223 height 201
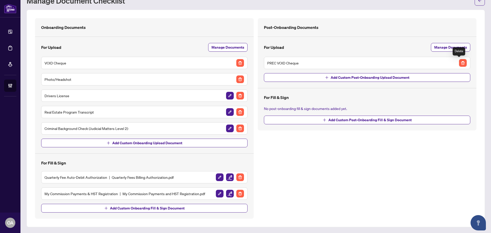
click at [461, 63] on img "button" at bounding box center [463, 63] width 8 height 8
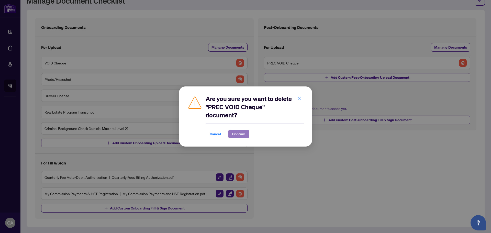
click at [243, 134] on span "Confirm" at bounding box center [238, 134] width 13 height 8
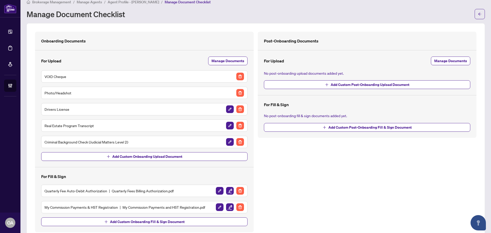
scroll to position [0, 0]
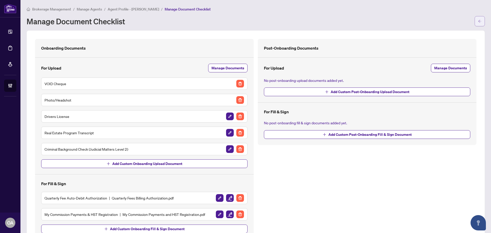
click at [475, 21] on button "button" at bounding box center [480, 21] width 10 height 10
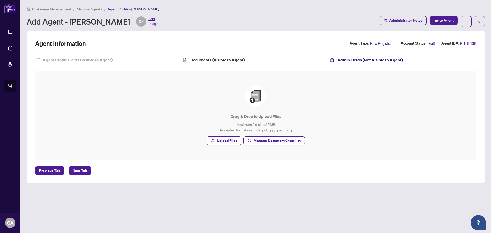
click at [365, 61] on h4 "Admin Fields (Not Visible to Agent)" at bounding box center [369, 60] width 65 height 6
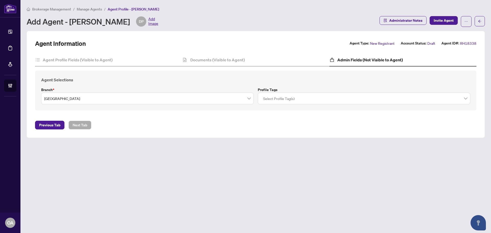
click at [341, 102] on div at bounding box center [364, 98] width 206 height 9
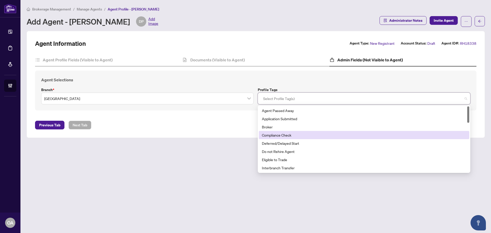
scroll to position [51, 0]
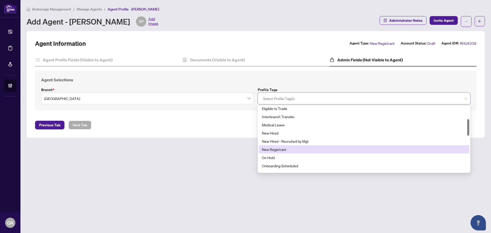
click at [282, 148] on div "New Registrant" at bounding box center [364, 150] width 204 height 6
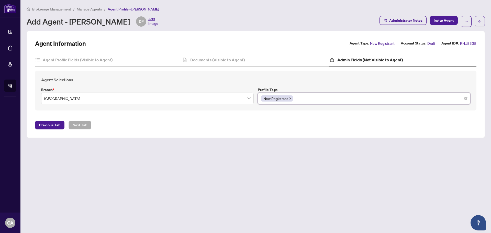
click at [211, 136] on div "Agent Information Agent Type: New Registrant Account Status: Draft Agent ID#: R…" at bounding box center [256, 84] width 458 height 107
click at [445, 20] on span "Invite Agent" at bounding box center [444, 20] width 20 height 8
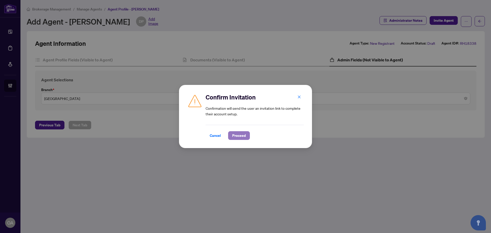
click at [239, 137] on span "Proceed" at bounding box center [239, 135] width 14 height 8
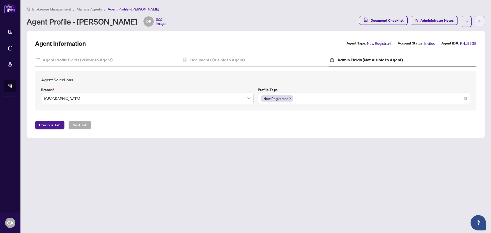
click at [478, 20] on icon "arrow-left" at bounding box center [480, 21] width 4 height 4
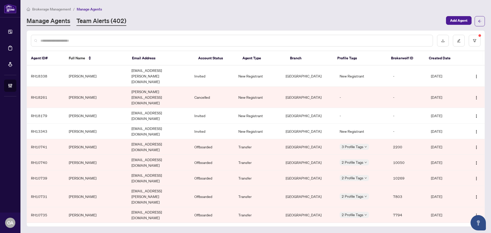
click at [112, 21] on link "Team Alerts (402)" at bounding box center [101, 21] width 50 height 9
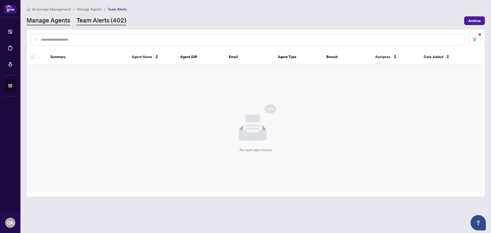
click at [46, 22] on link "Manage Agents" at bounding box center [49, 20] width 44 height 9
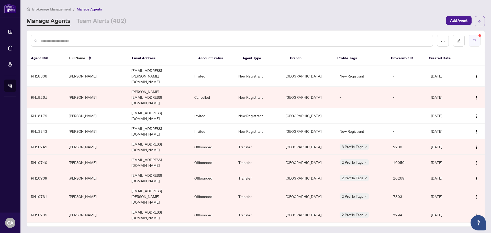
click at [477, 45] on button "button" at bounding box center [475, 41] width 12 height 12
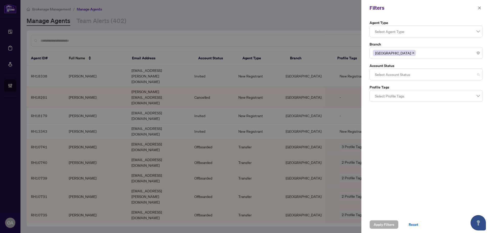
click at [397, 74] on div at bounding box center [426, 74] width 107 height 9
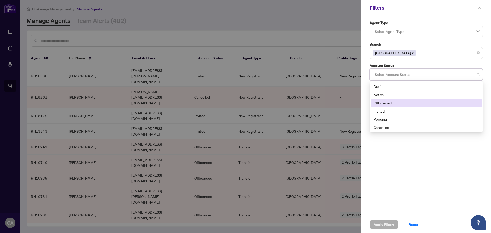
click at [381, 106] on div "Offboarded" at bounding box center [426, 103] width 111 height 8
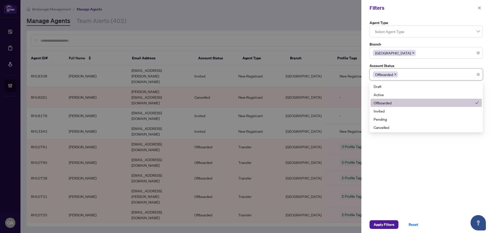
click at [384, 103] on div "Offboarded" at bounding box center [425, 103] width 102 height 6
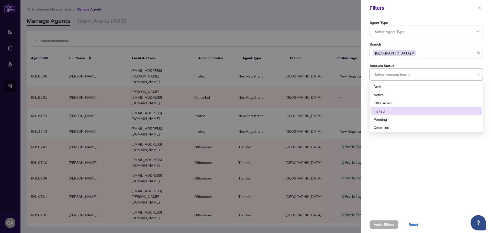
click at [386, 110] on div "Invited" at bounding box center [426, 111] width 105 height 6
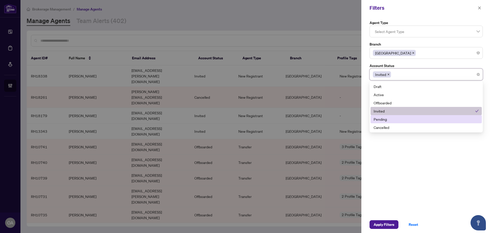
click at [389, 119] on div "Pending" at bounding box center [426, 119] width 105 height 6
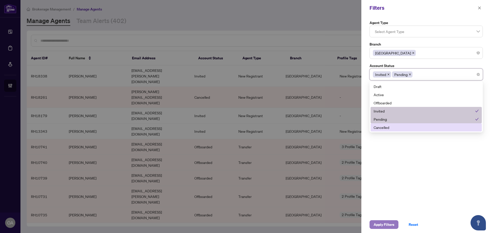
click at [393, 225] on span "Apply Filters" at bounding box center [384, 224] width 21 height 8
